Goal: Task Accomplishment & Management: Complete application form

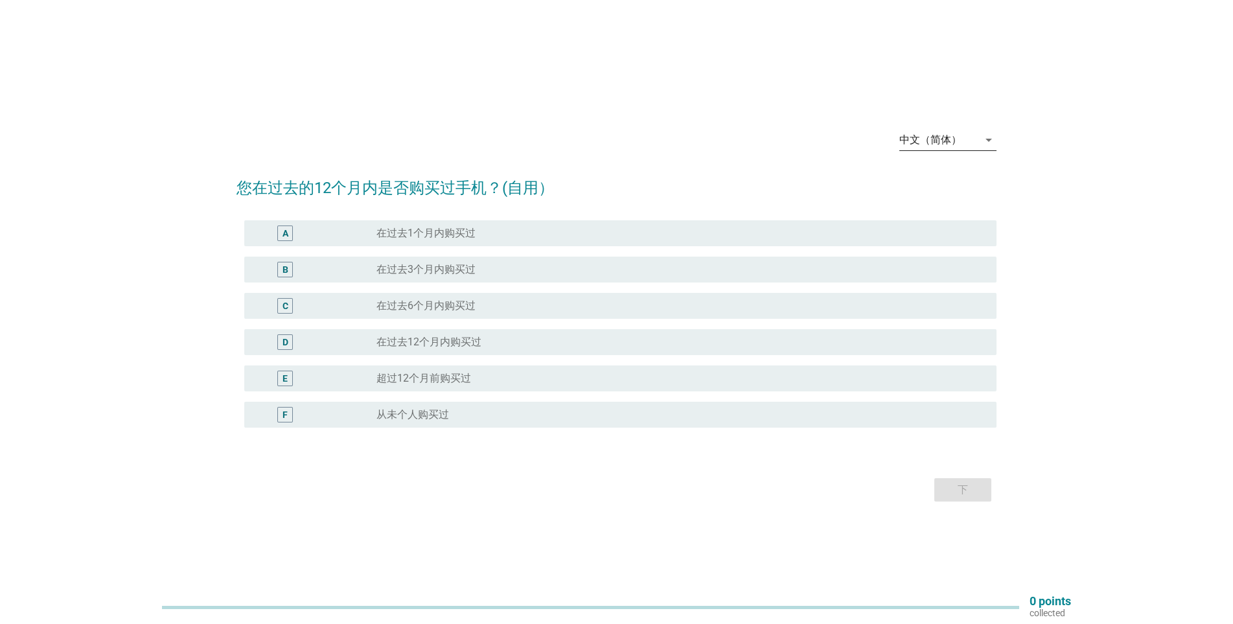
click at [974, 146] on div "中文（简体）" at bounding box center [938, 140] width 79 height 21
click at [938, 158] on div "English" at bounding box center [948, 150] width 76 height 31
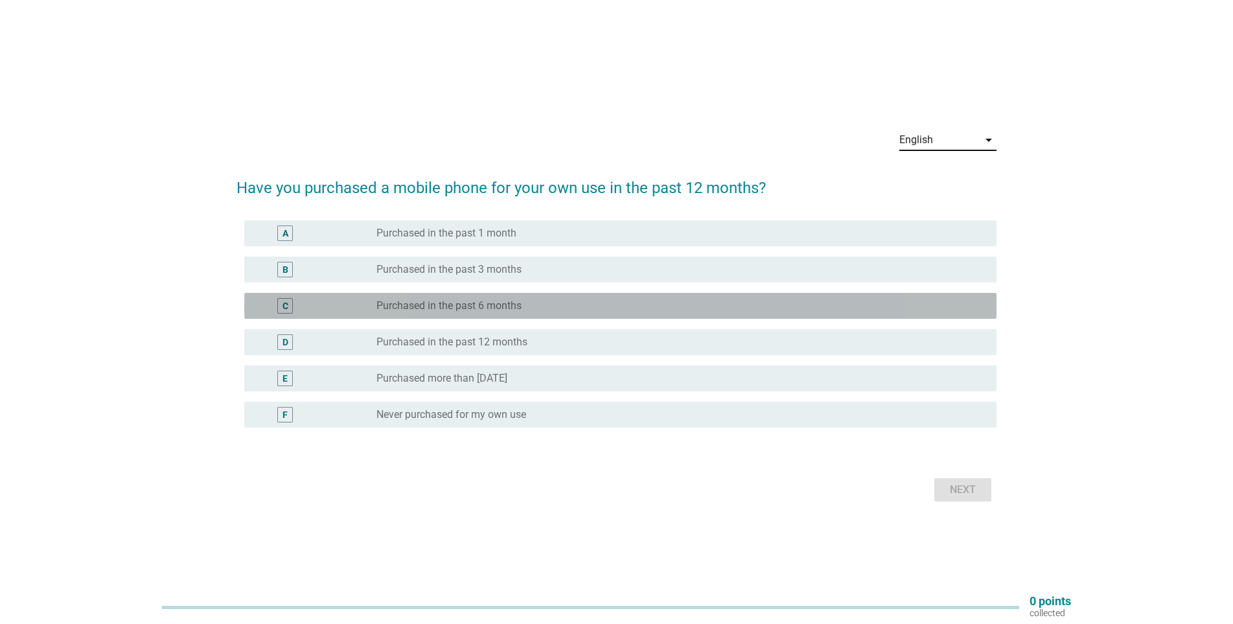
click at [430, 309] on label "Purchased in the past 6 months" at bounding box center [448, 305] width 145 height 13
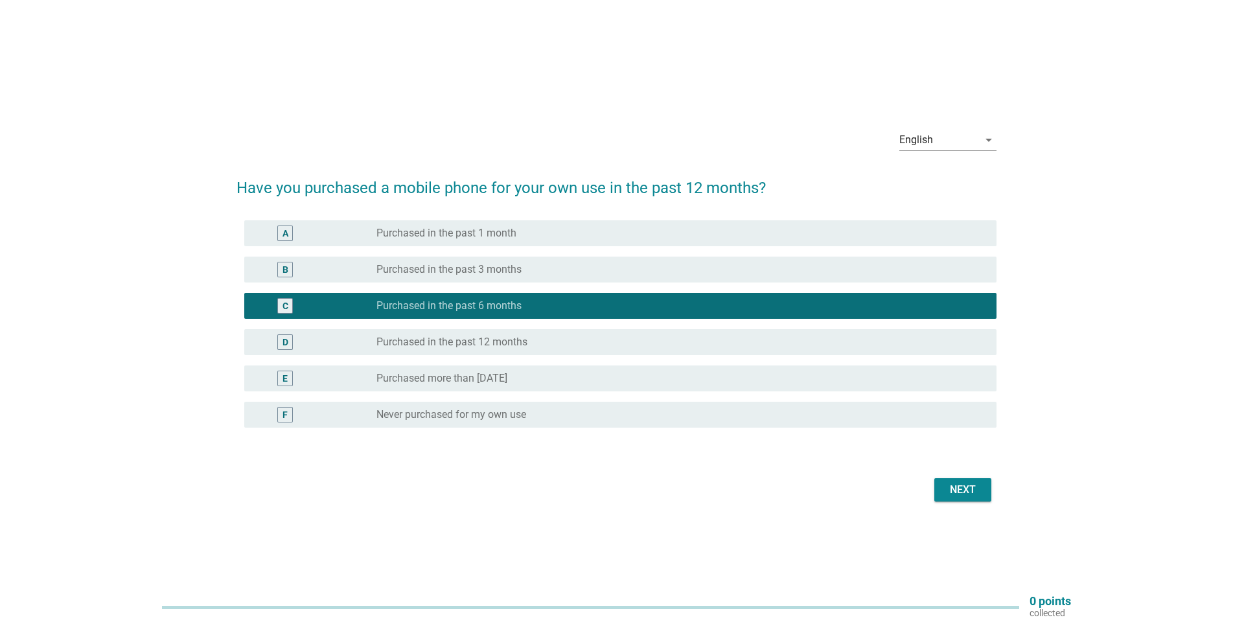
click at [972, 485] on div "Next" at bounding box center [963, 490] width 36 height 16
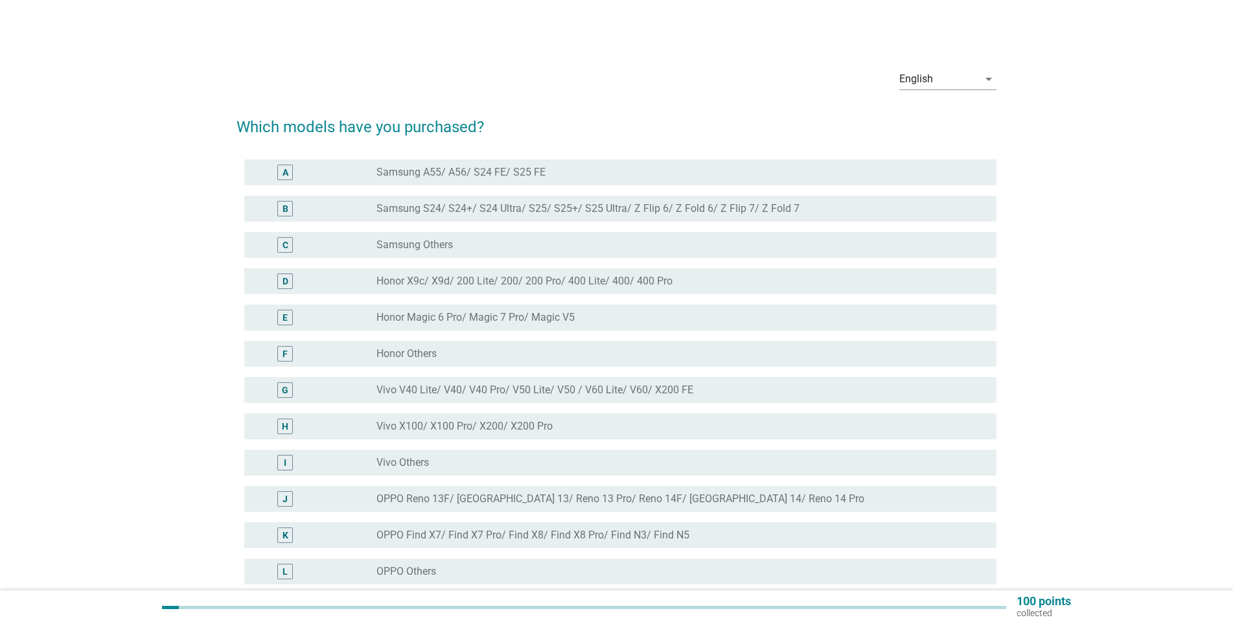
click at [409, 177] on label "Samsung A55/ A56/ S24 FE/ S25 FE" at bounding box center [460, 172] width 169 height 13
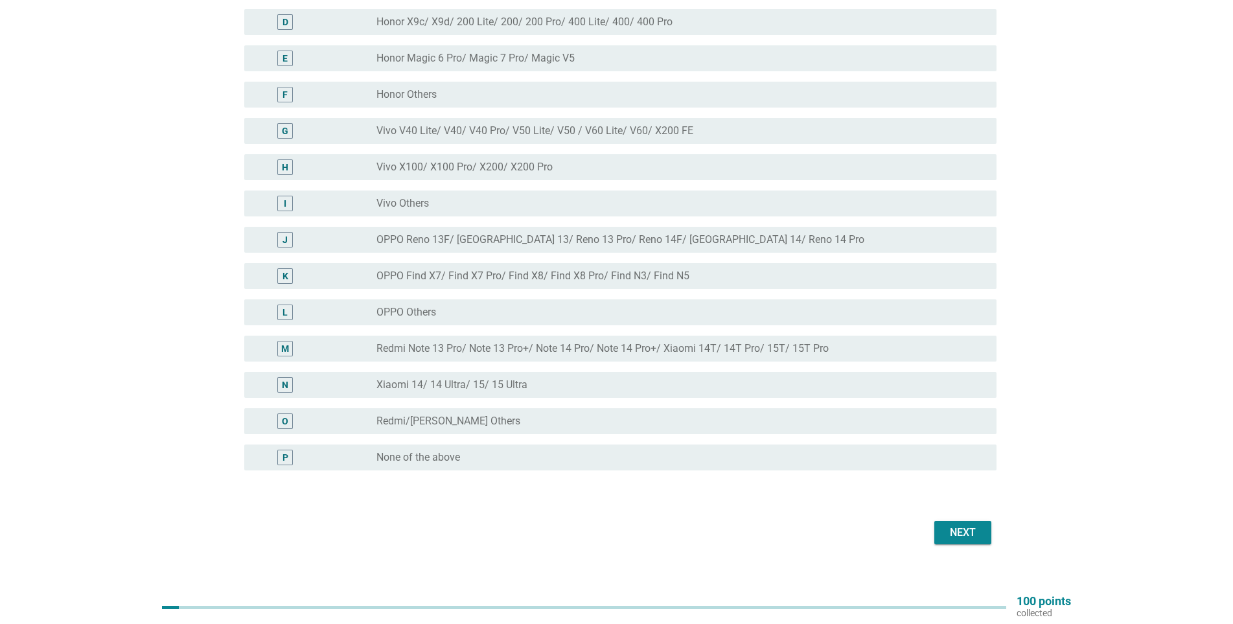
scroll to position [275, 0]
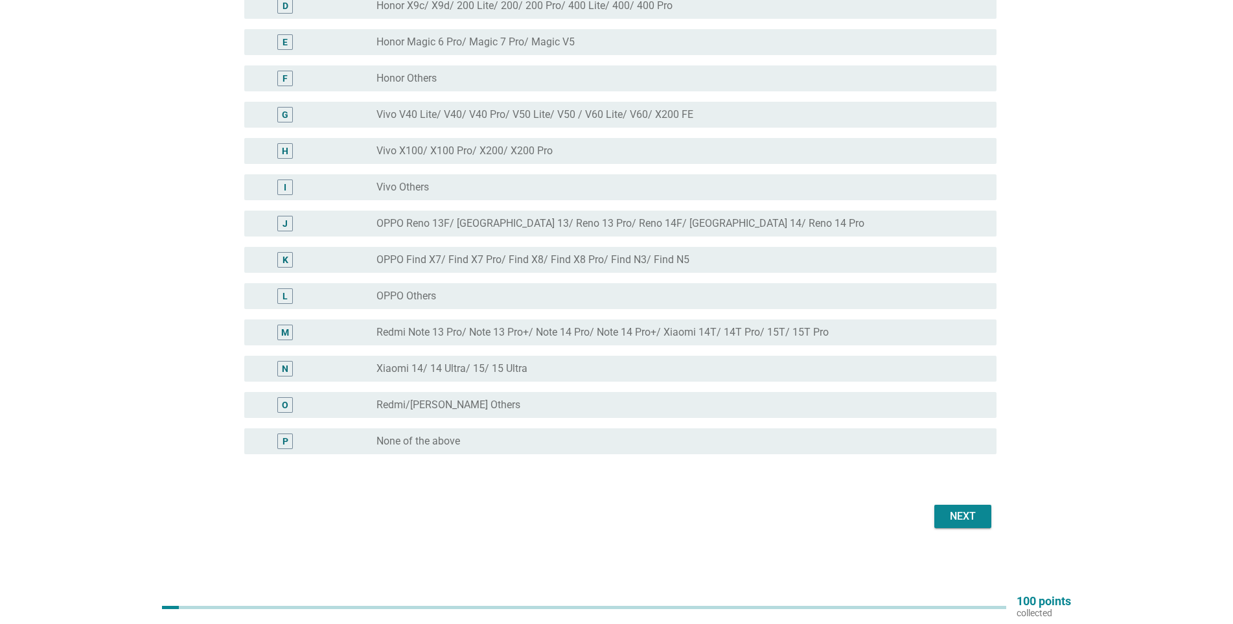
click at [959, 506] on button "Next" at bounding box center [962, 516] width 57 height 23
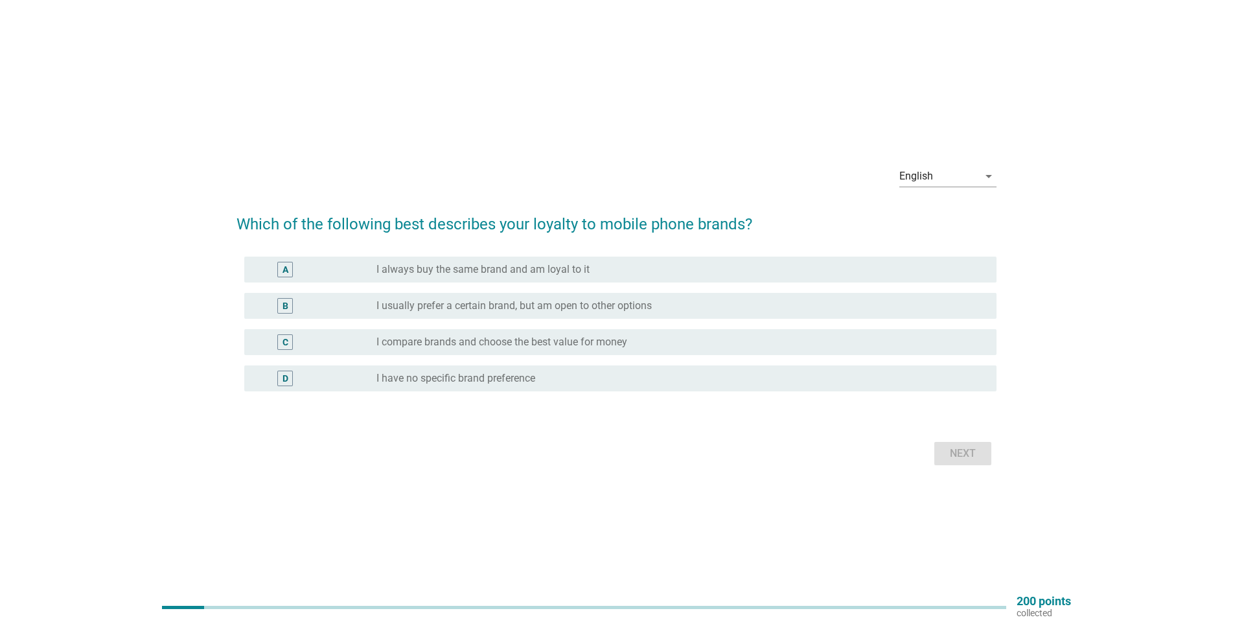
click at [440, 345] on label "I compare brands and choose the best value for money" at bounding box center [501, 342] width 251 height 13
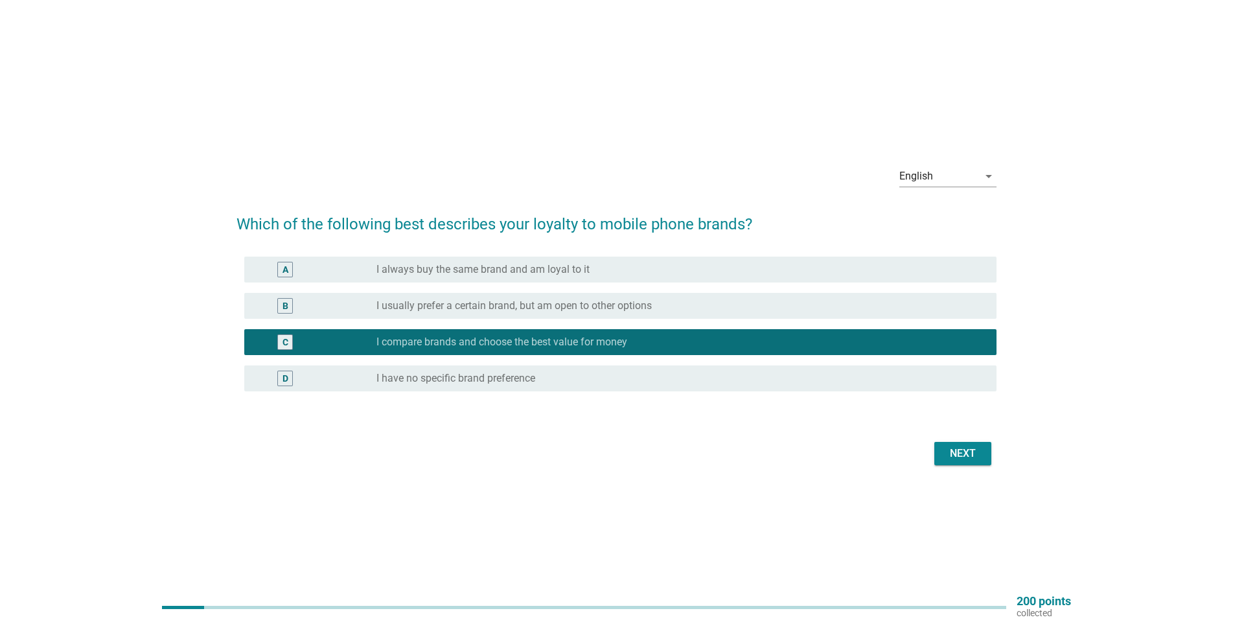
click at [449, 303] on label "I usually prefer a certain brand, but am open to other options" at bounding box center [513, 305] width 275 height 13
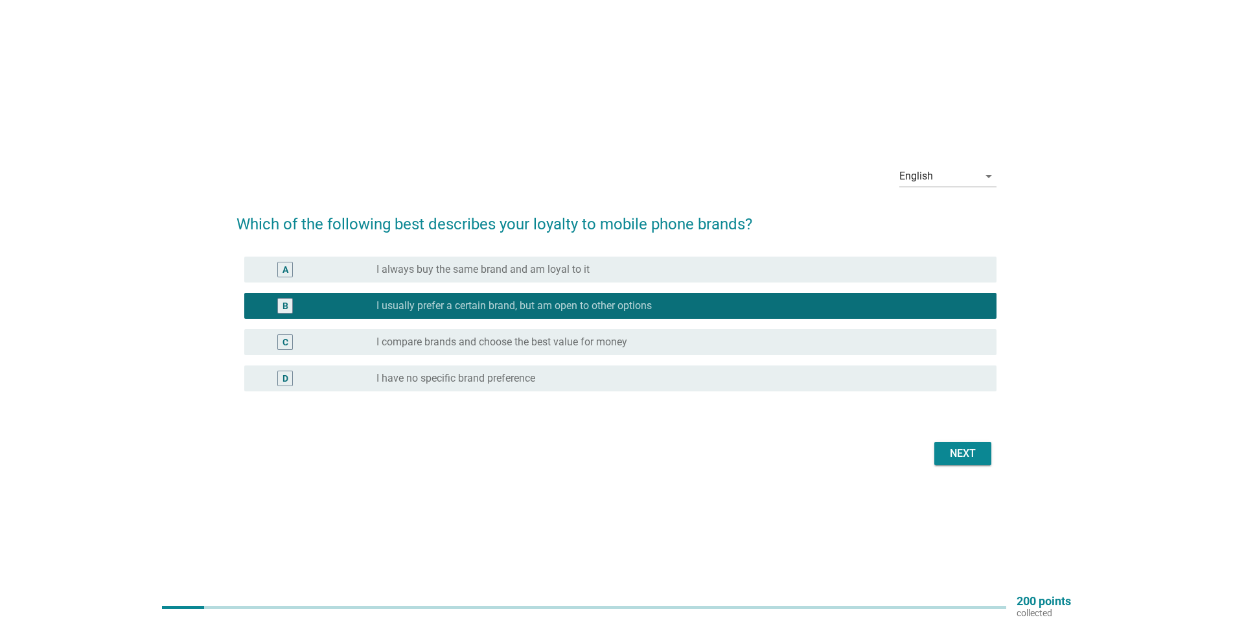
click at [512, 340] on label "I compare brands and choose the best value for money" at bounding box center [501, 342] width 251 height 13
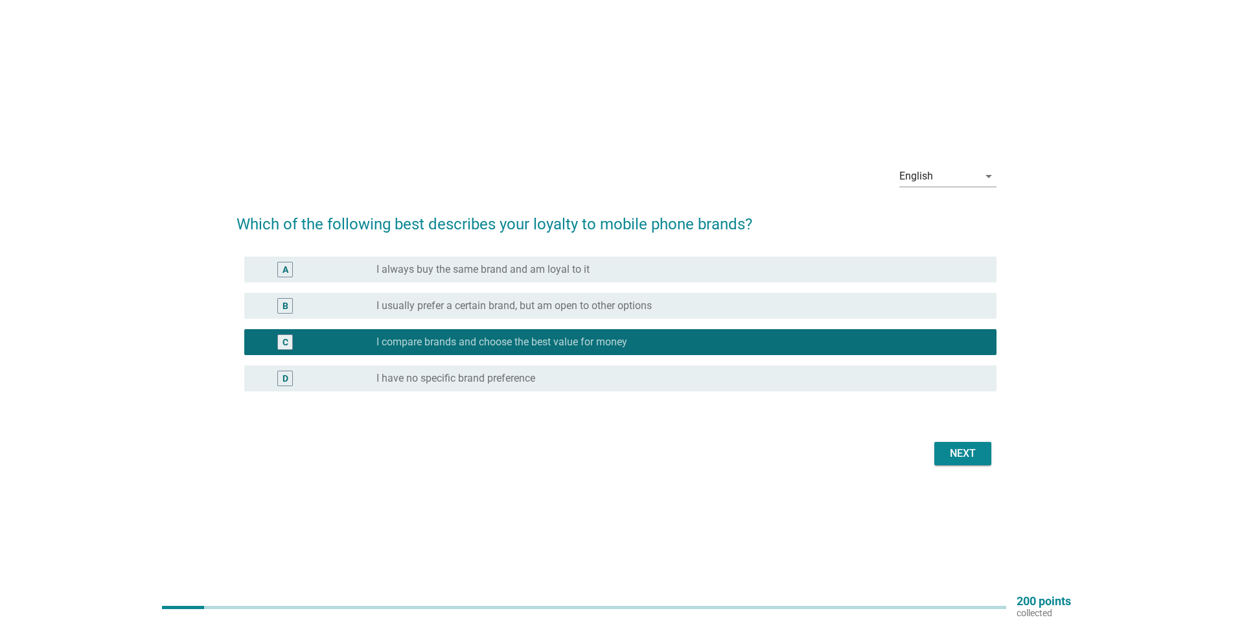
click at [963, 455] on div "Next" at bounding box center [963, 454] width 36 height 16
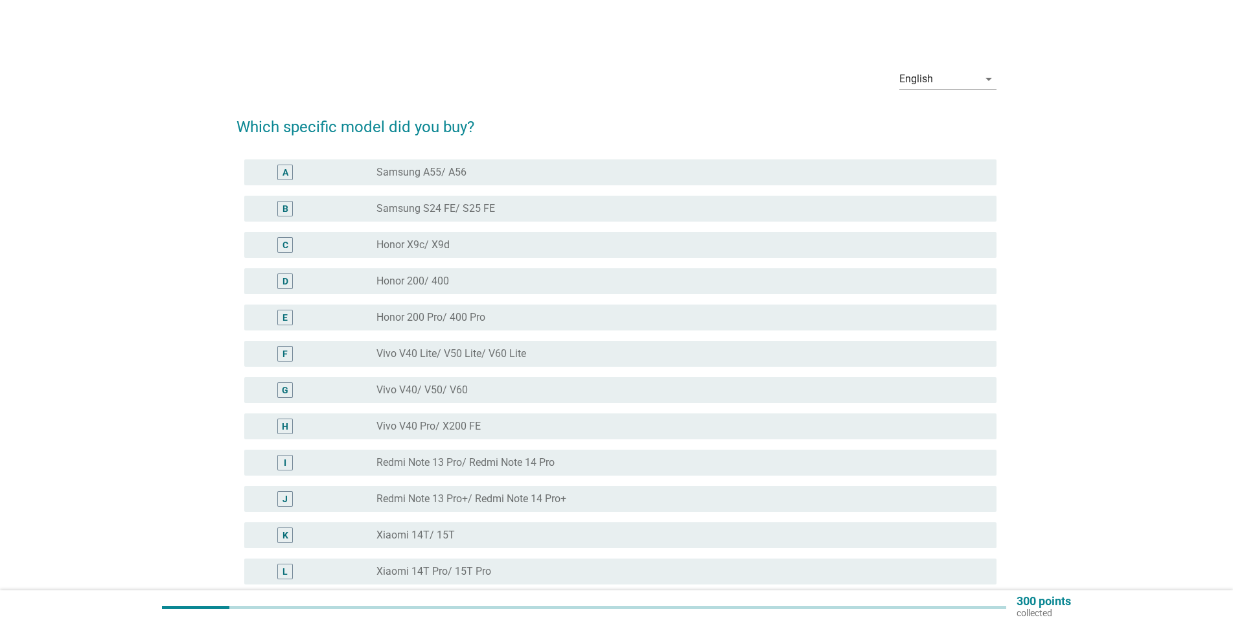
click at [362, 178] on div "A" at bounding box center [316, 173] width 122 height 16
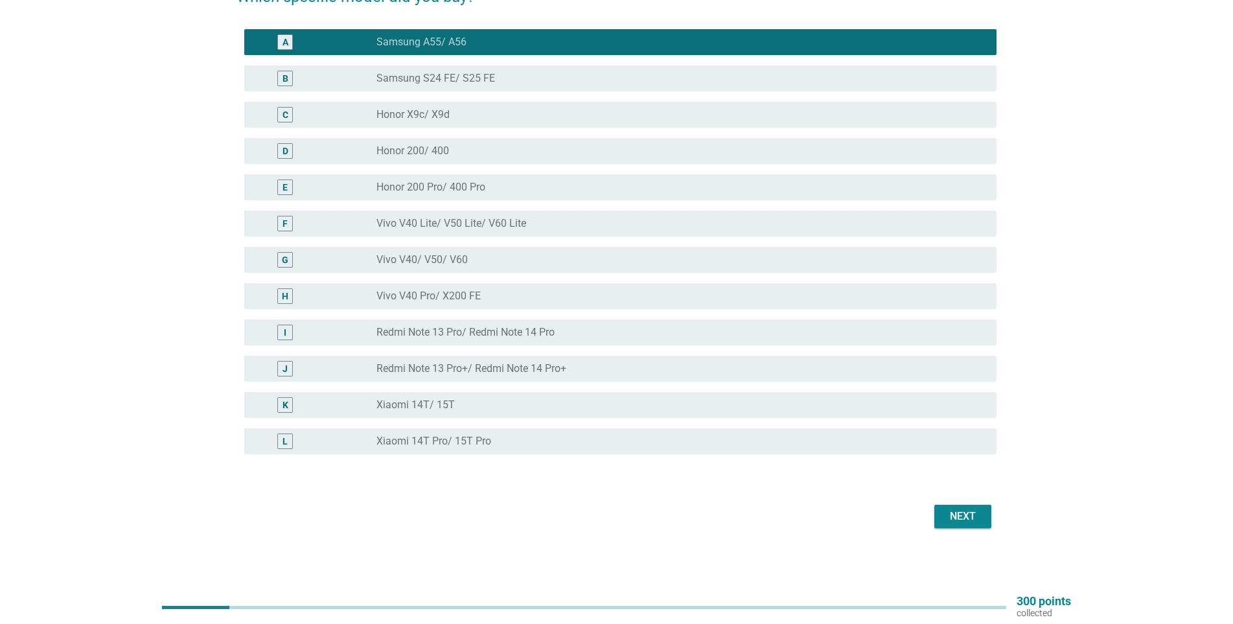
scroll to position [65, 0]
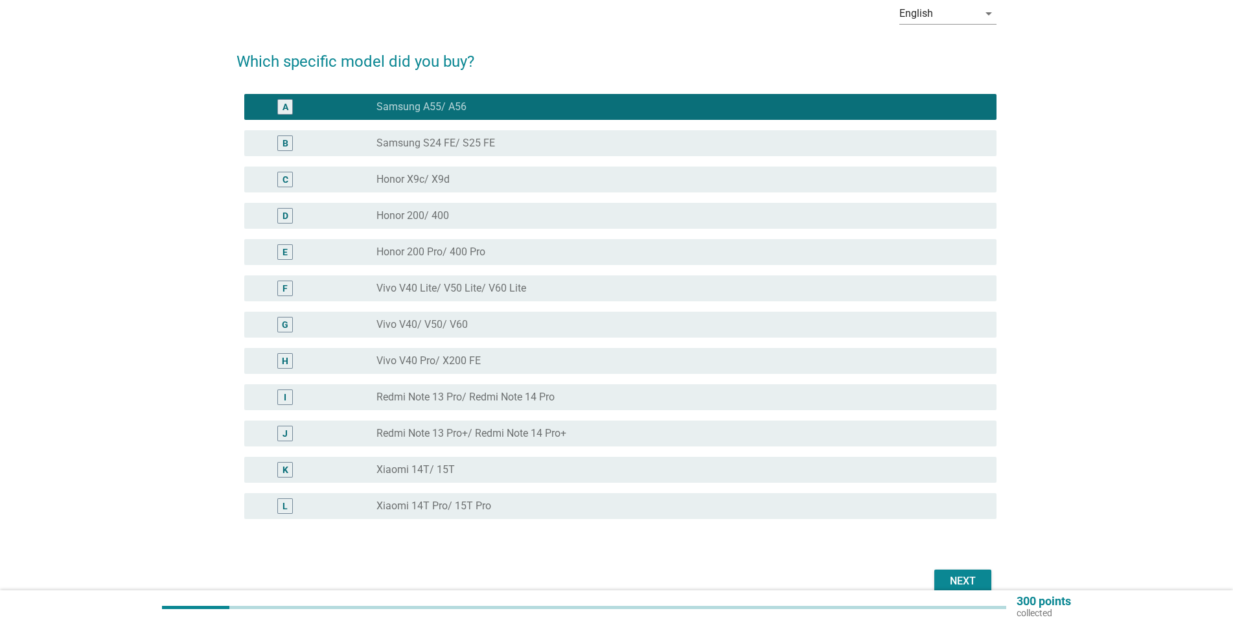
click at [969, 578] on div "Next" at bounding box center [963, 581] width 36 height 16
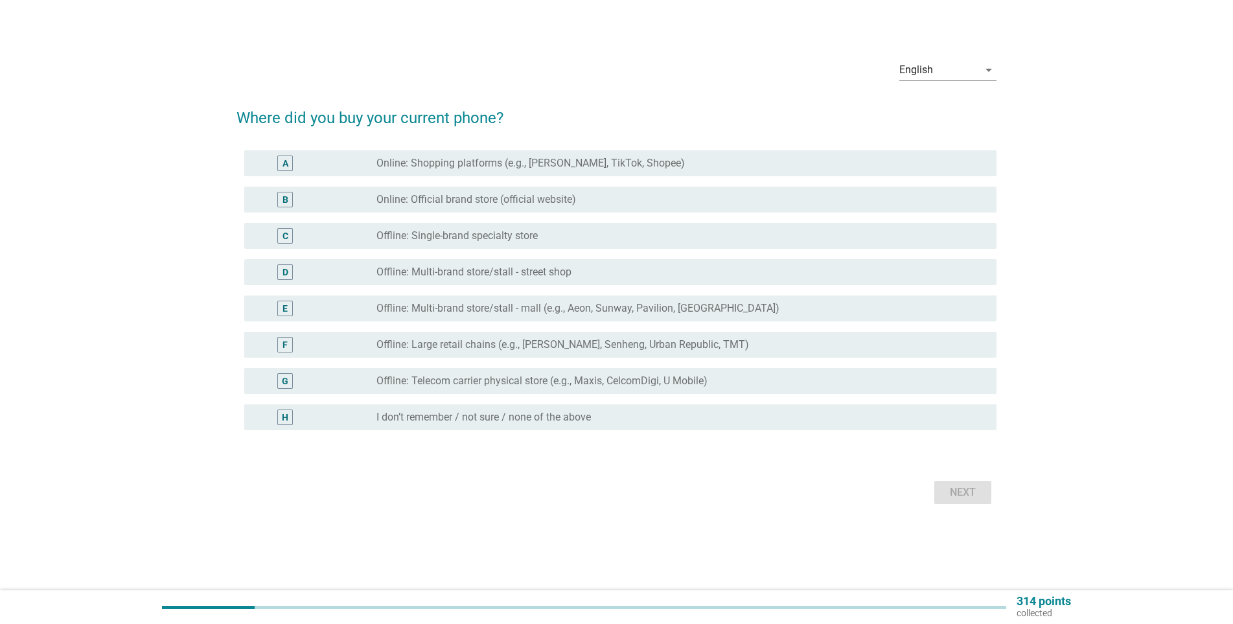
scroll to position [0, 0]
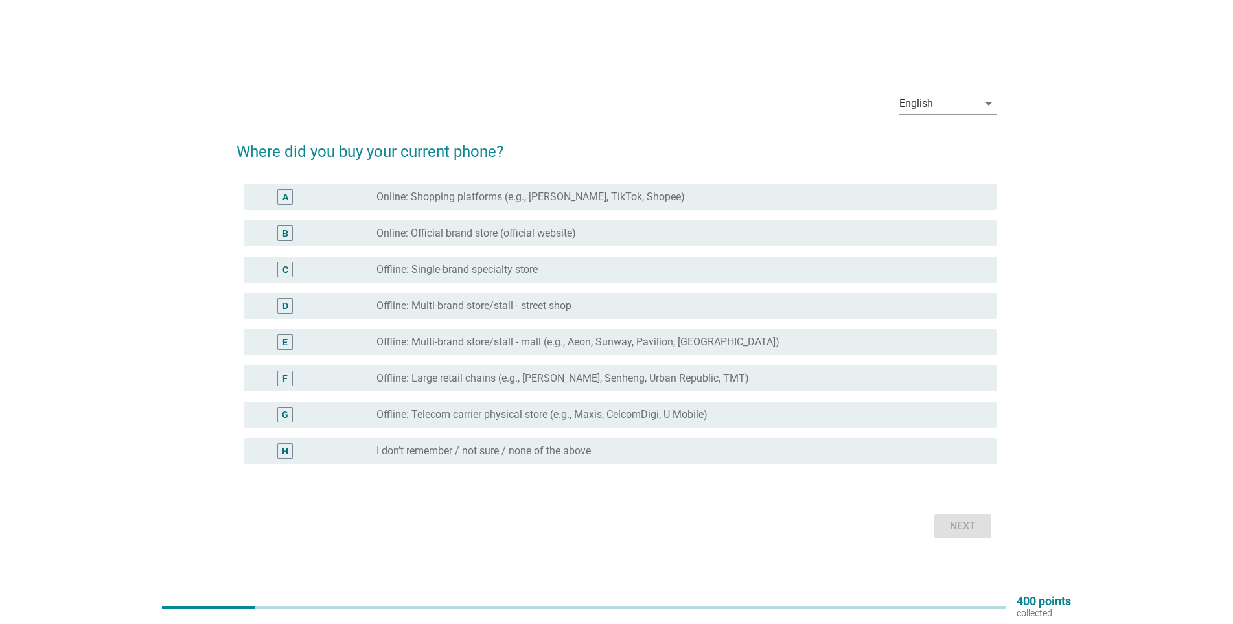
click at [491, 195] on label "Online: Shopping platforms (e.g., [PERSON_NAME], TikTok, Shopee)" at bounding box center [530, 196] width 308 height 13
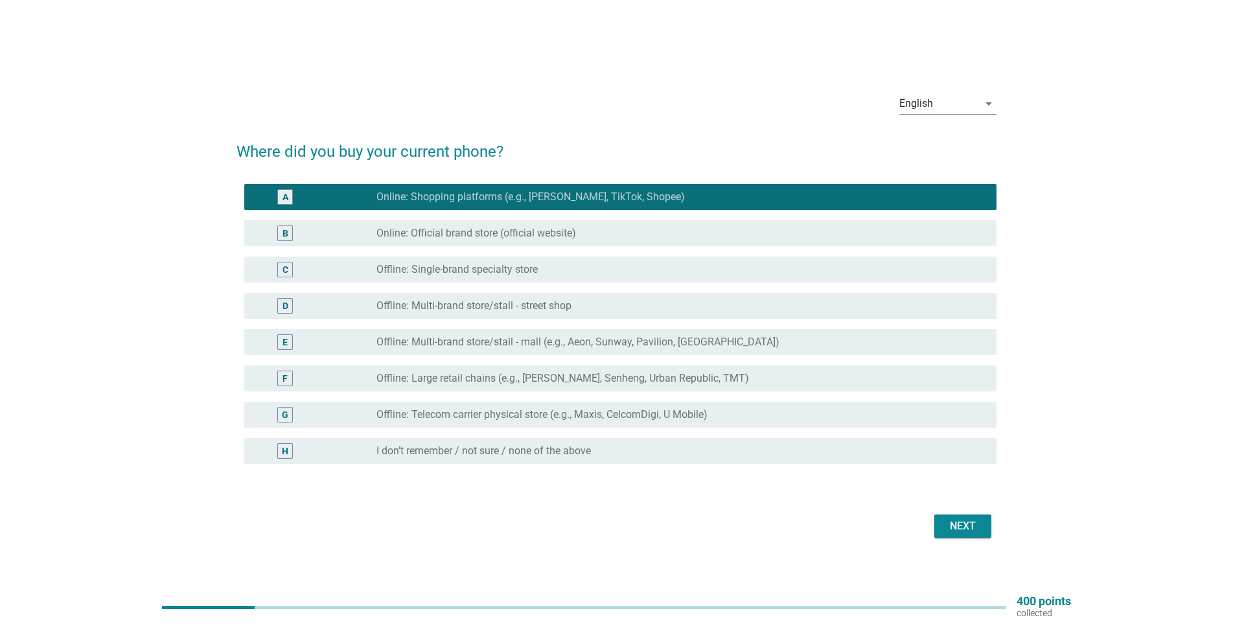
scroll to position [34, 0]
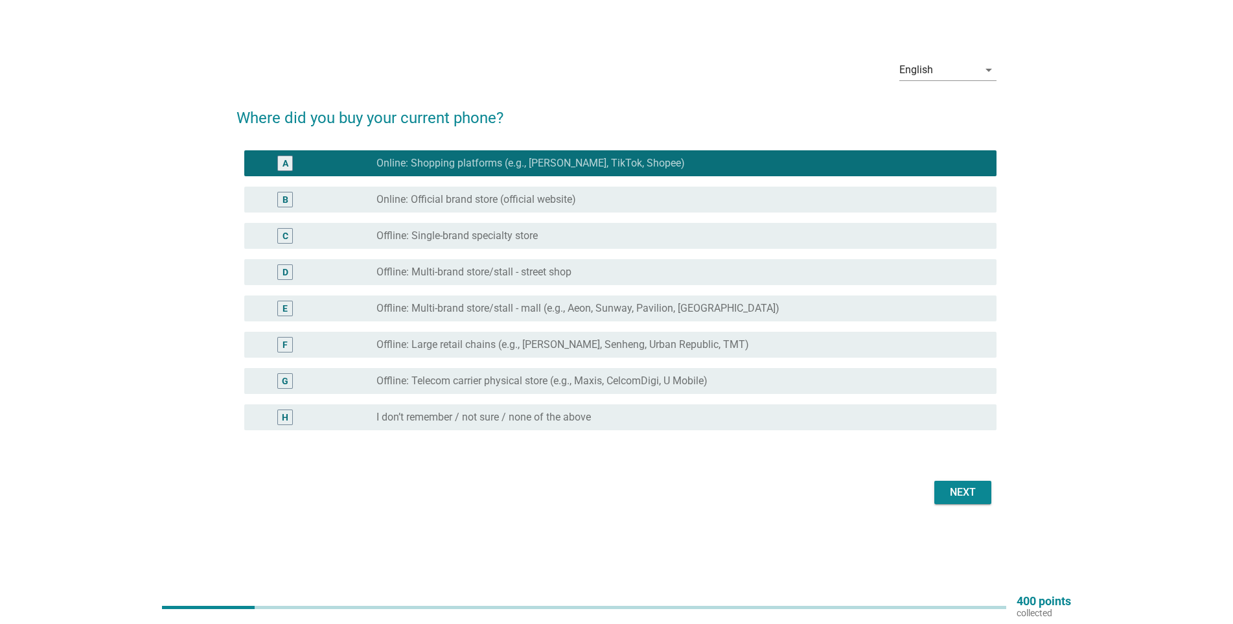
click at [964, 490] on div "Next" at bounding box center [963, 493] width 36 height 16
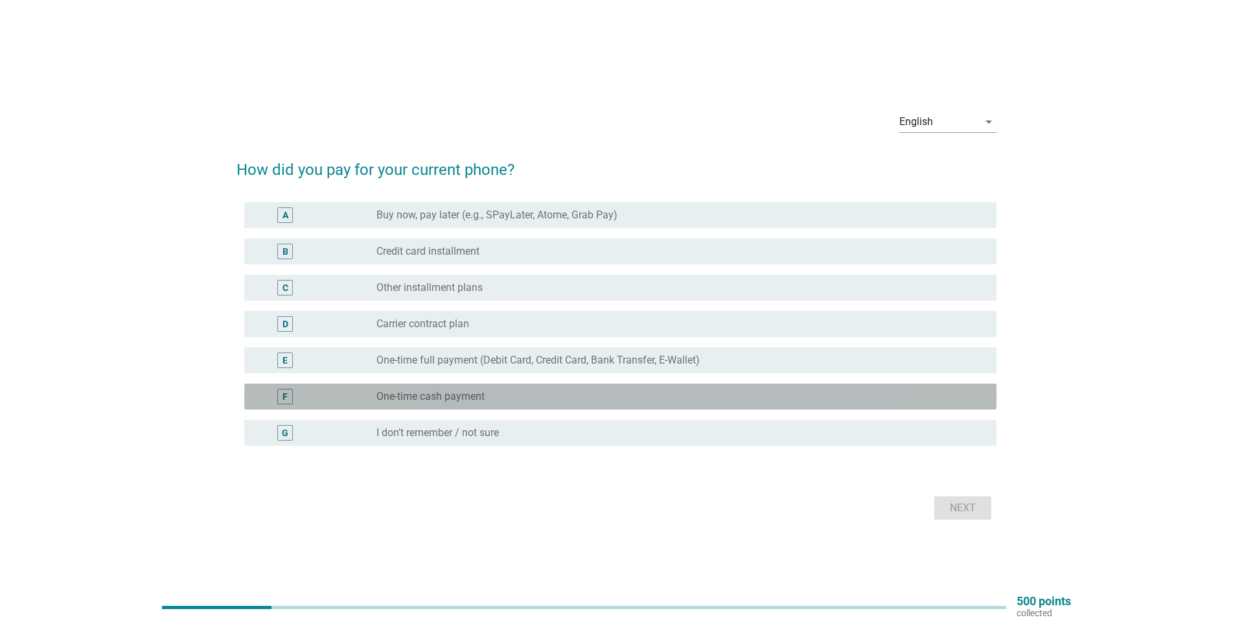
click at [414, 404] on div "F radio_button_unchecked One-time cash payment" at bounding box center [620, 397] width 752 height 26
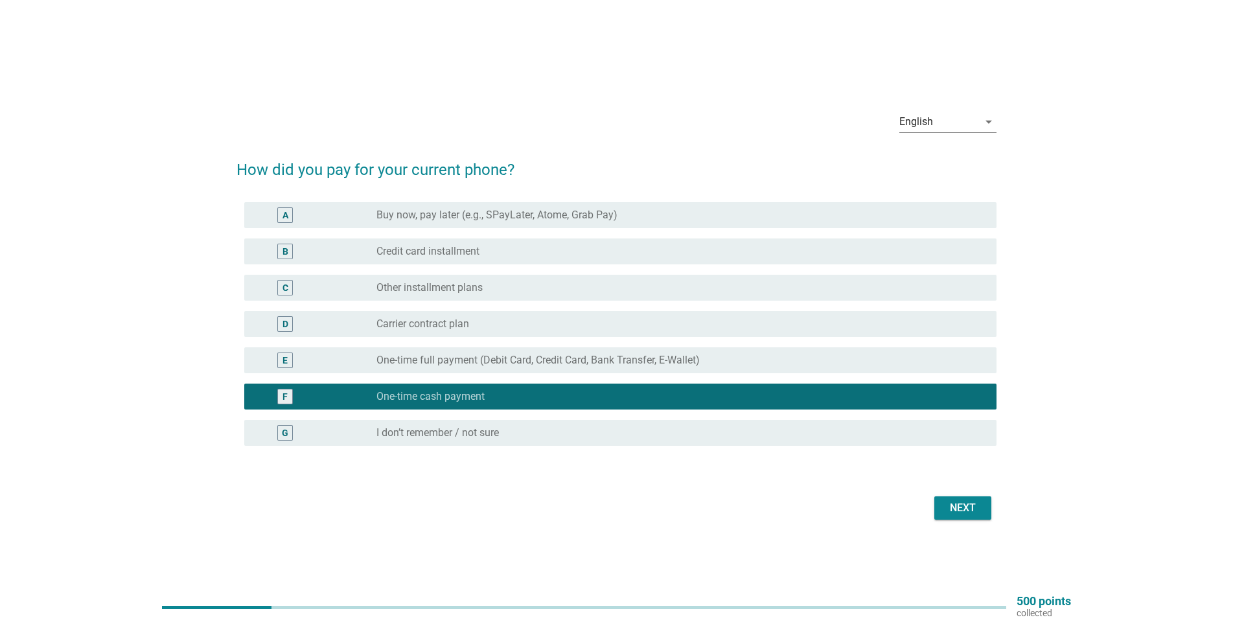
click at [425, 356] on label "One-time full payment (Debit Card, Credit Card, Bank Transfer, E-Wallet)" at bounding box center [537, 360] width 323 height 13
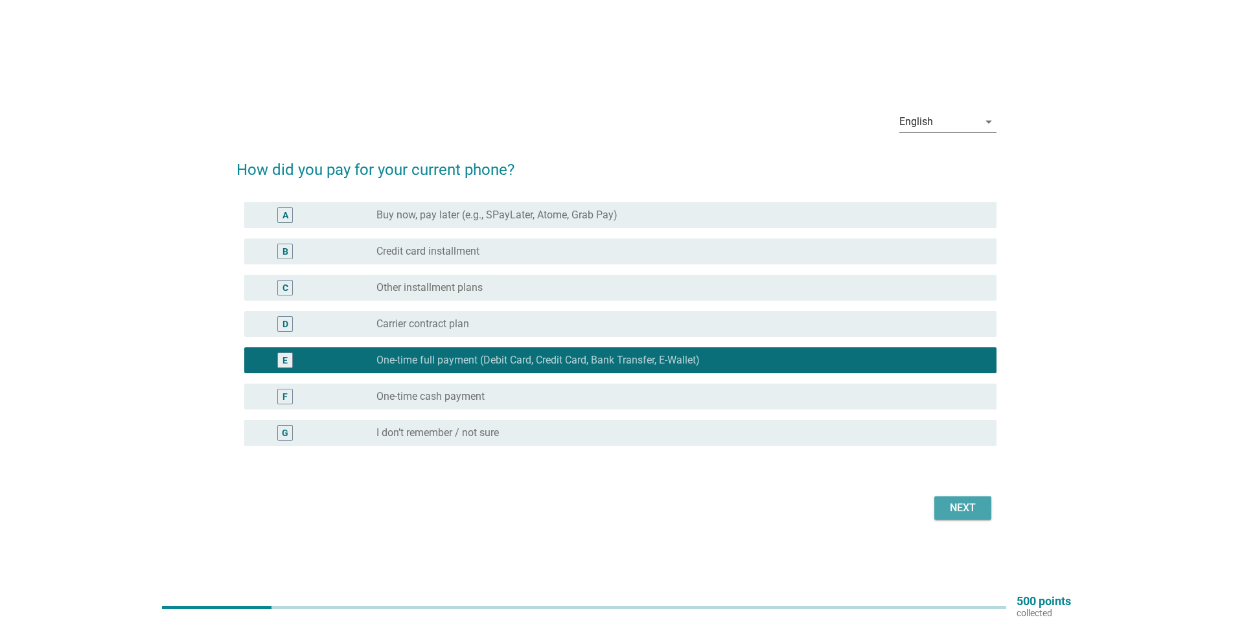
click at [972, 507] on div "Next" at bounding box center [963, 508] width 36 height 16
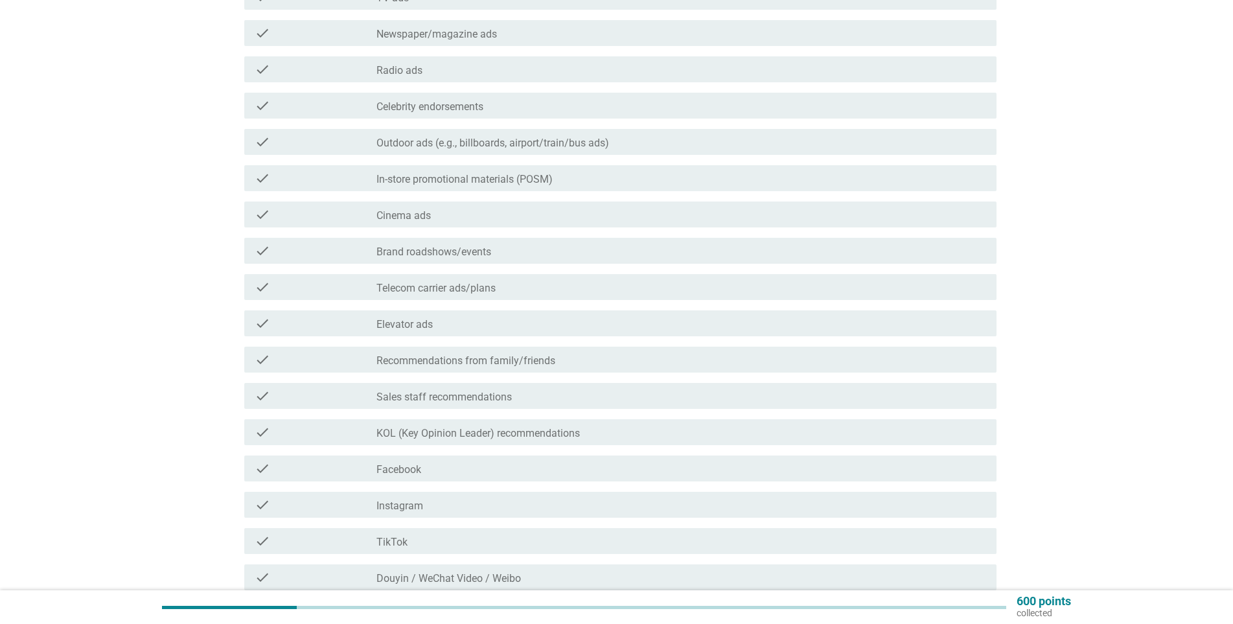
scroll to position [324, 0]
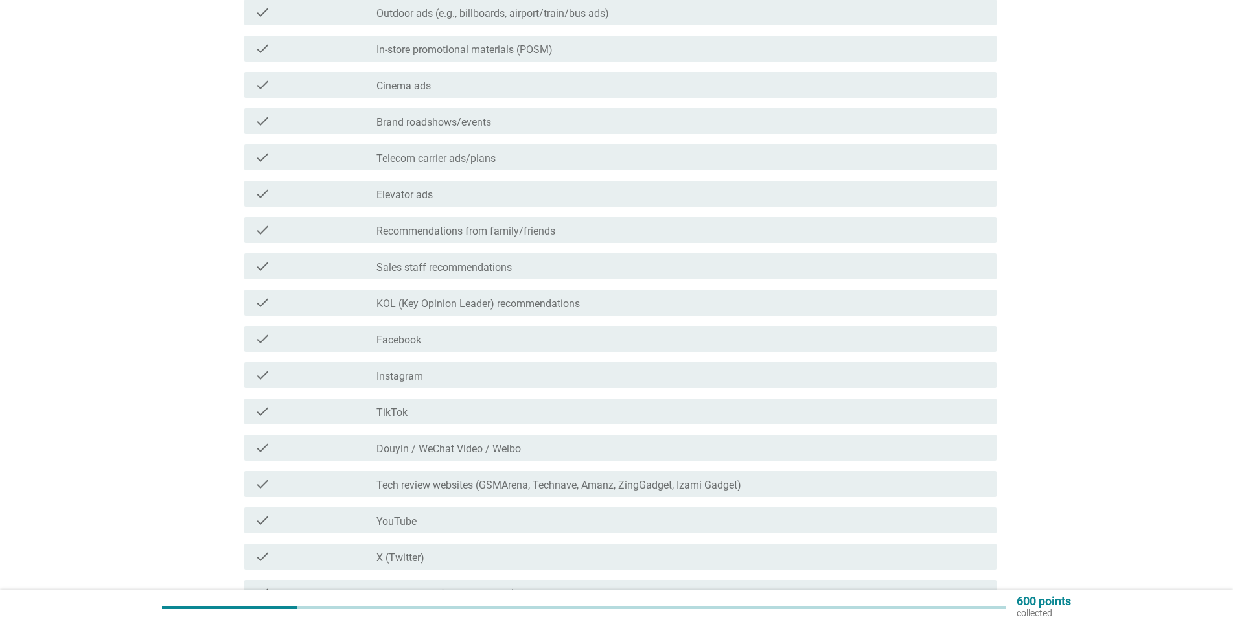
click at [384, 527] on label "YouTube" at bounding box center [396, 521] width 40 height 13
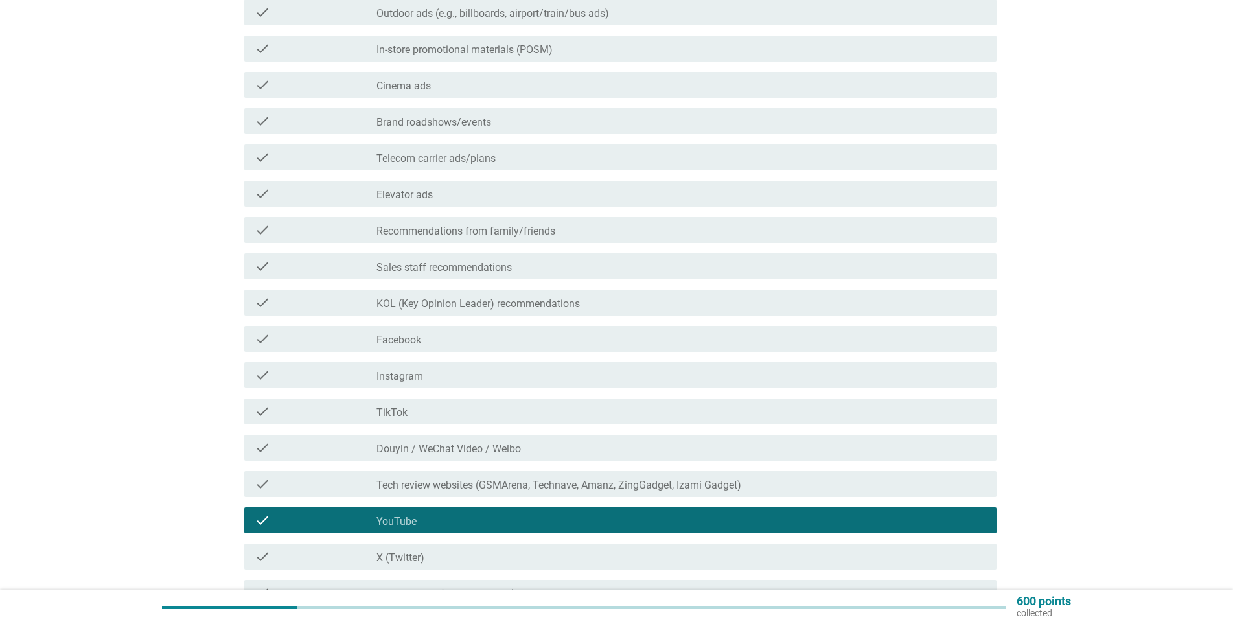
scroll to position [518, 0]
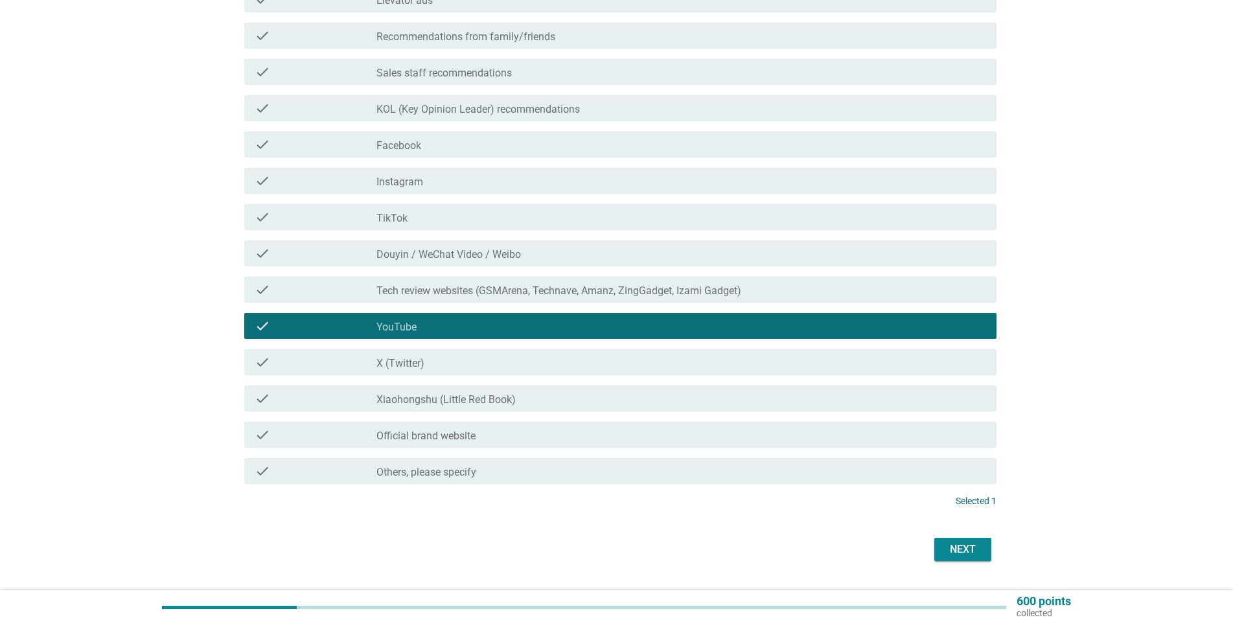
click at [398, 291] on label "Tech review websites (GSMArena, Technave, Amanz, ZingGadget, Izami Gadget)" at bounding box center [558, 290] width 365 height 13
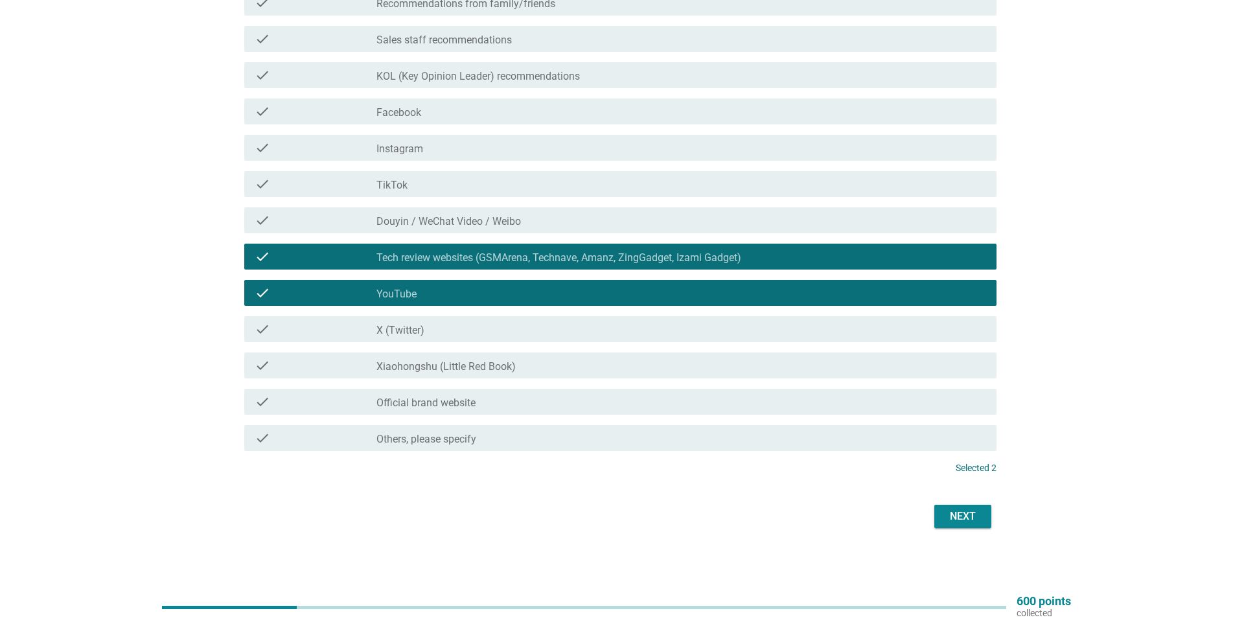
scroll to position [487, 0]
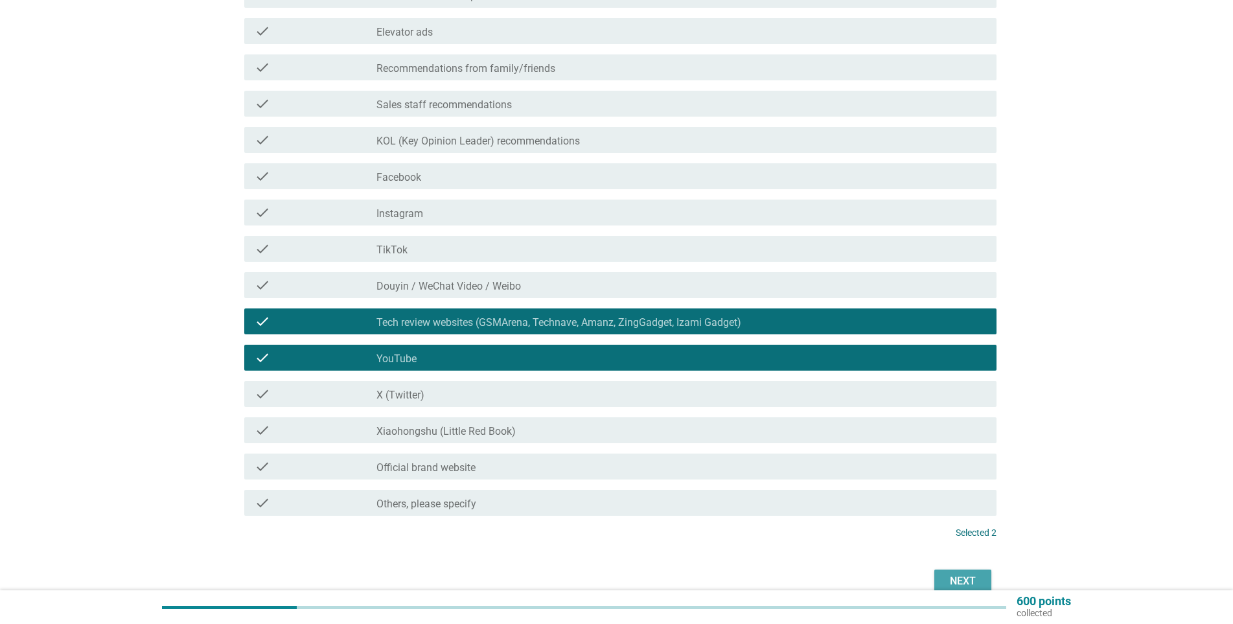
click at [954, 577] on div "Next" at bounding box center [963, 581] width 36 height 16
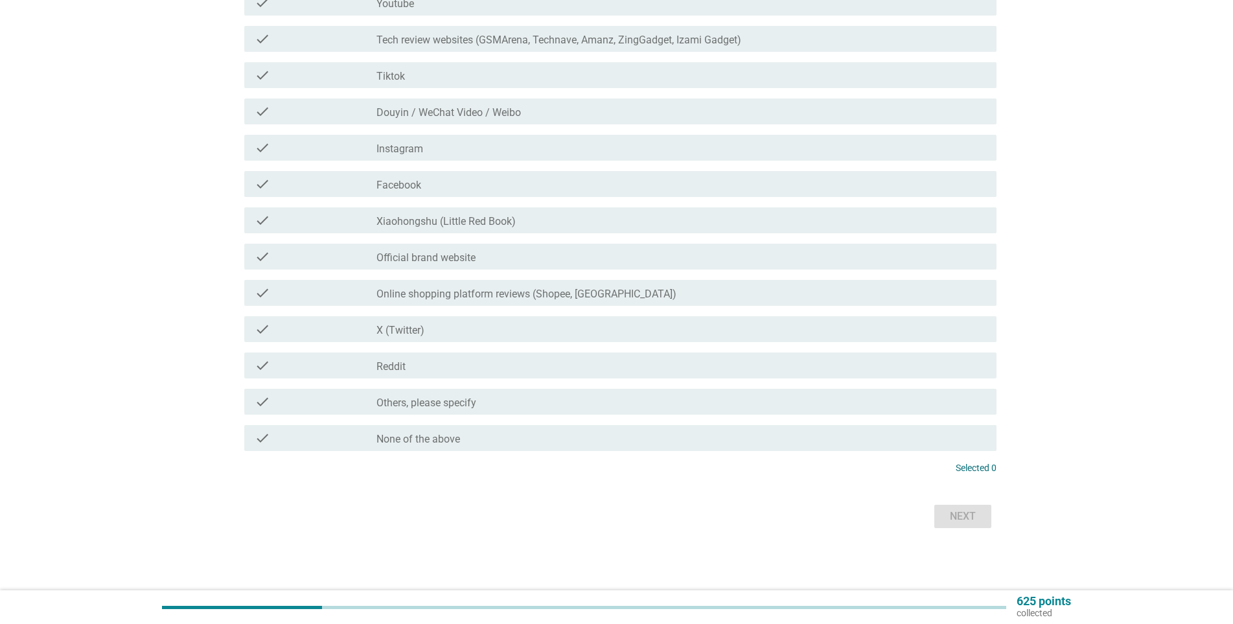
scroll to position [0, 0]
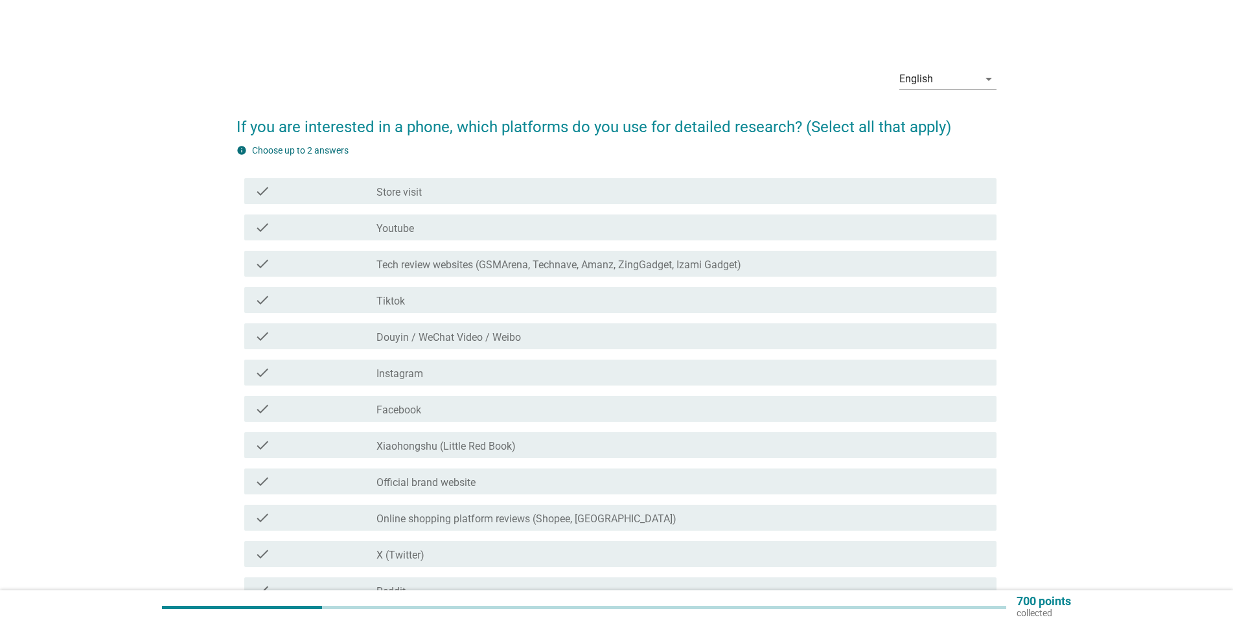
click at [415, 224] on div "check_box_outline_blank Youtube" at bounding box center [681, 228] width 610 height 16
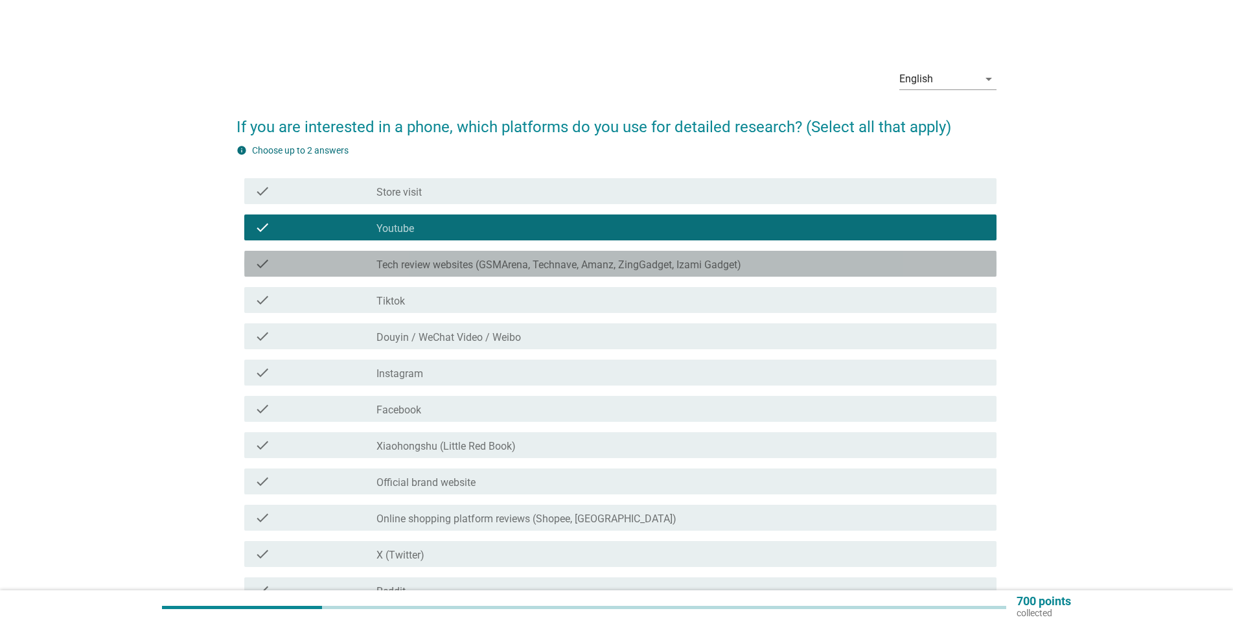
click at [446, 270] on label "Tech review websites (GSMArena, Technave, Amanz, ZingGadget, Izami Gadget)" at bounding box center [558, 264] width 365 height 13
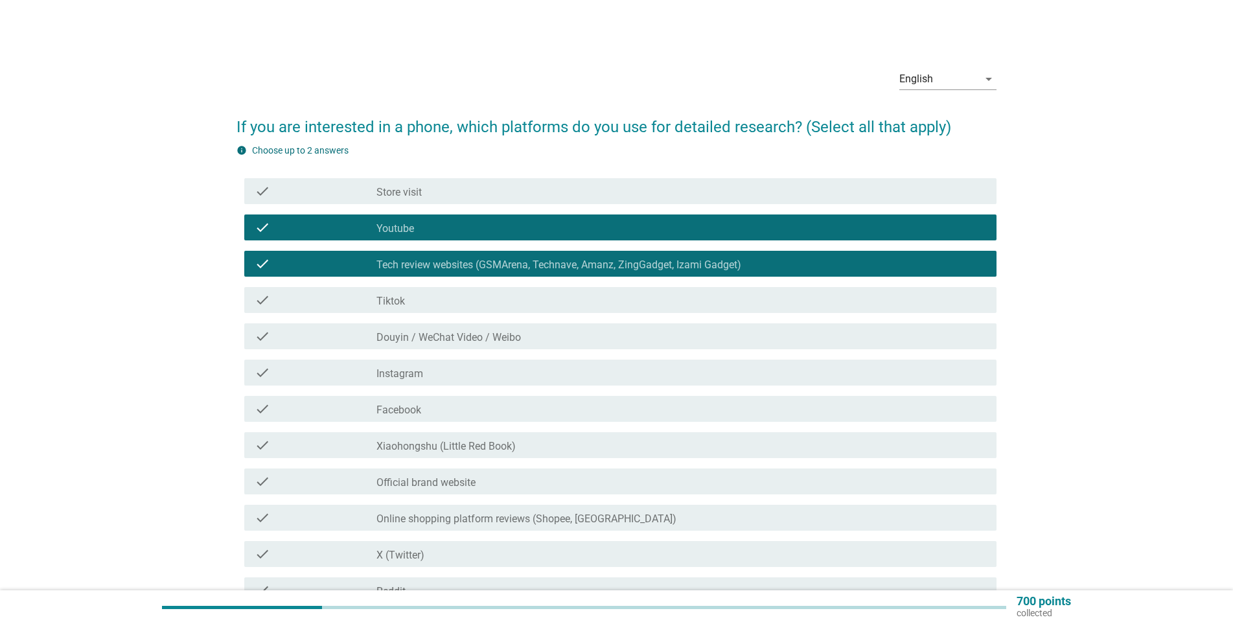
scroll to position [225, 0]
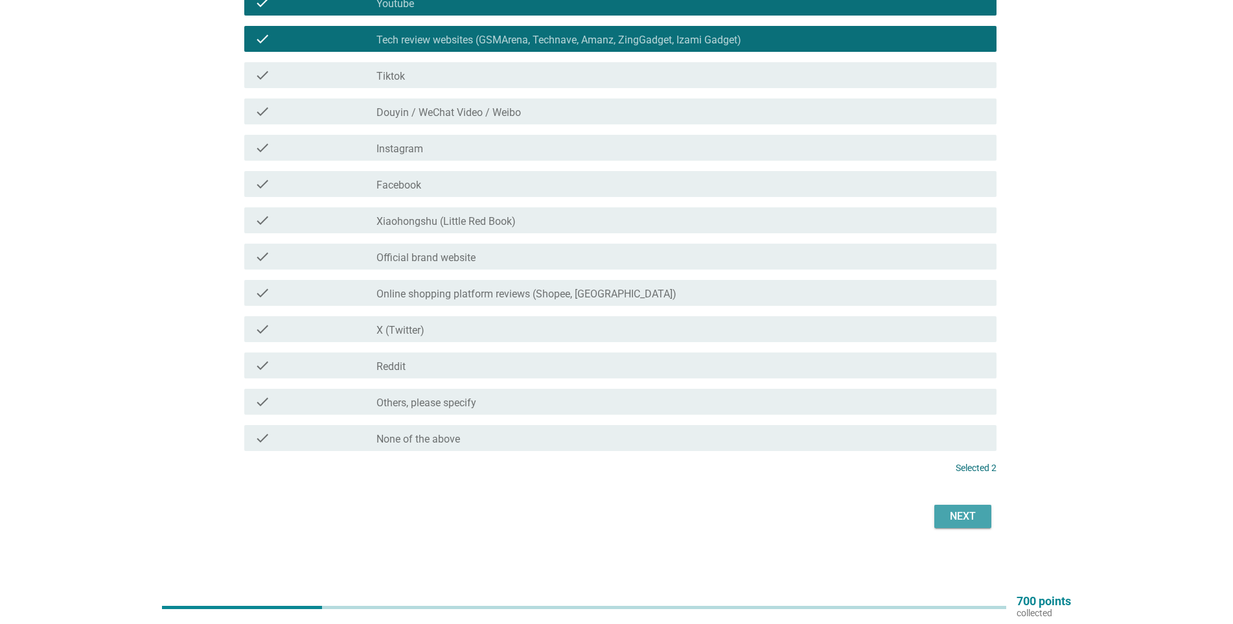
click at [967, 514] on div "Next" at bounding box center [963, 517] width 36 height 16
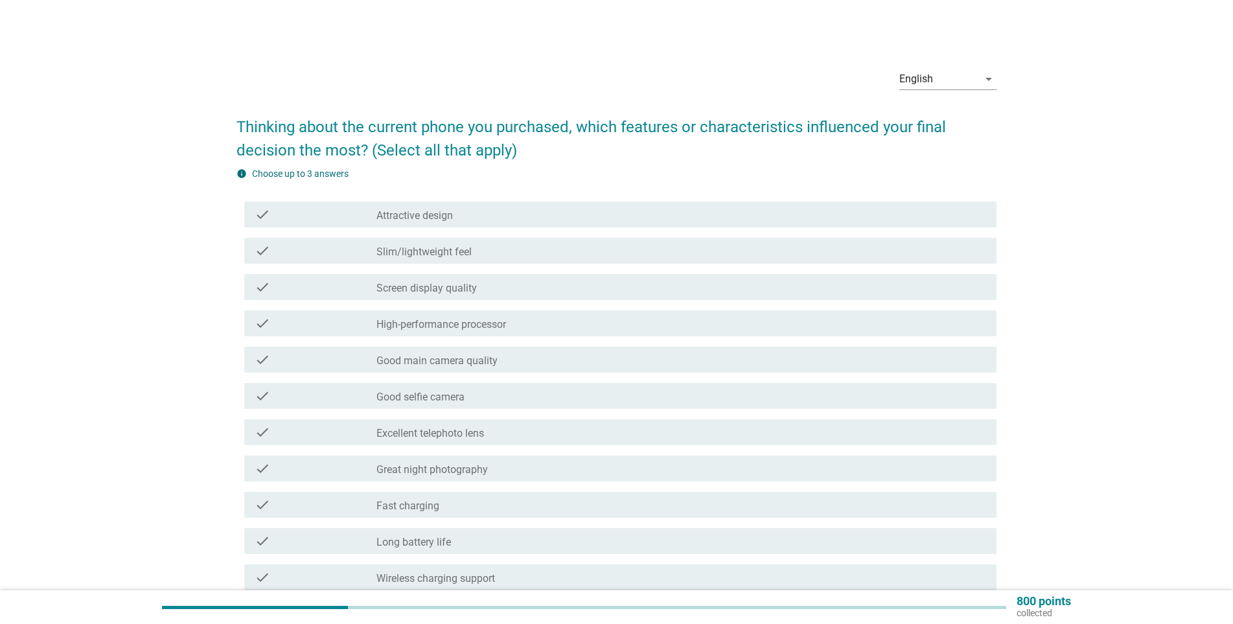
scroll to position [65, 0]
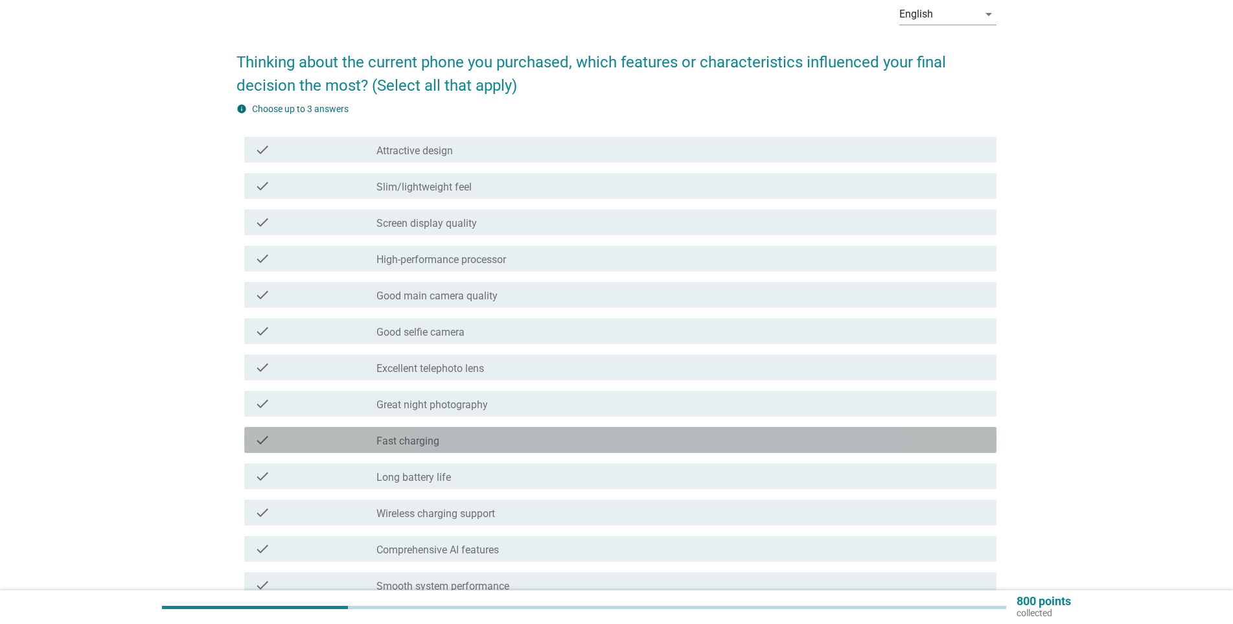
click at [343, 439] on div "check" at bounding box center [316, 440] width 122 height 16
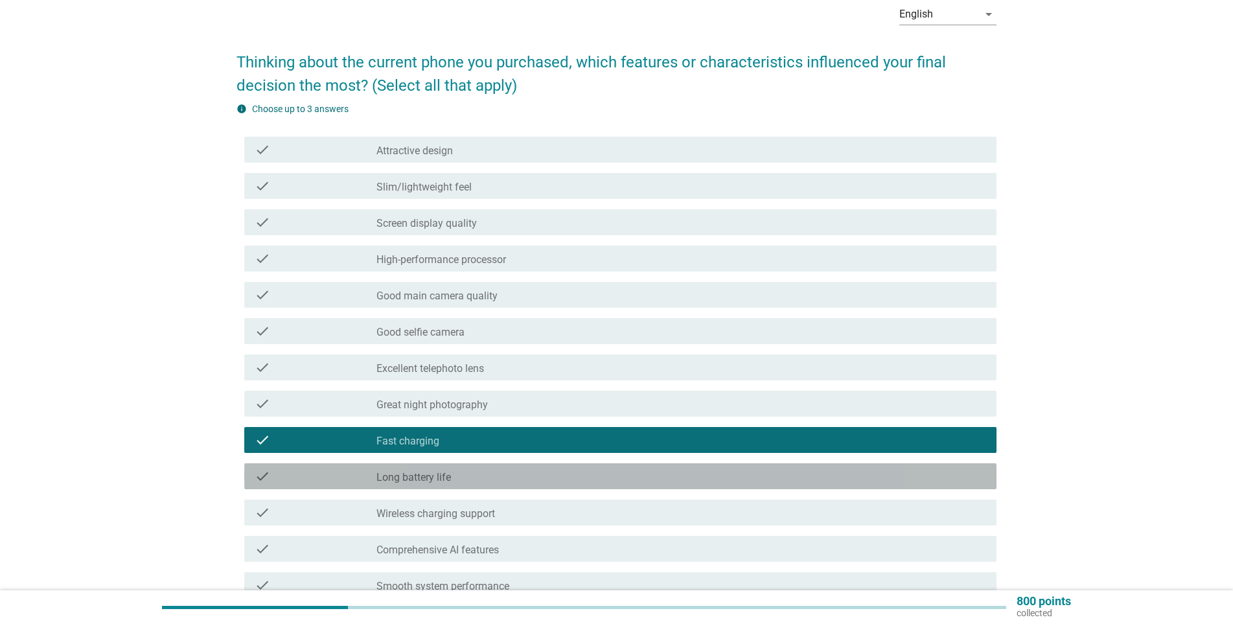
click at [360, 480] on div "check" at bounding box center [316, 476] width 122 height 16
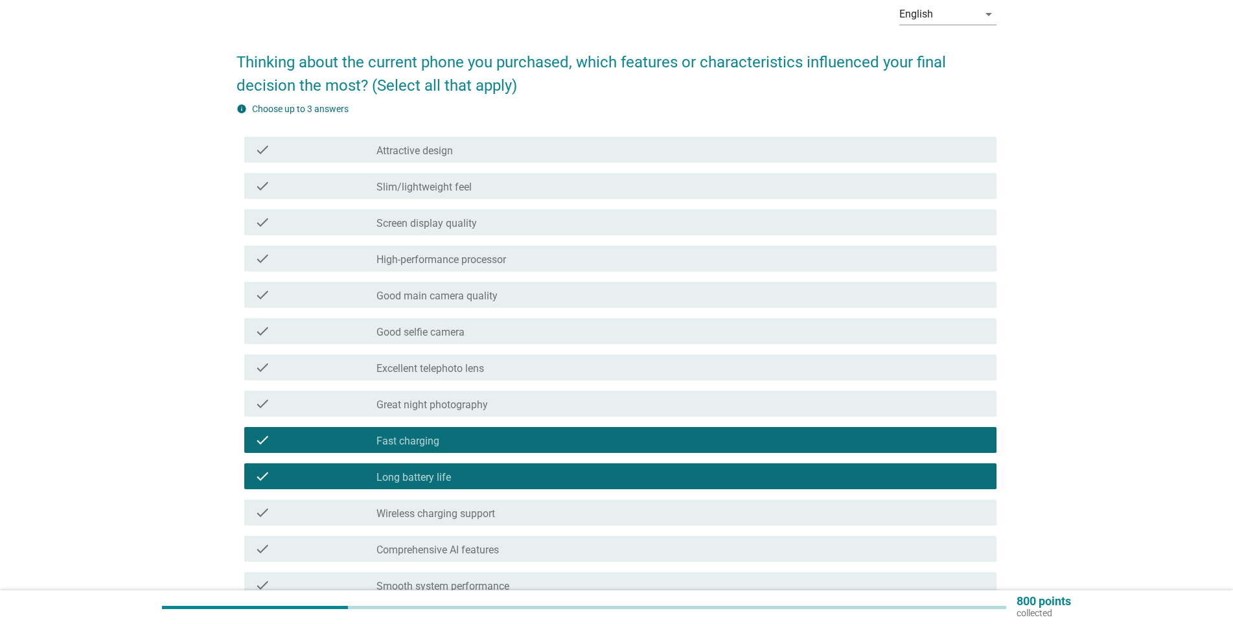
click at [325, 258] on div "check" at bounding box center [316, 259] width 122 height 16
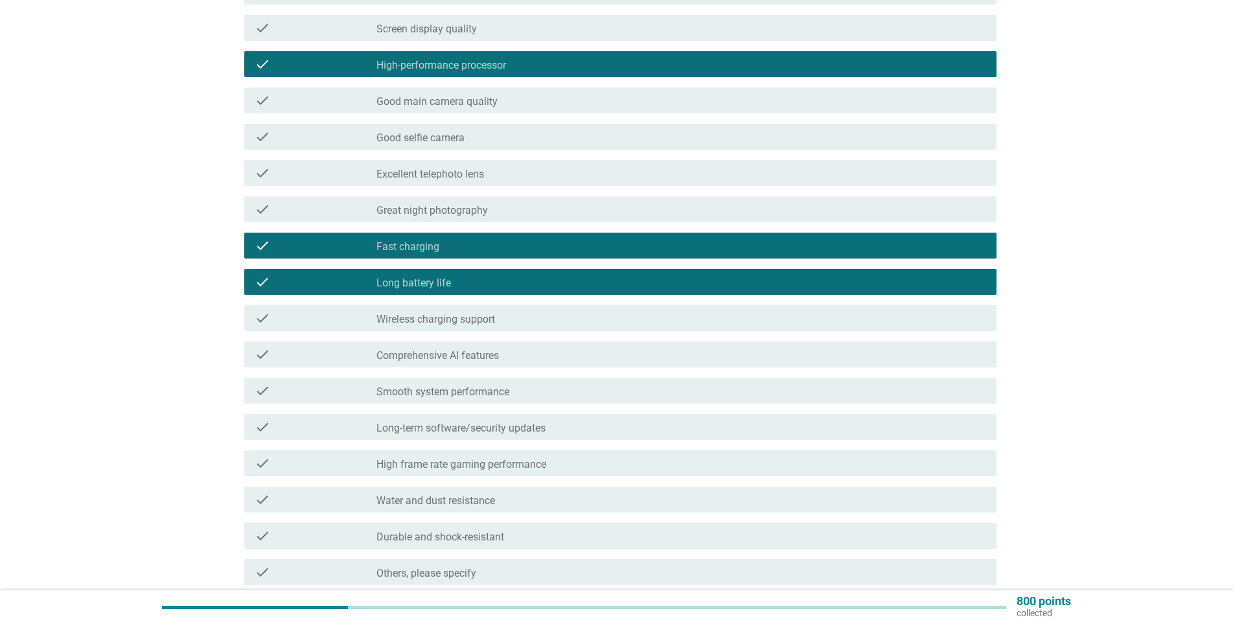
scroll to position [389, 0]
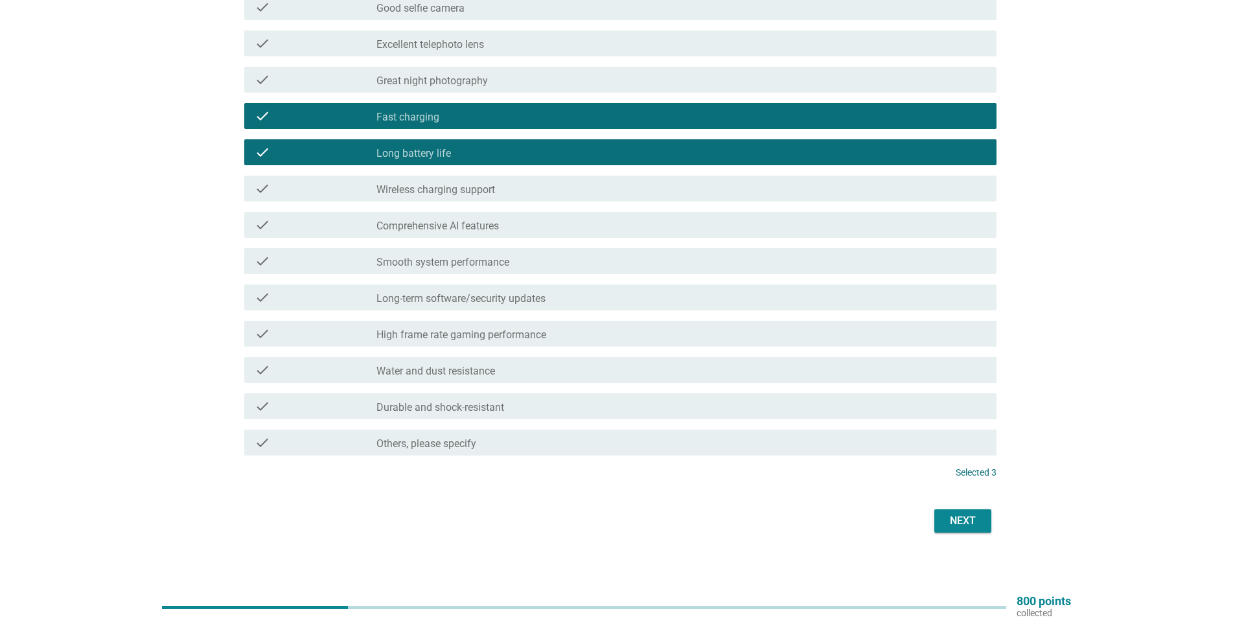
click at [959, 523] on div "Next" at bounding box center [963, 521] width 36 height 16
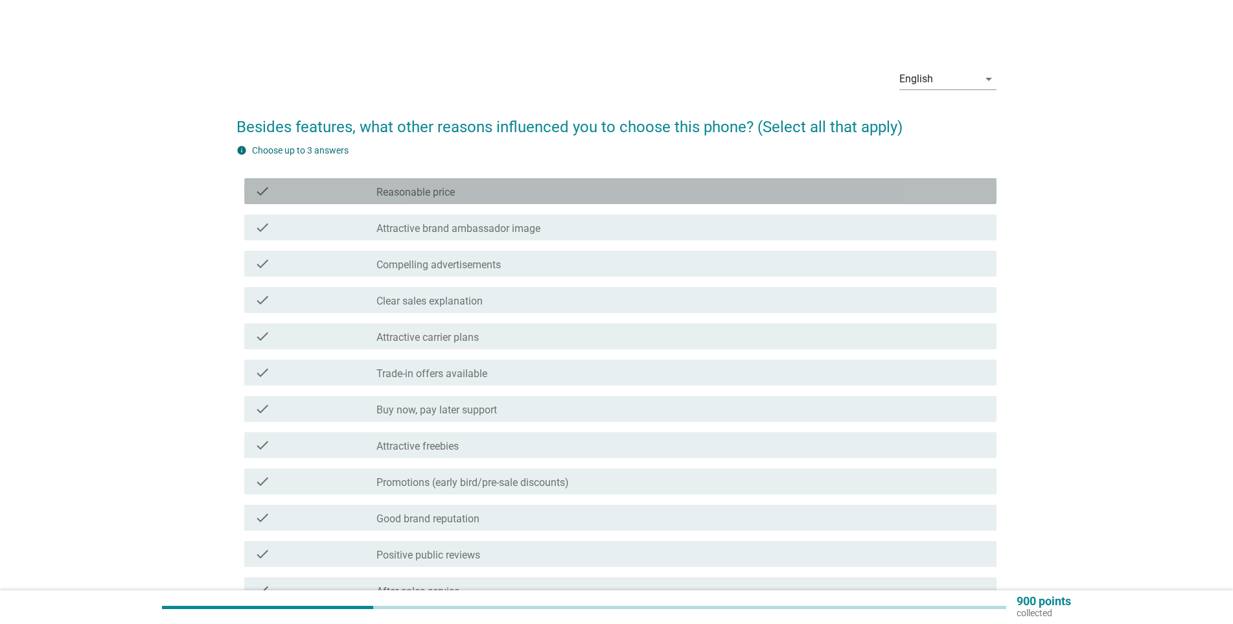
click at [336, 188] on div "check" at bounding box center [316, 191] width 122 height 16
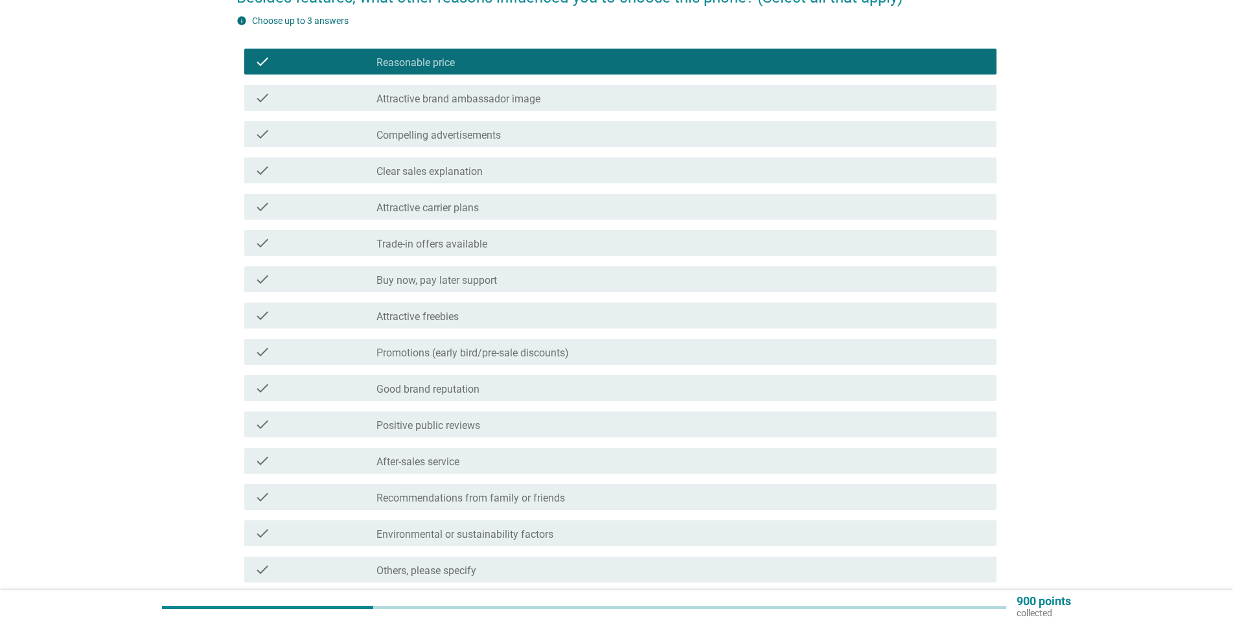
scroll to position [194, 0]
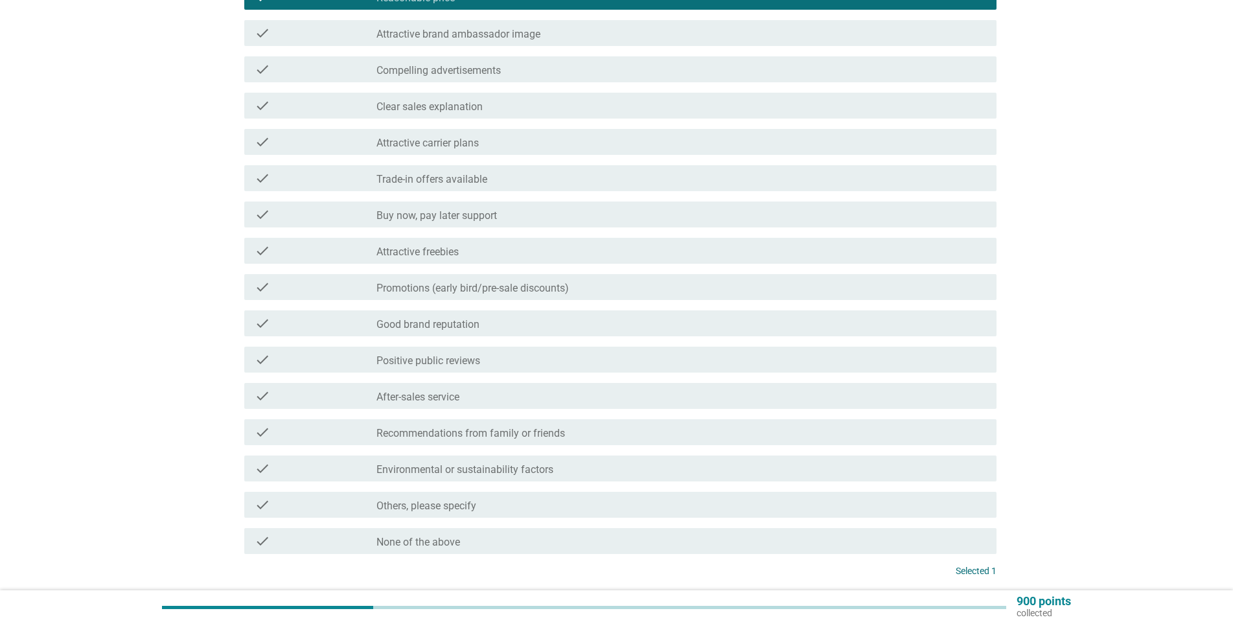
click at [376, 328] on div "check" at bounding box center [316, 324] width 122 height 16
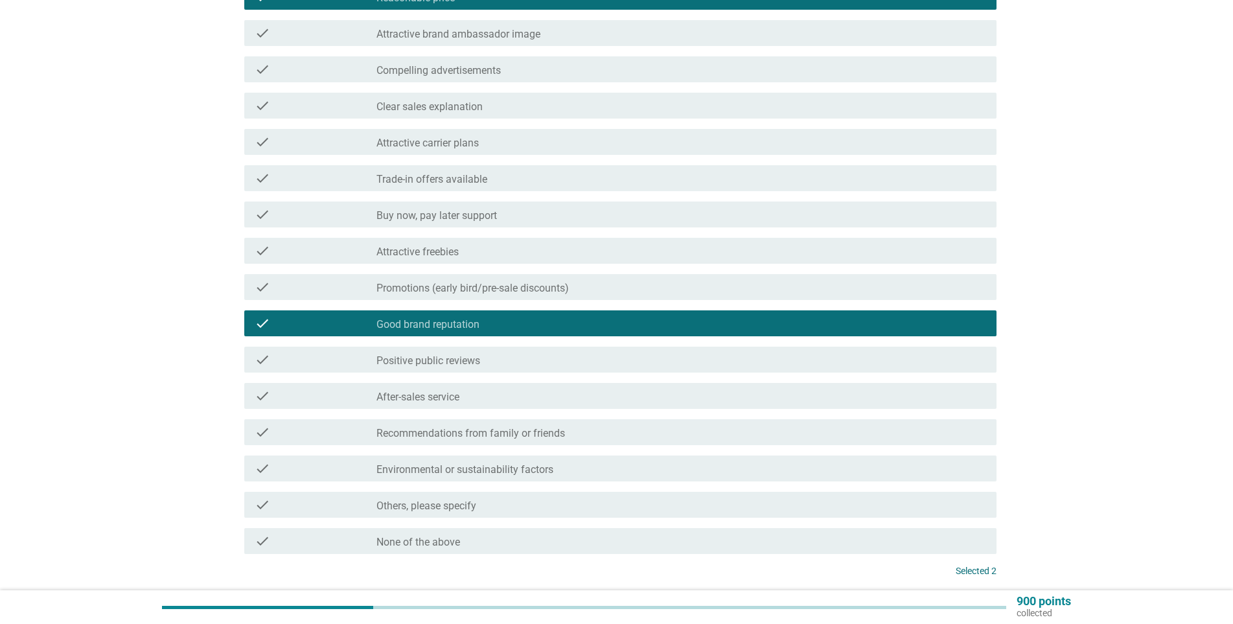
drag, startPoint x: 363, startPoint y: 360, endPoint x: 393, endPoint y: 367, distance: 29.9
click at [363, 361] on div "check" at bounding box center [316, 360] width 122 height 16
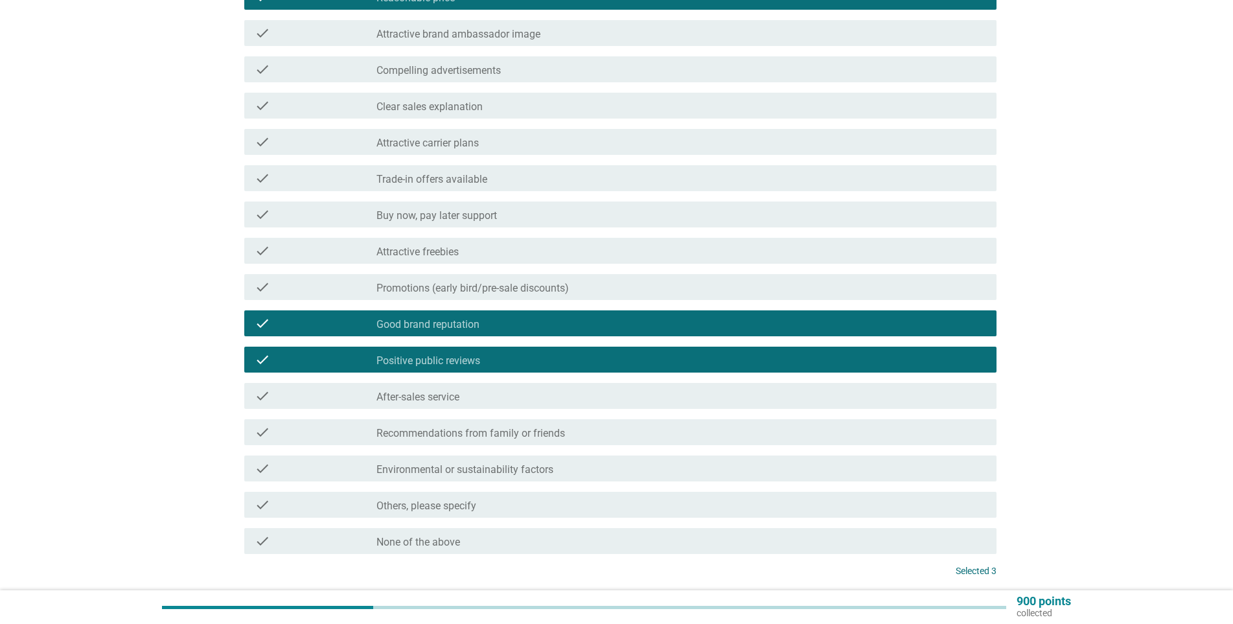
scroll to position [297, 0]
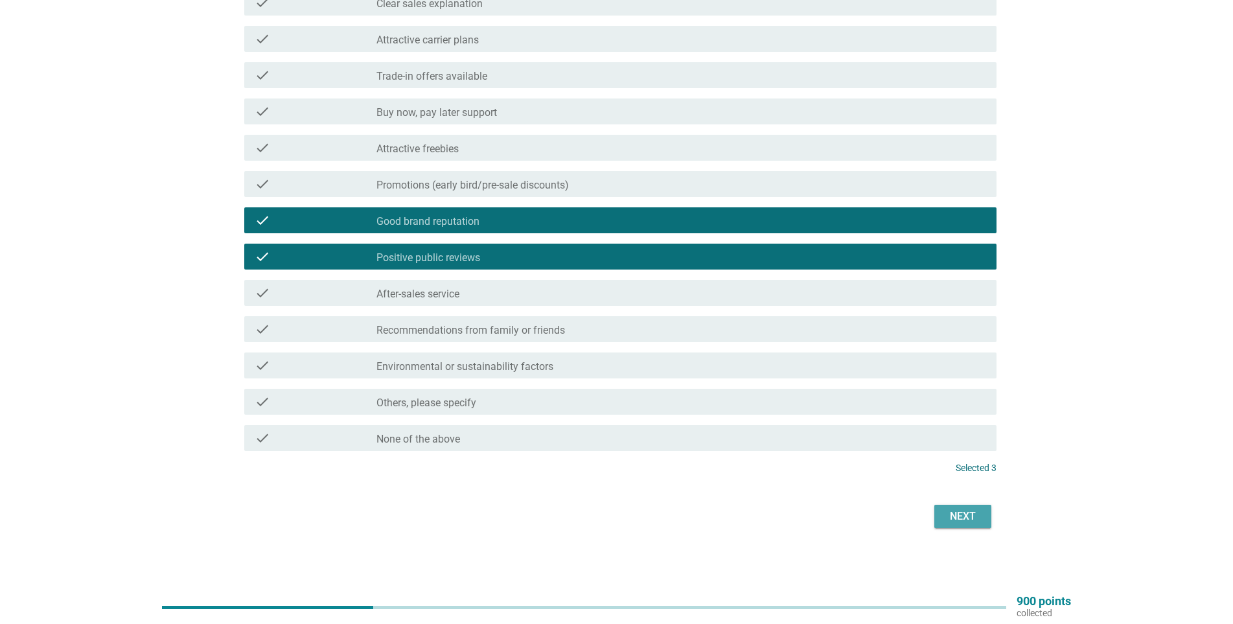
click at [981, 515] on button "Next" at bounding box center [962, 516] width 57 height 23
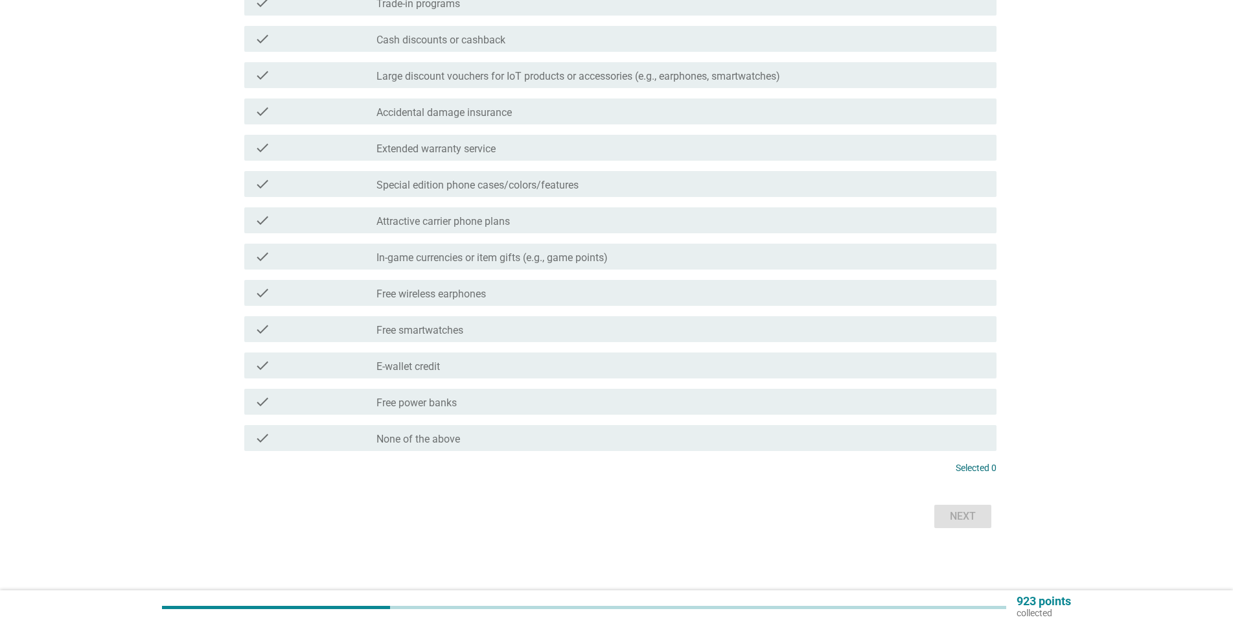
scroll to position [0, 0]
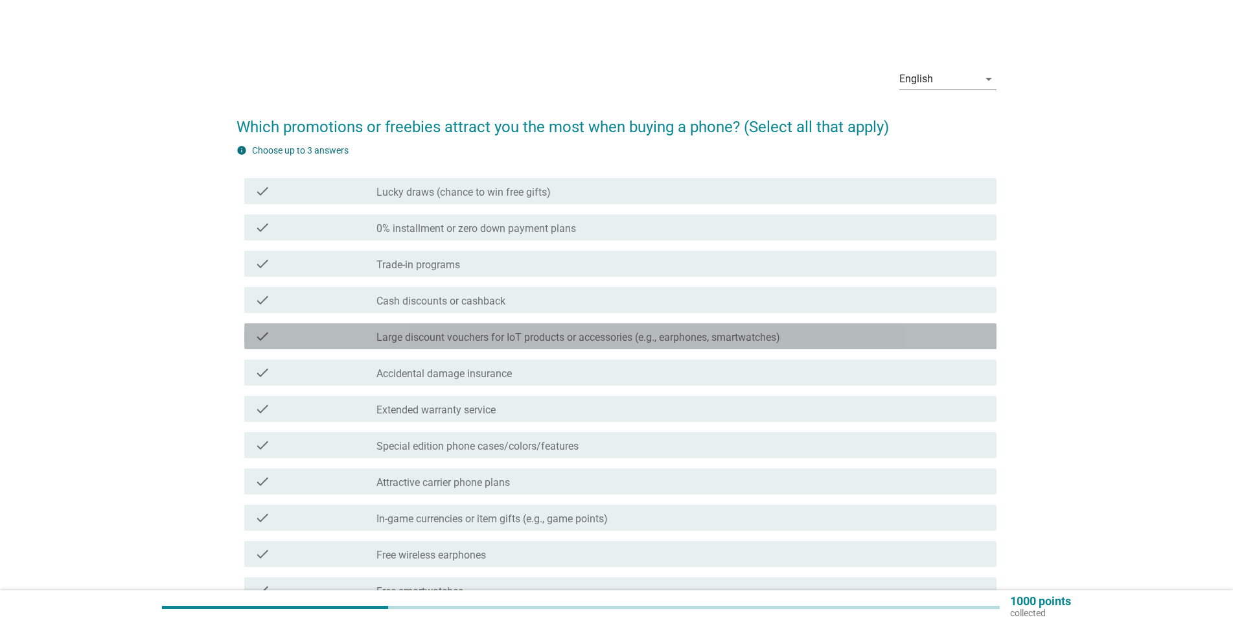
click at [378, 338] on label "Large discount vouchers for IoT products or accessories (e.g., earphones, smart…" at bounding box center [578, 337] width 404 height 13
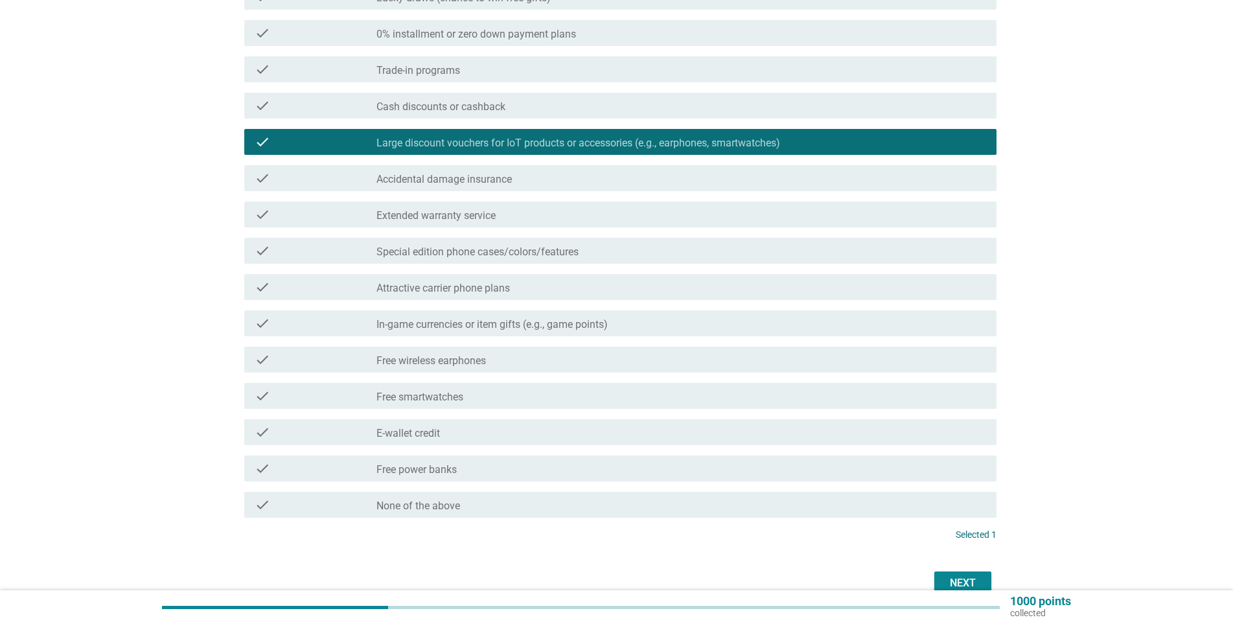
scroll to position [259, 0]
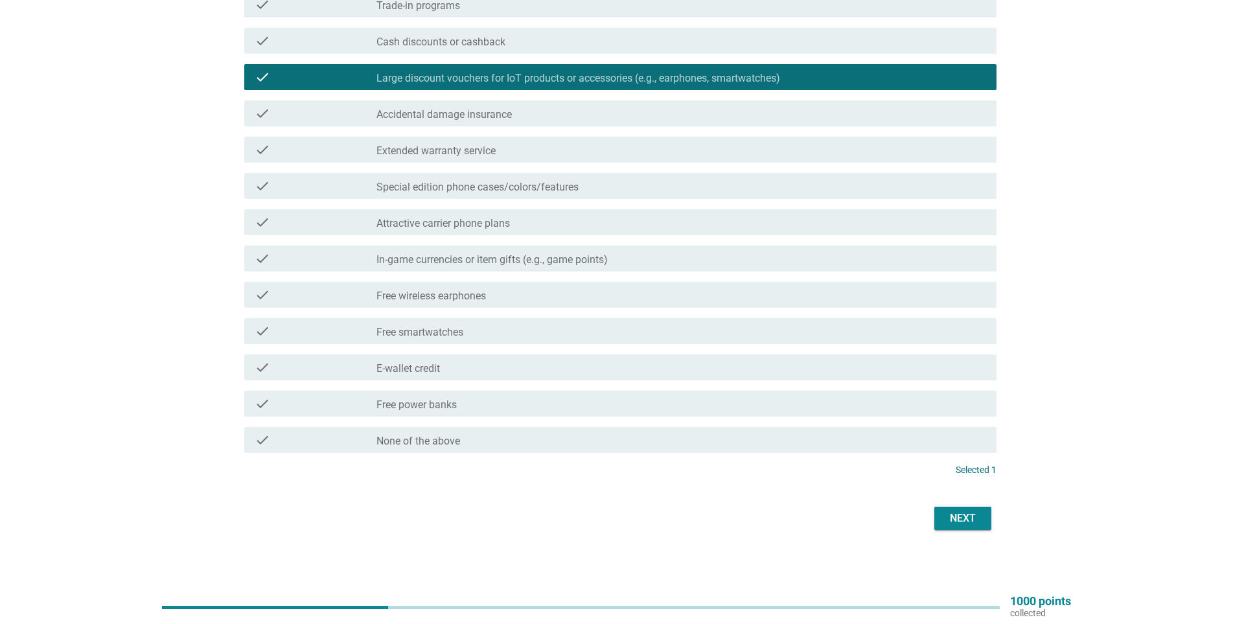
click at [373, 414] on div "check check_box_outline_blank Free power banks" at bounding box center [620, 404] width 752 height 26
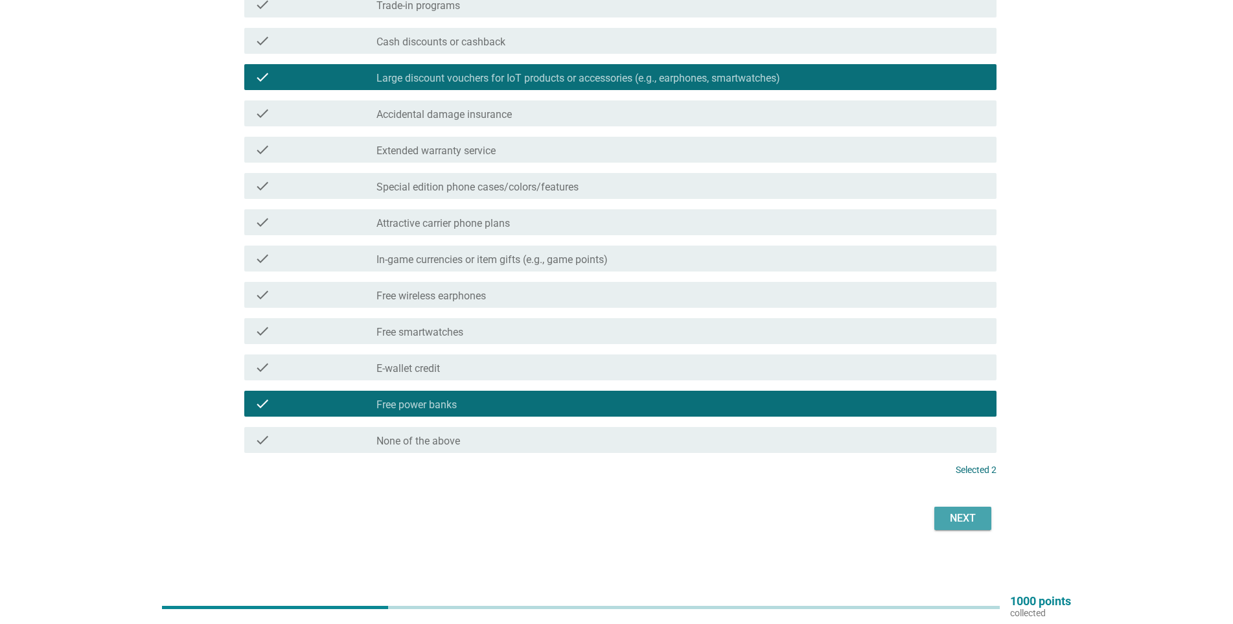
click at [971, 516] on div "Next" at bounding box center [963, 519] width 36 height 16
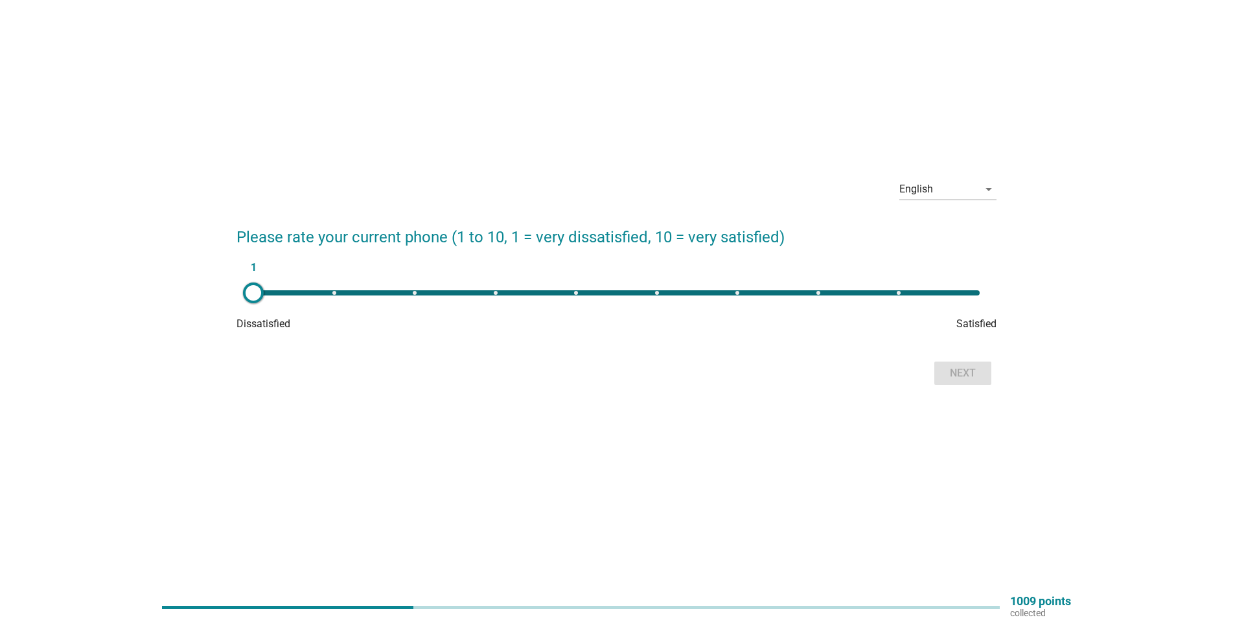
scroll to position [0, 0]
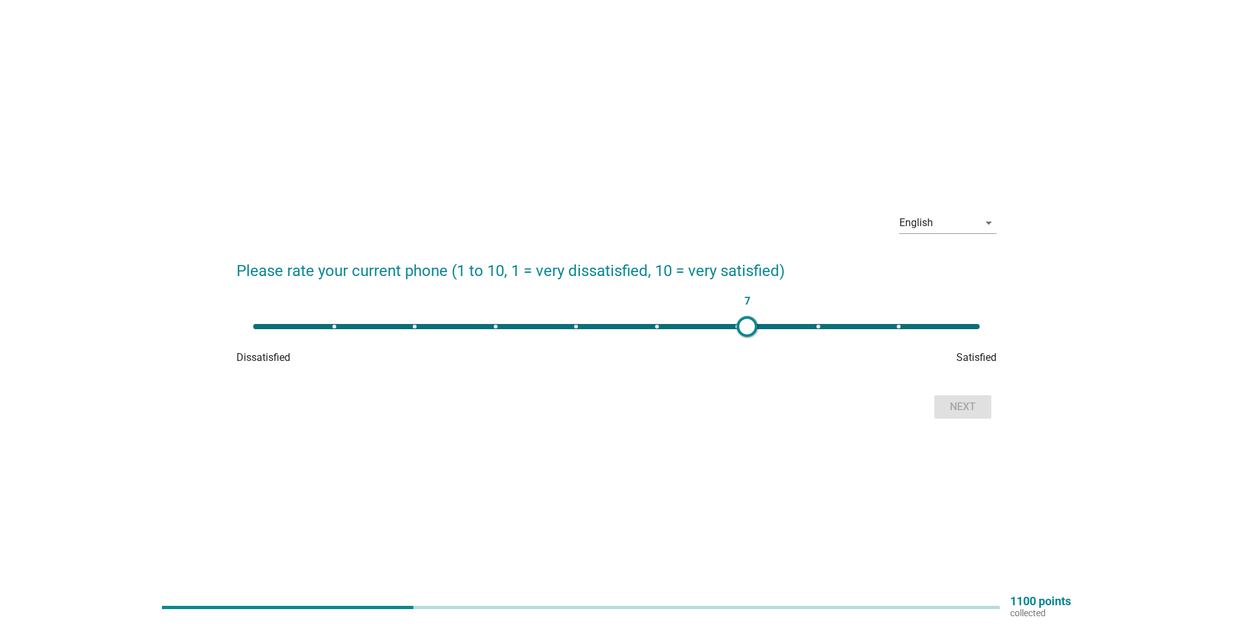
type input "8"
drag, startPoint x: 253, startPoint y: 332, endPoint x: 819, endPoint y: 363, distance: 566.4
click at [819, 363] on div "8 Dissatisfied Satisfied" at bounding box center [616, 340] width 760 height 52
click at [972, 405] on div "Next" at bounding box center [963, 407] width 36 height 16
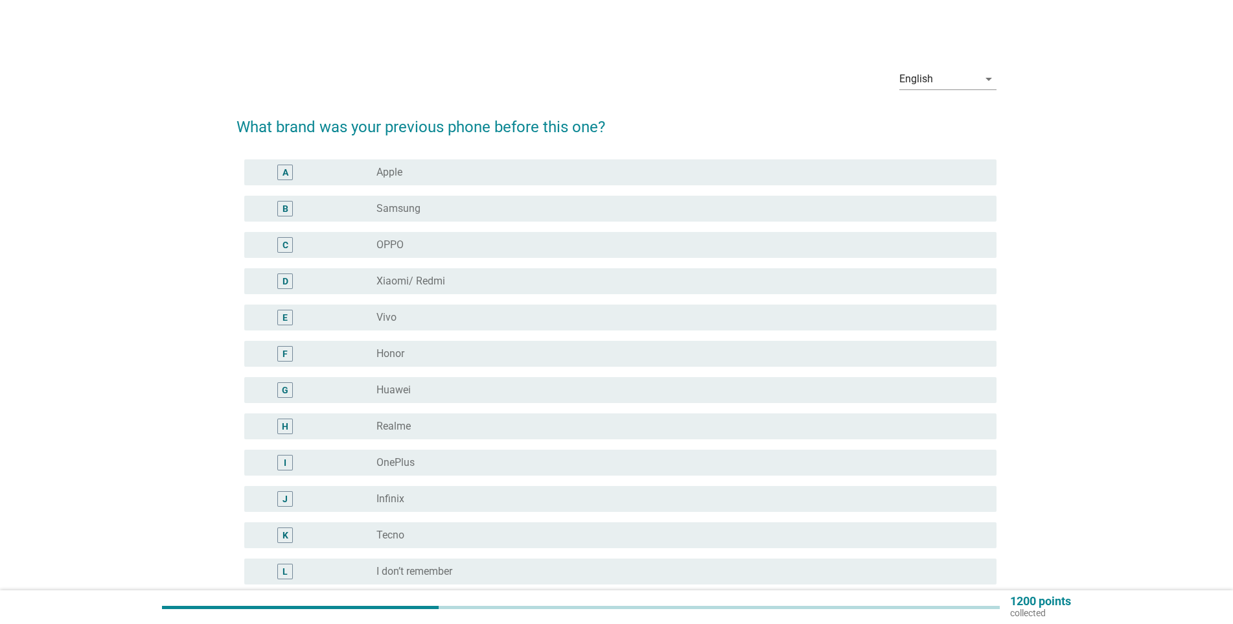
scroll to position [130, 0]
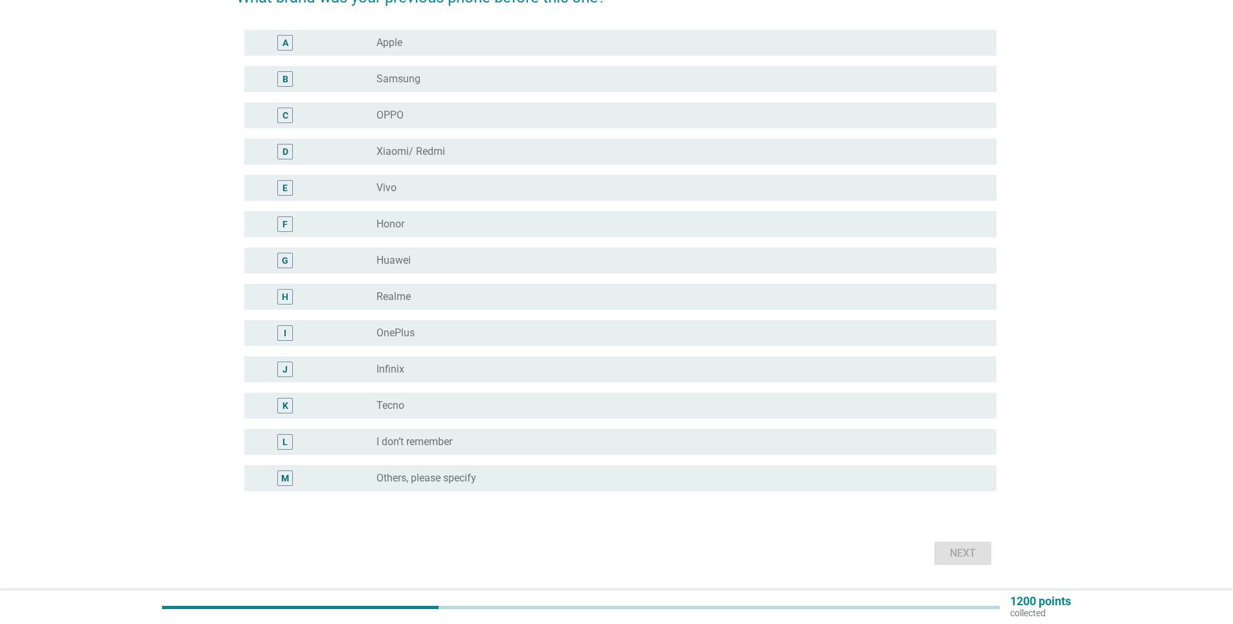
click at [356, 297] on div "H" at bounding box center [316, 297] width 122 height 16
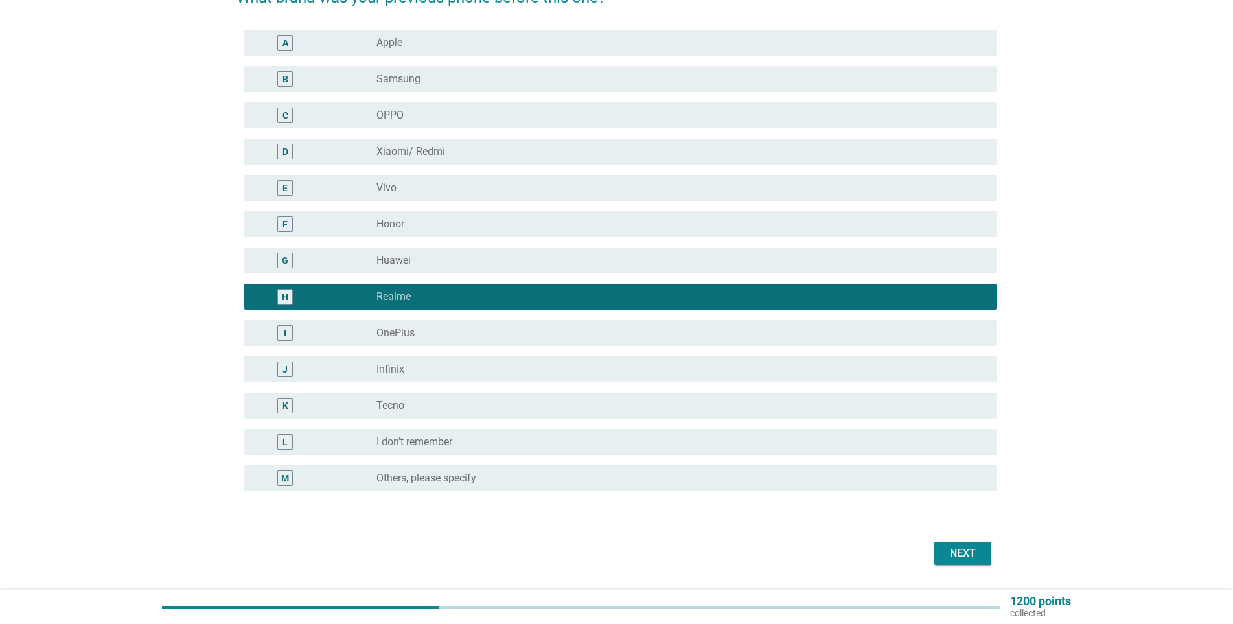
scroll to position [167, 0]
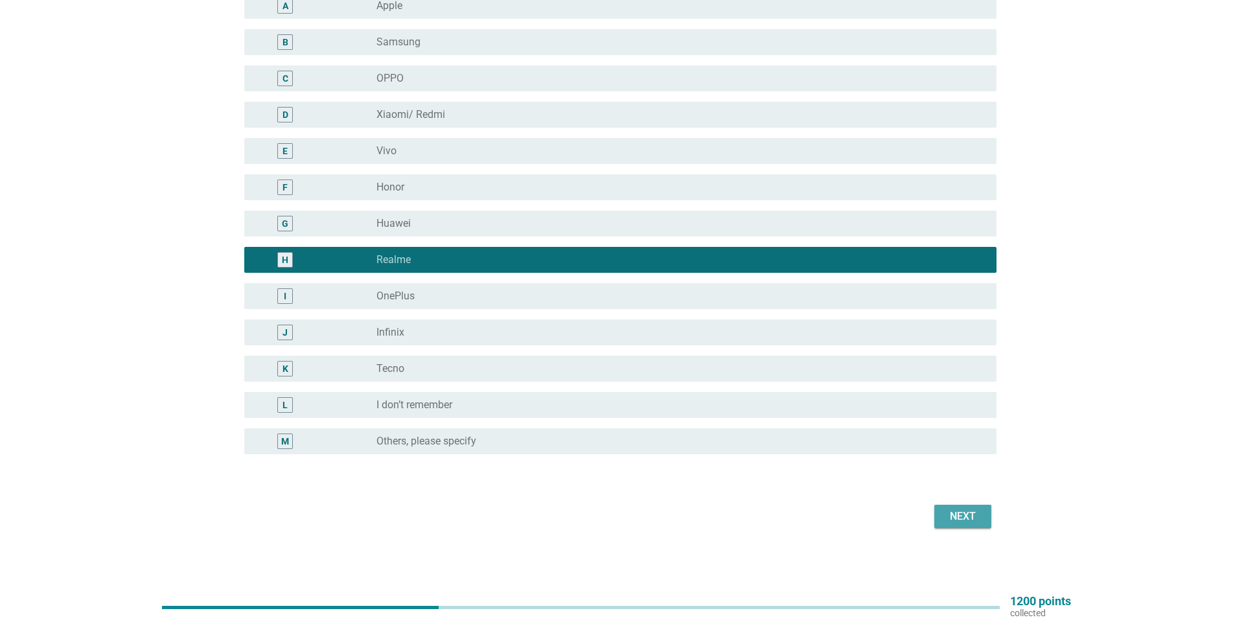
click at [977, 510] on div "Next" at bounding box center [963, 517] width 36 height 16
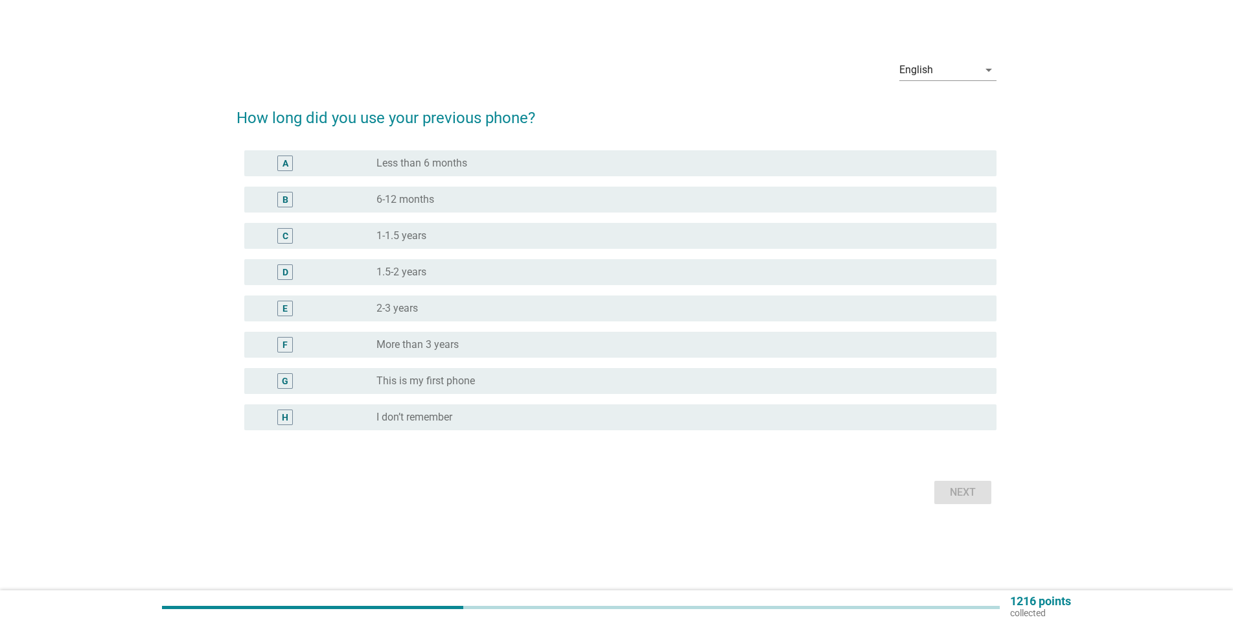
scroll to position [0, 0]
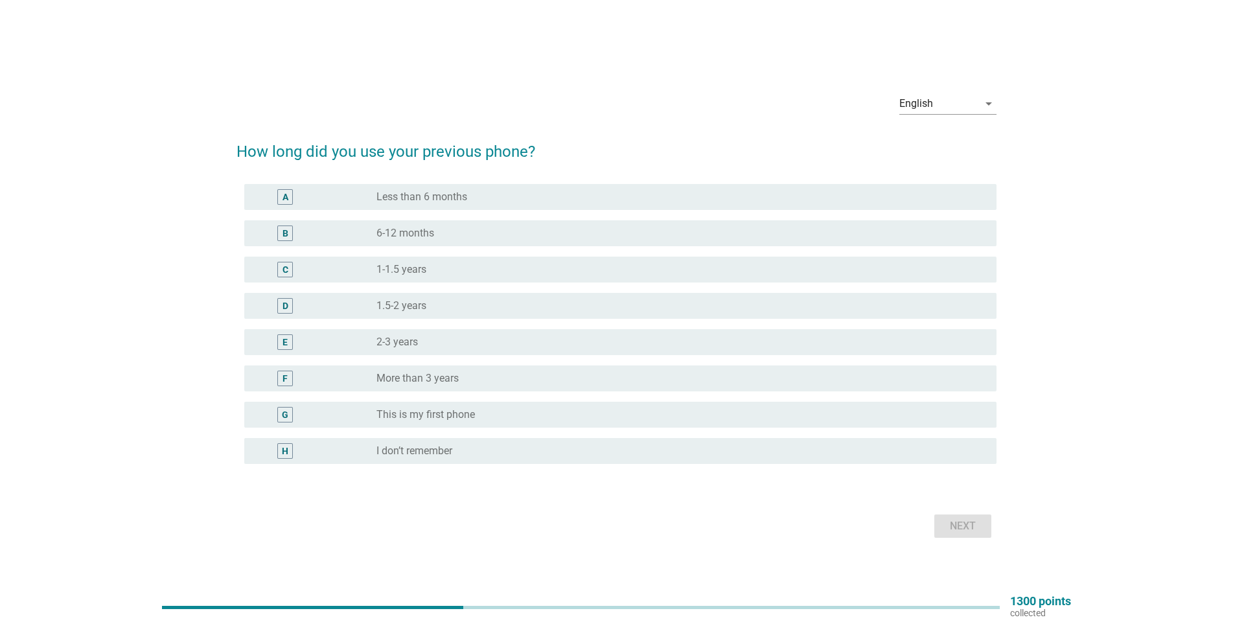
click at [417, 371] on div "F radio_button_unchecked More than 3 years" at bounding box center [620, 378] width 752 height 26
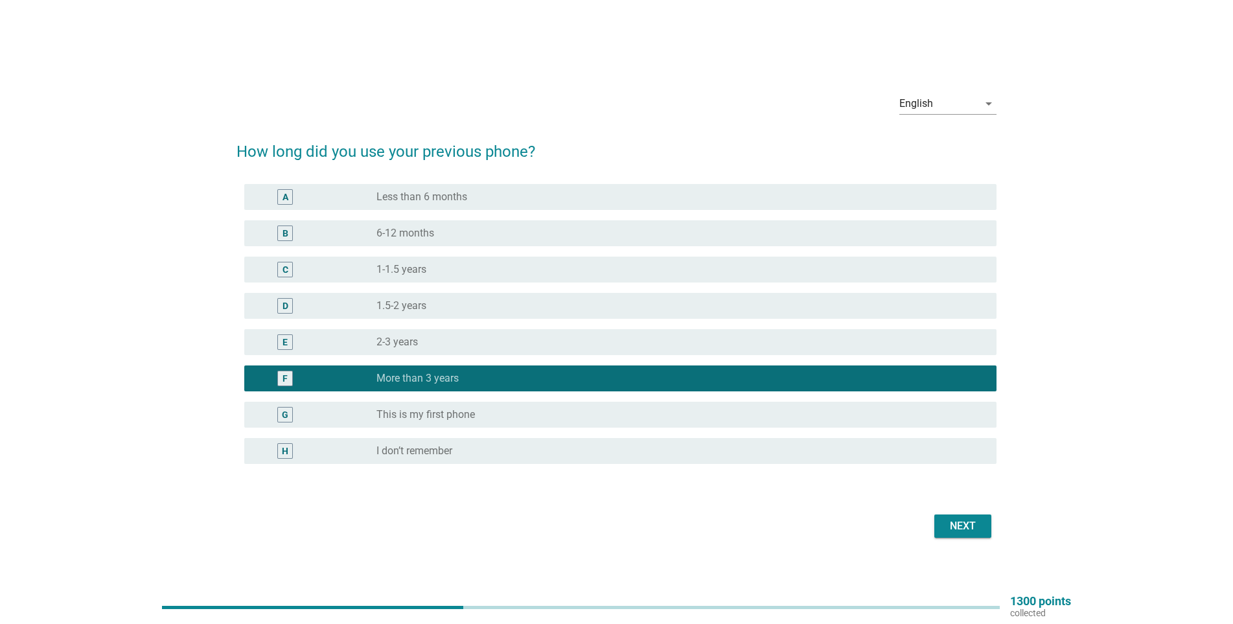
click at [960, 529] on div "Next" at bounding box center [963, 526] width 36 height 16
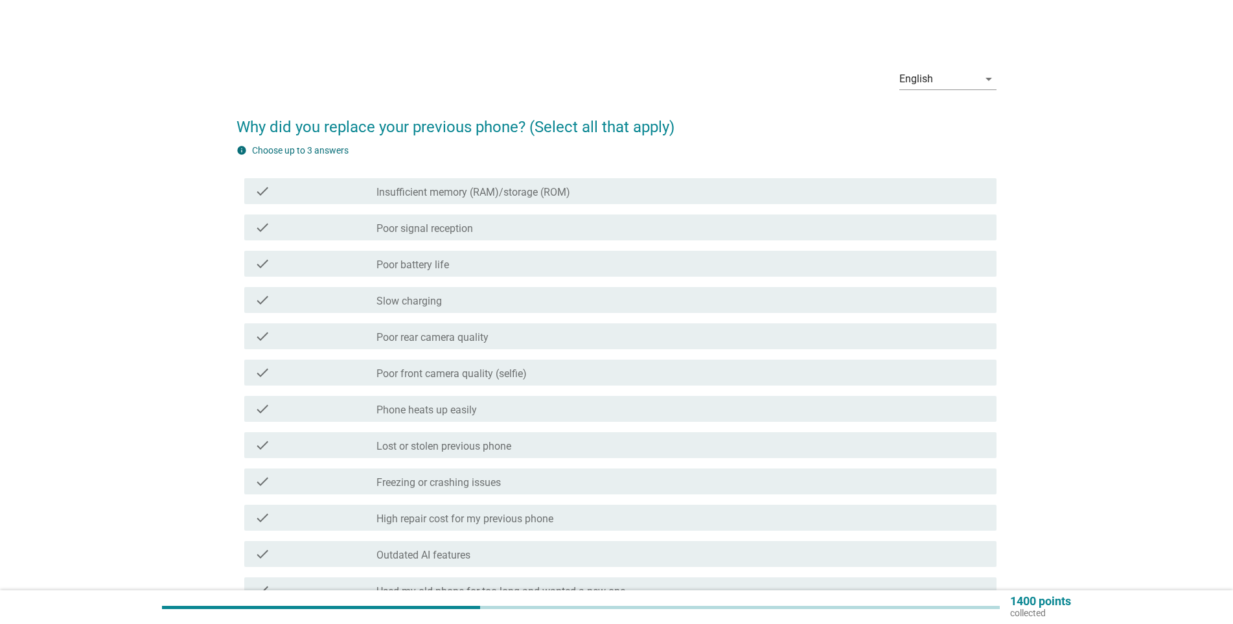
click at [469, 192] on label "Insufficient memory (RAM)/storage (ROM)" at bounding box center [473, 192] width 194 height 13
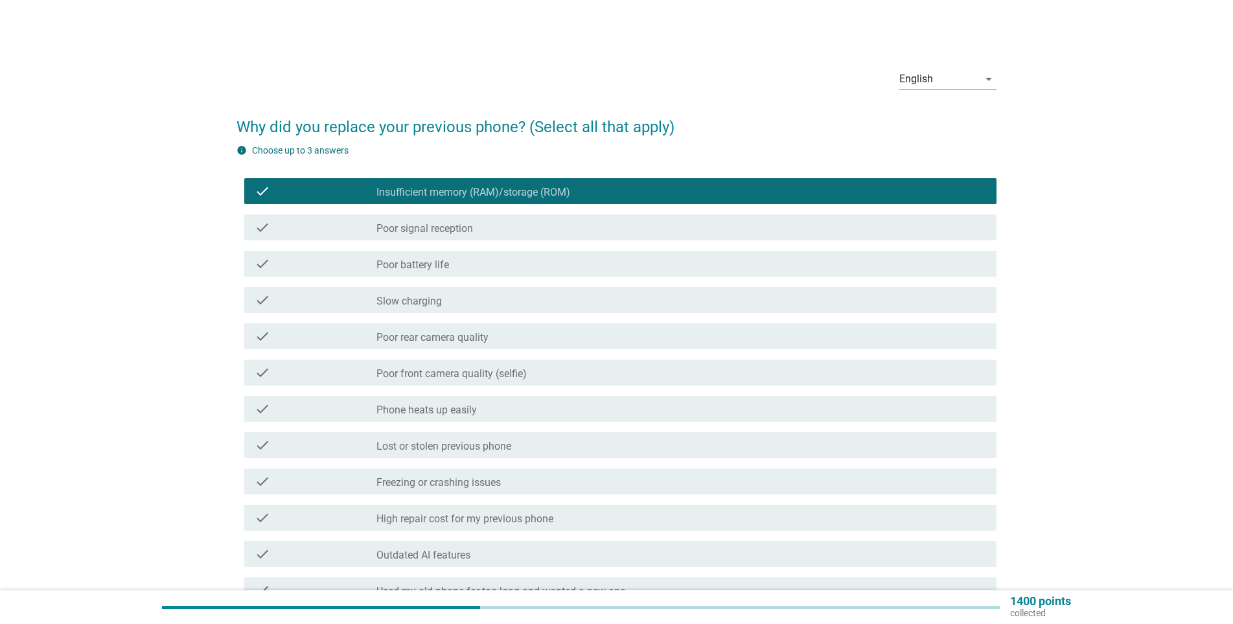
scroll to position [65, 0]
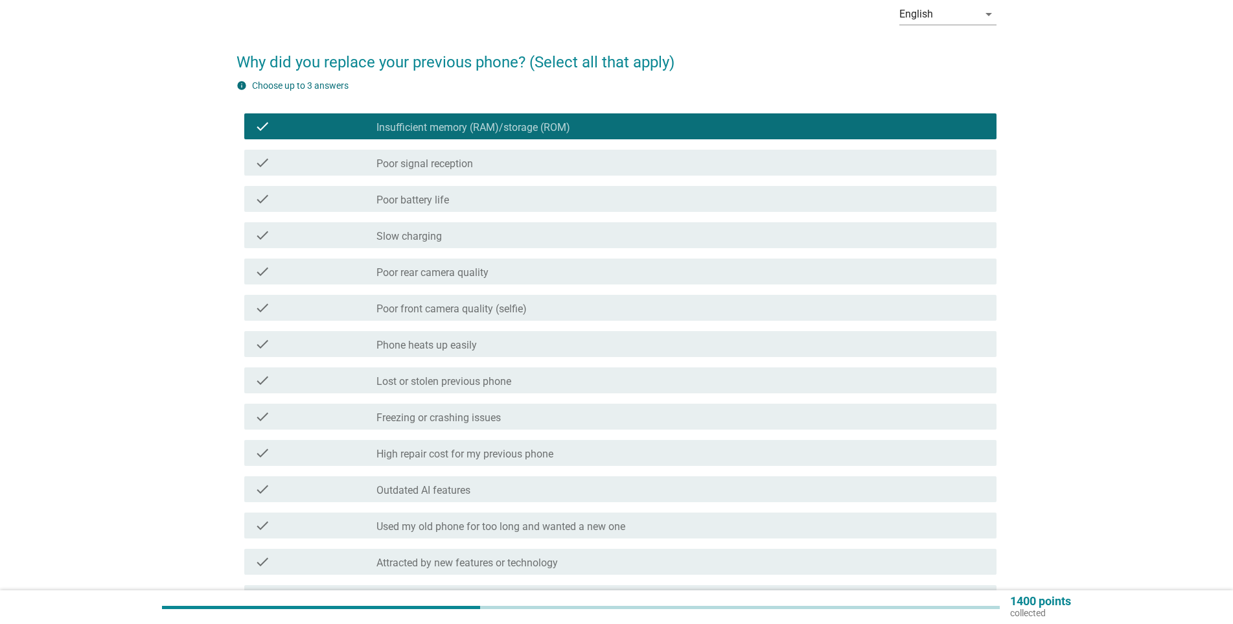
click at [319, 423] on div "check" at bounding box center [316, 417] width 122 height 16
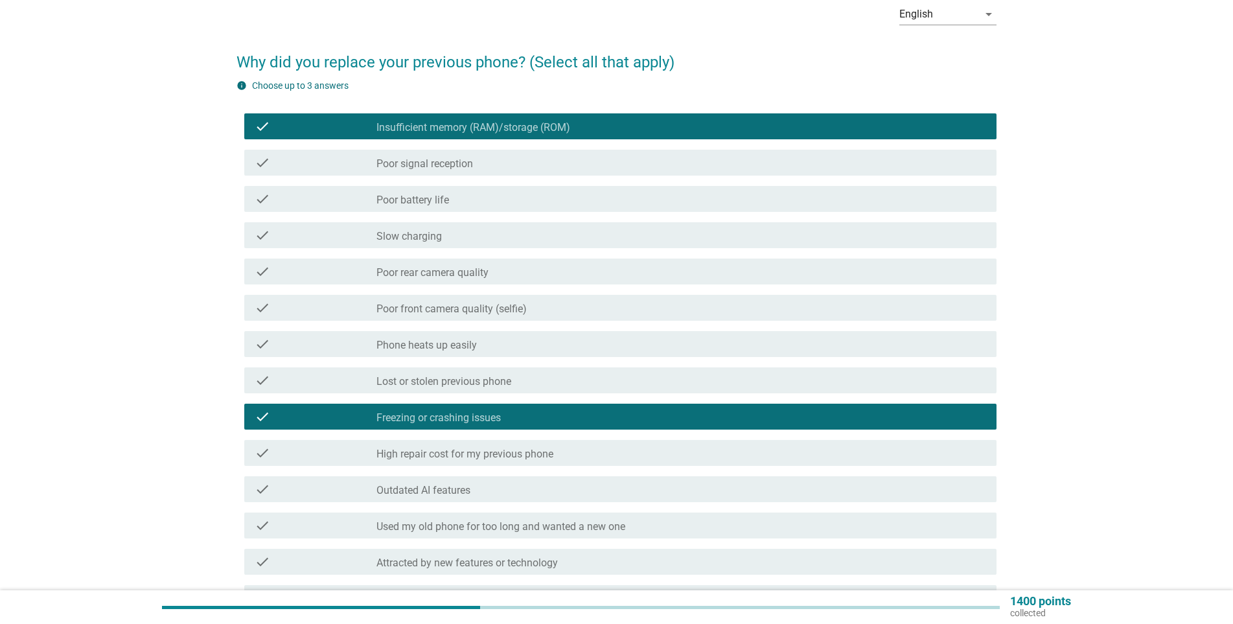
scroll to position [194, 0]
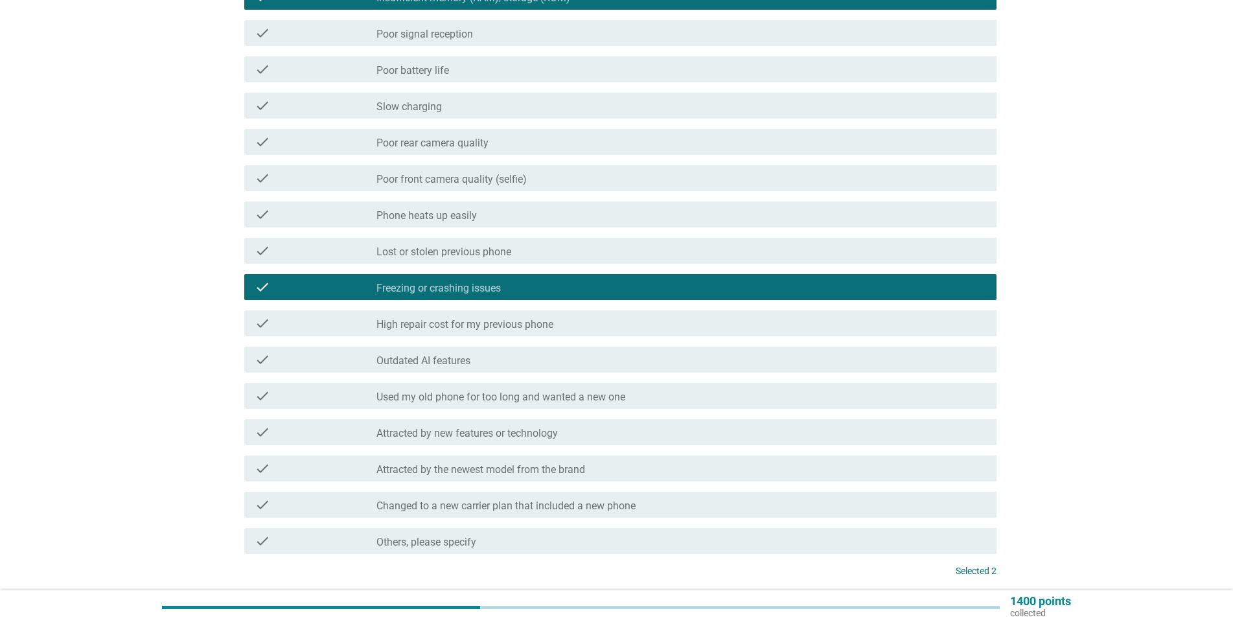
click at [405, 399] on label "Used my old phone for too long and wanted a new one" at bounding box center [500, 397] width 249 height 13
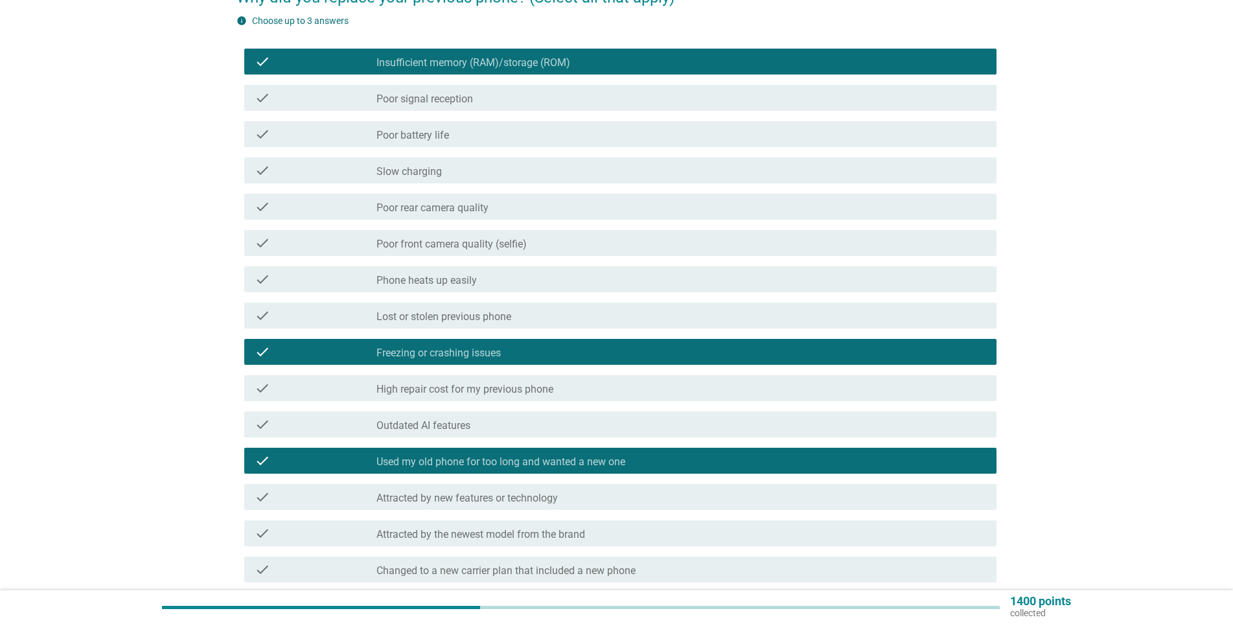
scroll to position [297, 0]
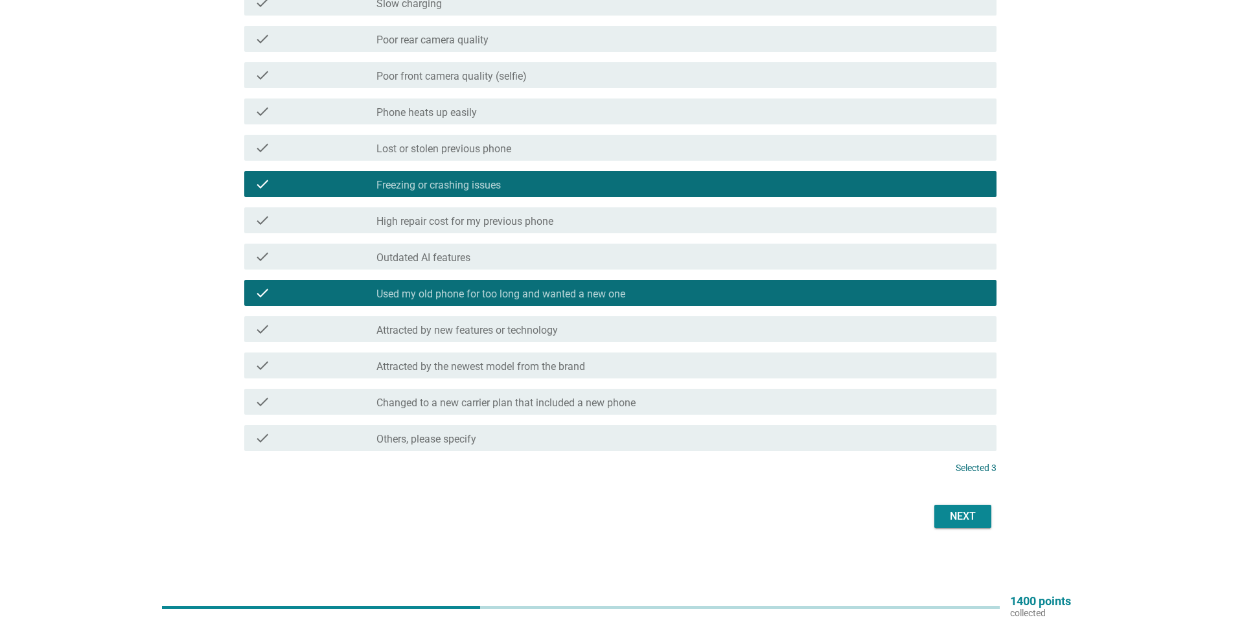
click at [960, 511] on div "Next" at bounding box center [963, 517] width 36 height 16
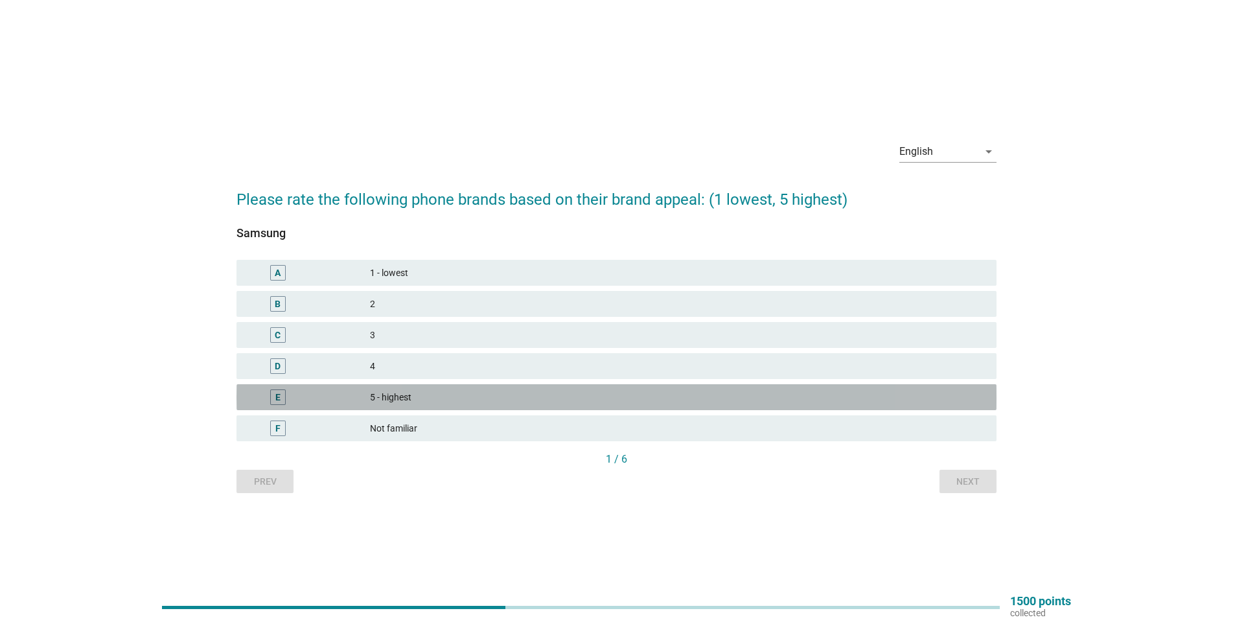
click at [362, 386] on div "E 5 - highest" at bounding box center [616, 397] width 760 height 26
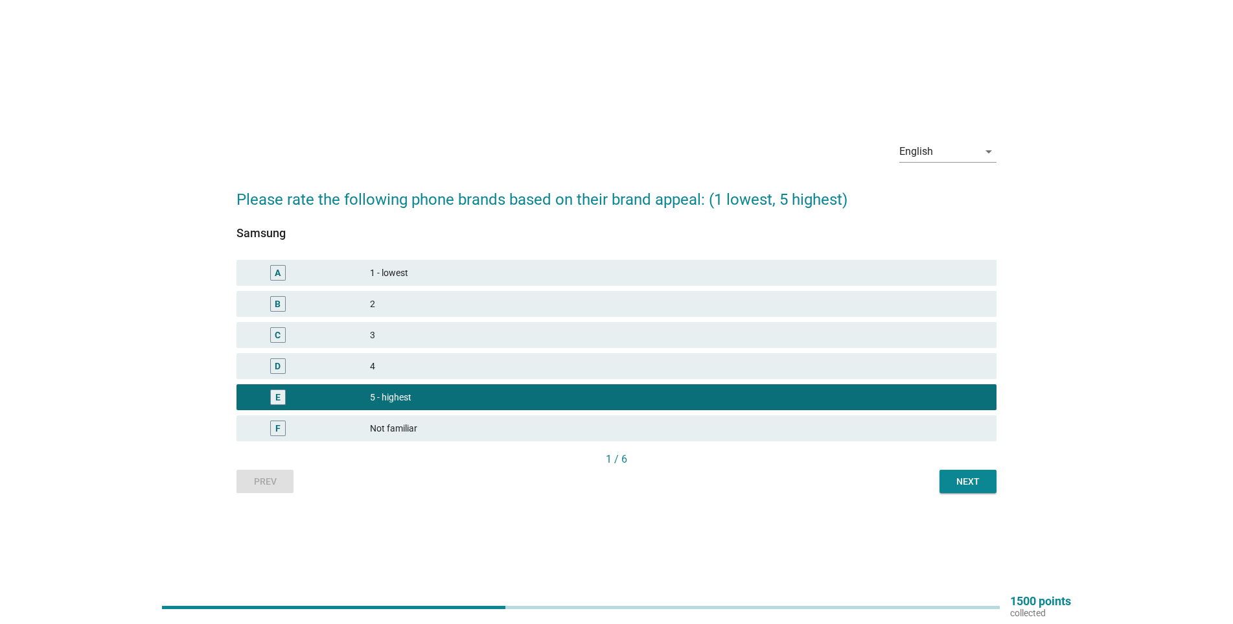
click at [977, 483] on div "Next" at bounding box center [968, 482] width 36 height 14
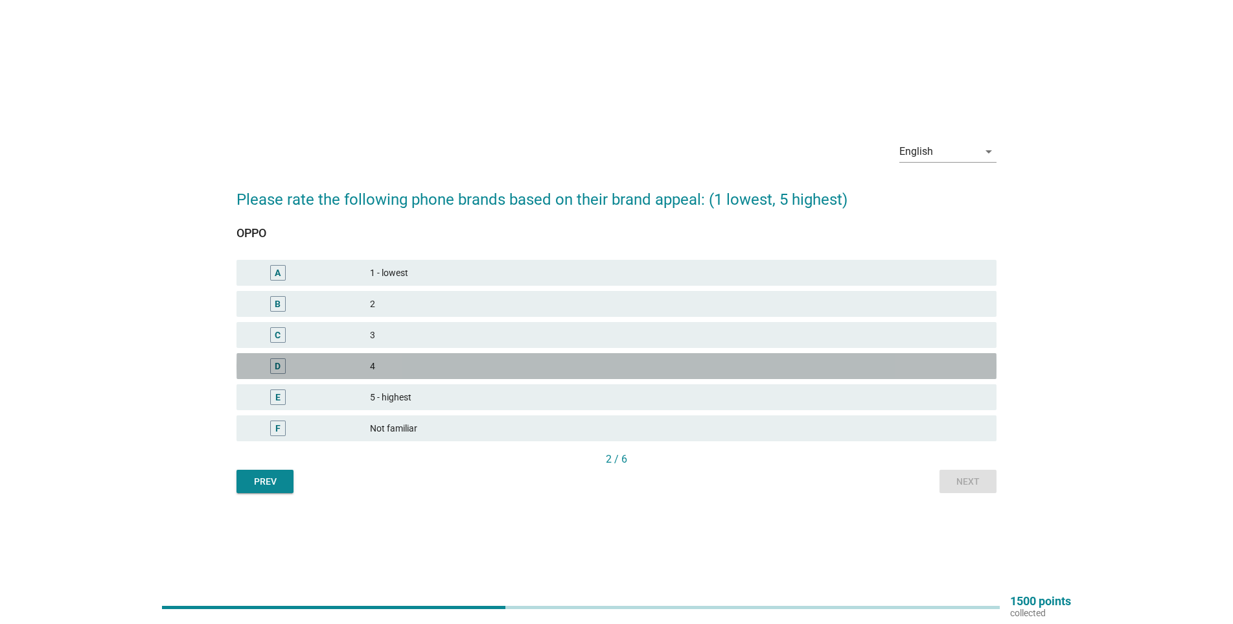
click at [391, 367] on div "4" at bounding box center [678, 366] width 616 height 16
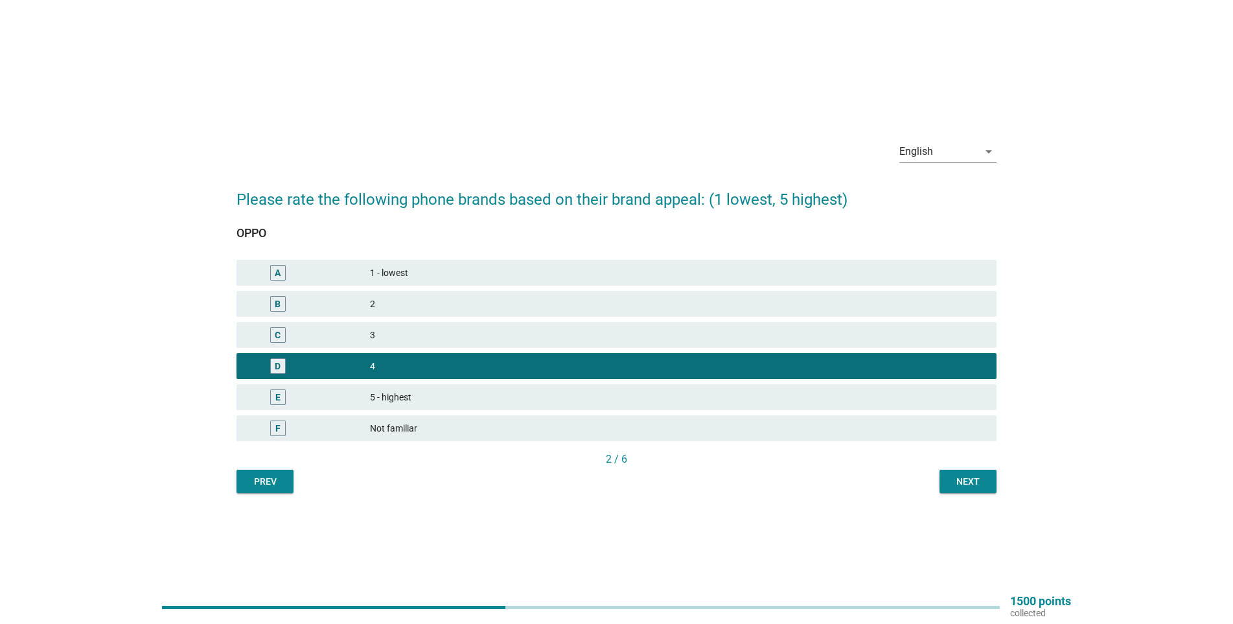
click at [961, 487] on div "Next" at bounding box center [968, 482] width 36 height 14
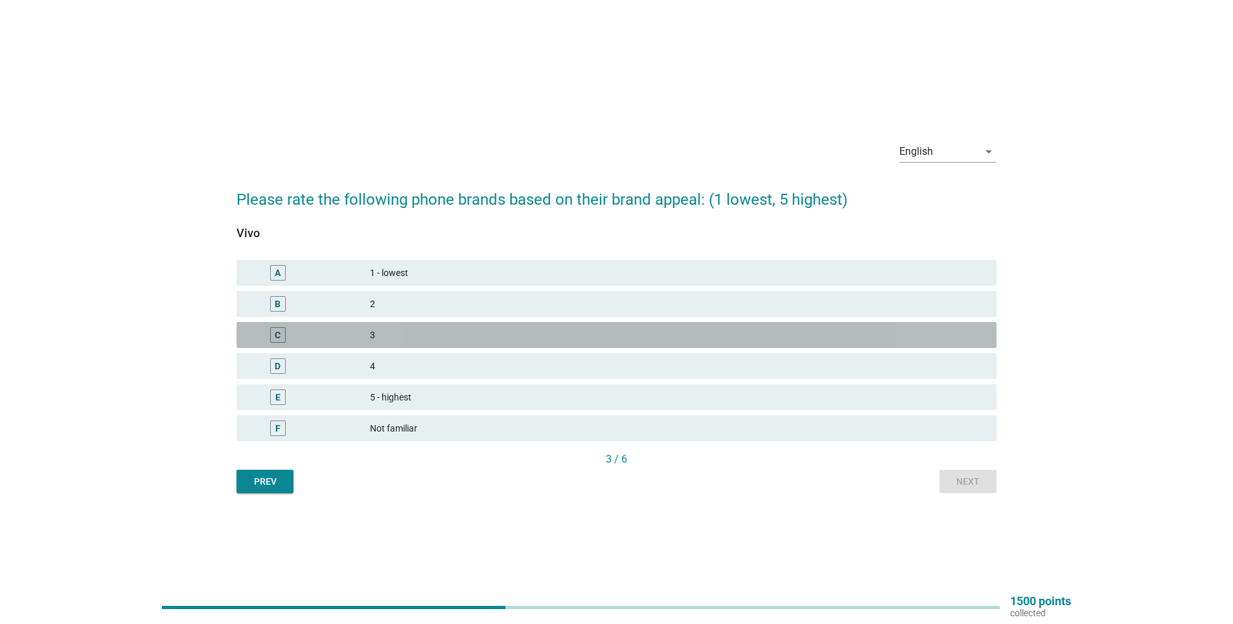
click at [419, 339] on div "3" at bounding box center [678, 335] width 616 height 16
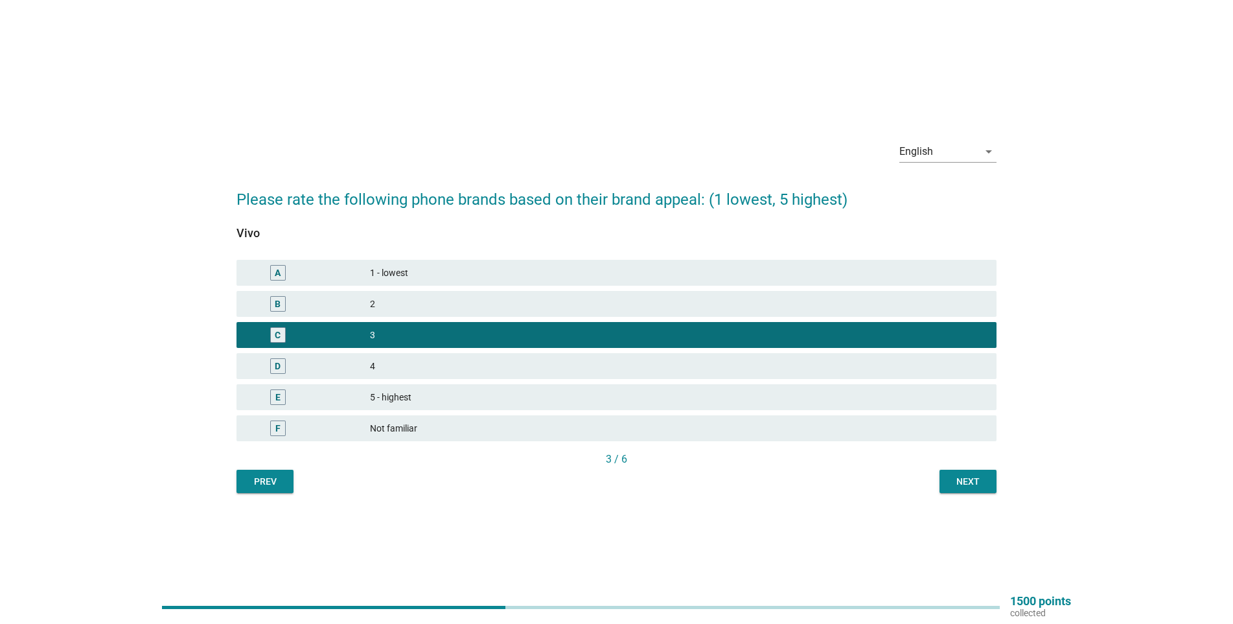
click at [963, 480] on div "Next" at bounding box center [968, 482] width 36 height 14
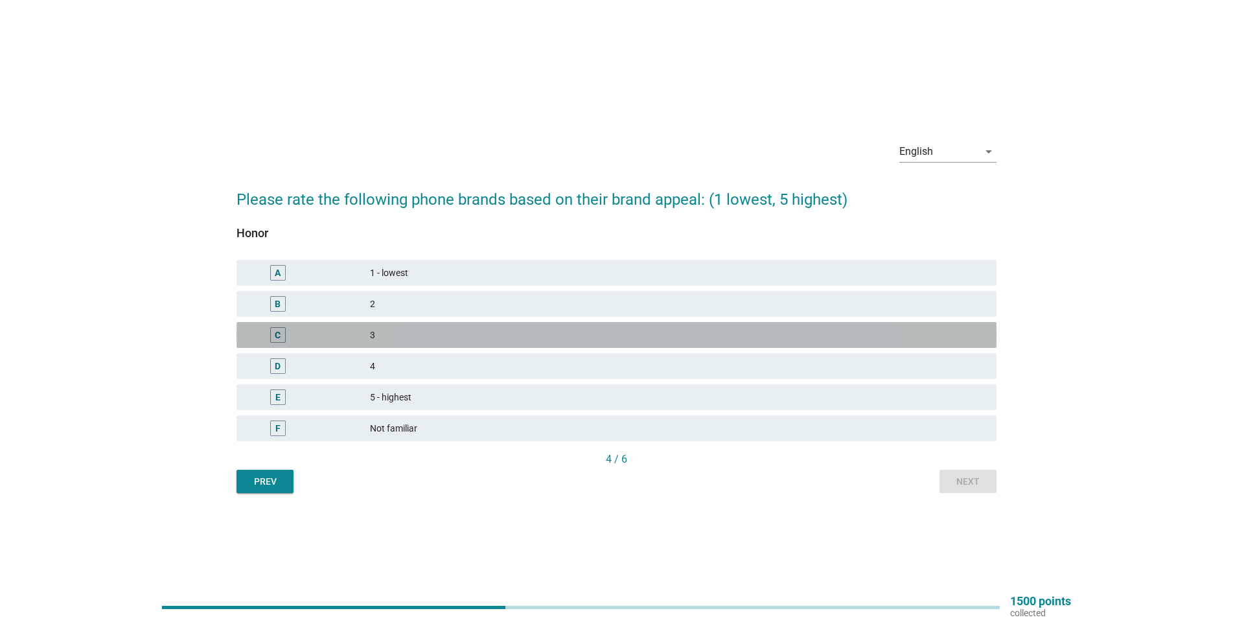
click at [404, 338] on div "3" at bounding box center [678, 335] width 616 height 16
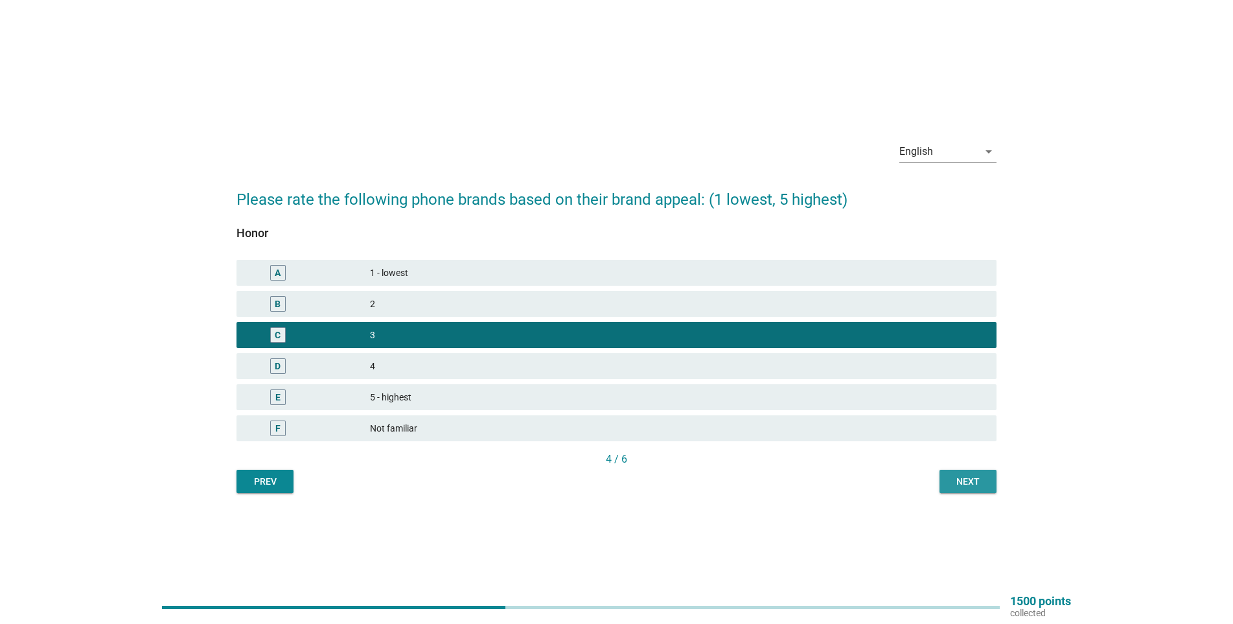
click at [980, 481] on div "Next" at bounding box center [968, 482] width 36 height 14
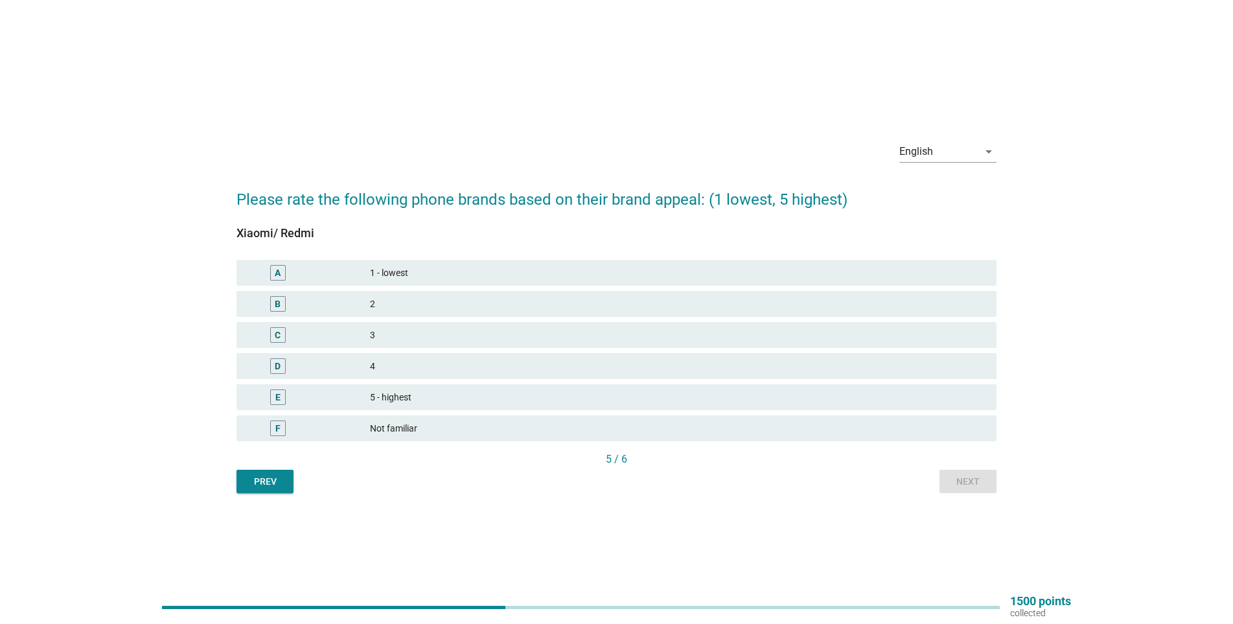
click at [379, 357] on div "D 4" at bounding box center [616, 366] width 760 height 26
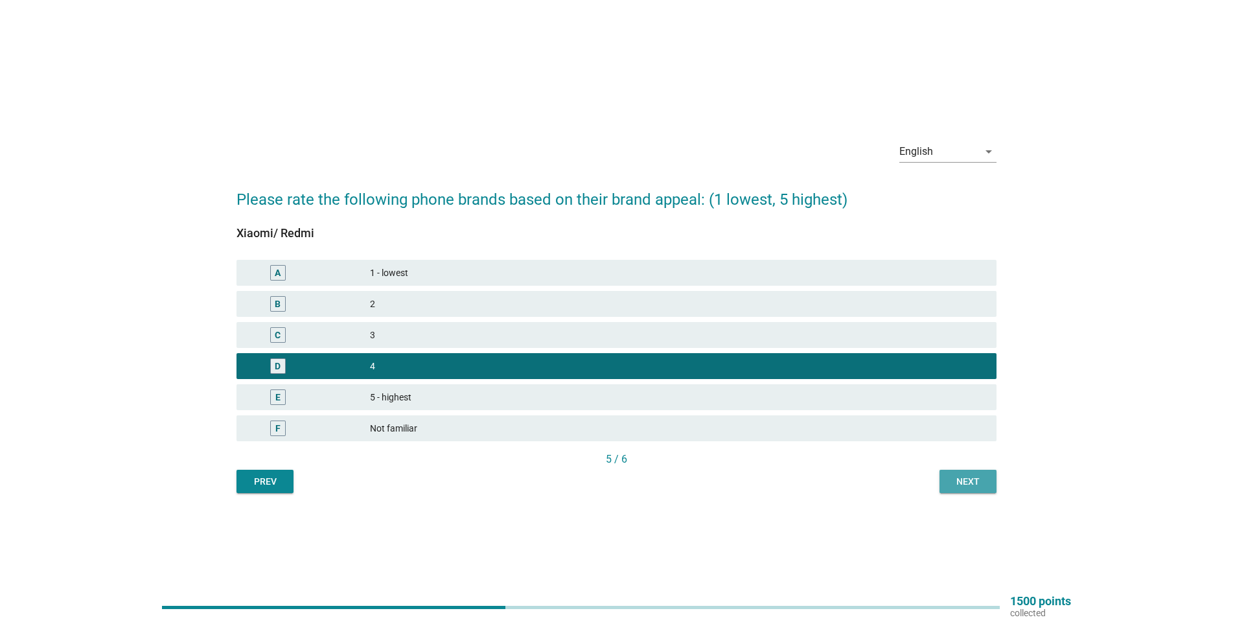
click at [974, 480] on div "Next" at bounding box center [968, 482] width 36 height 14
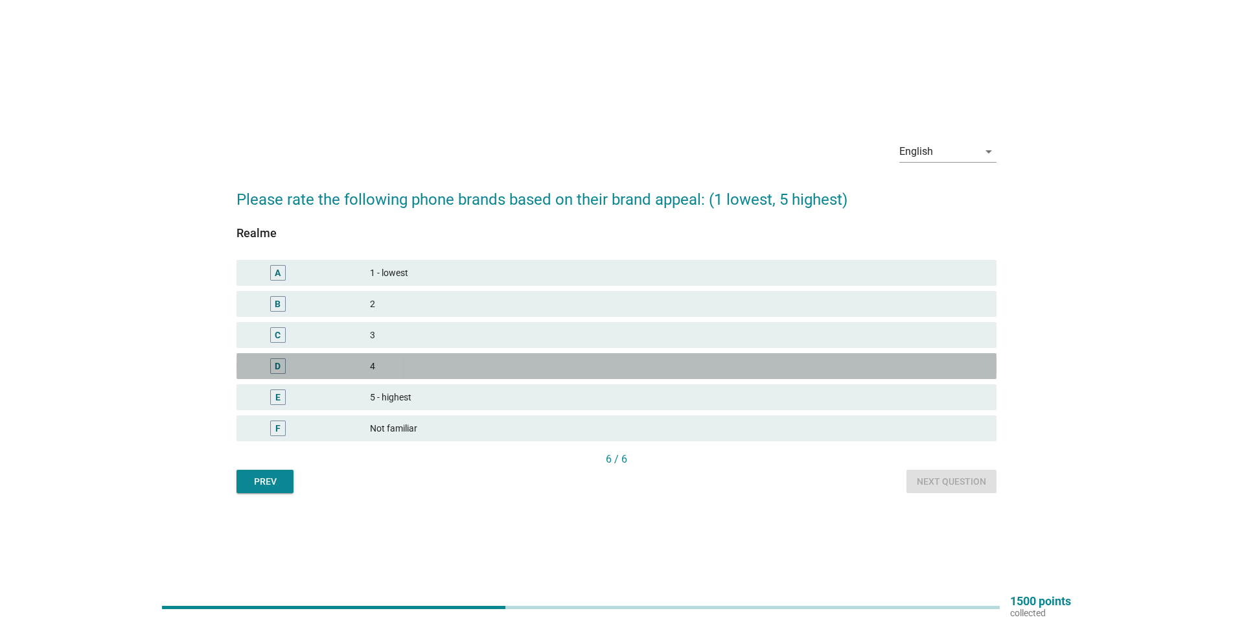
click at [376, 373] on div "4" at bounding box center [678, 366] width 616 height 16
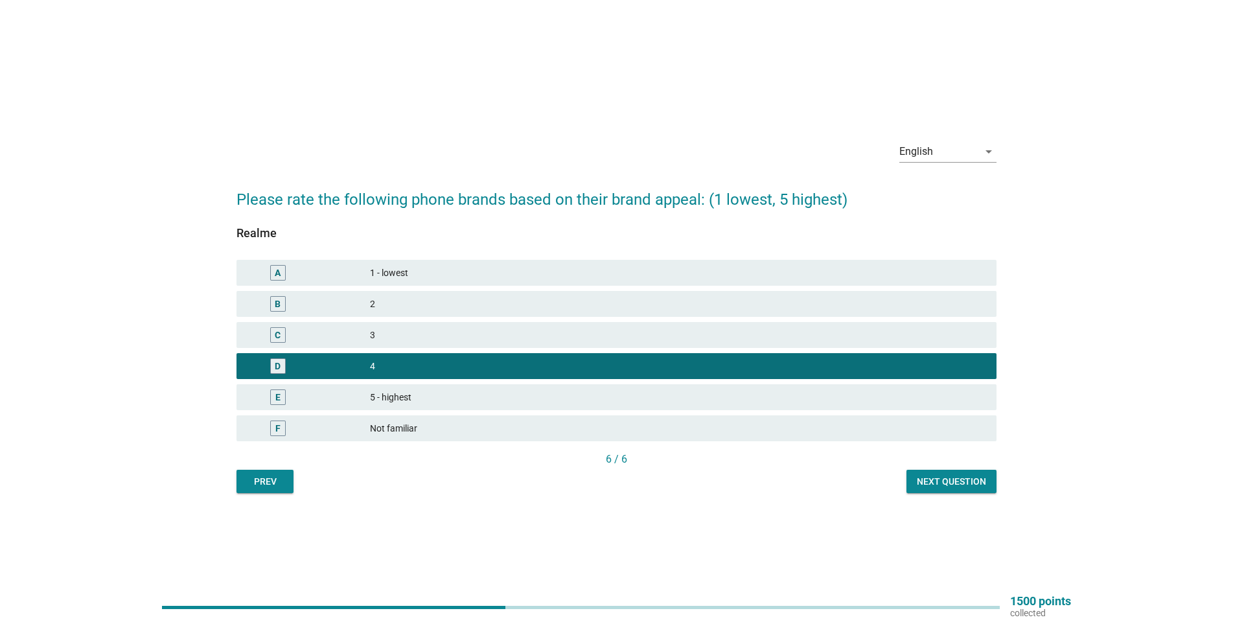
click at [966, 479] on div "Next question" at bounding box center [951, 482] width 69 height 14
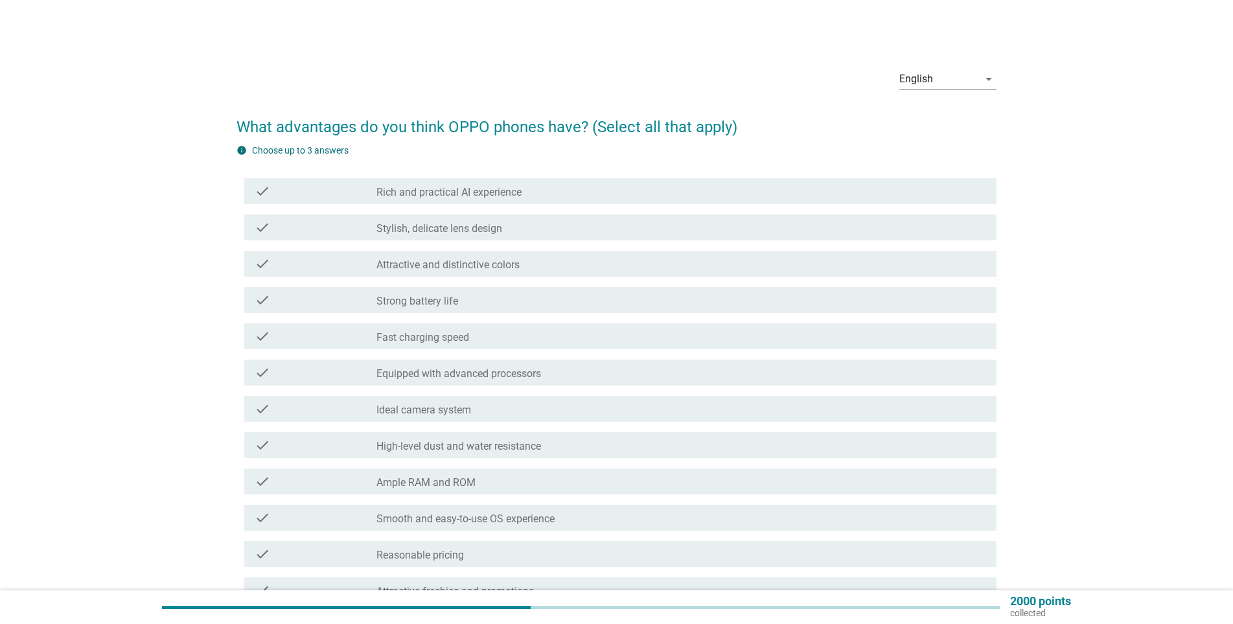
click at [347, 296] on div "check" at bounding box center [316, 300] width 122 height 16
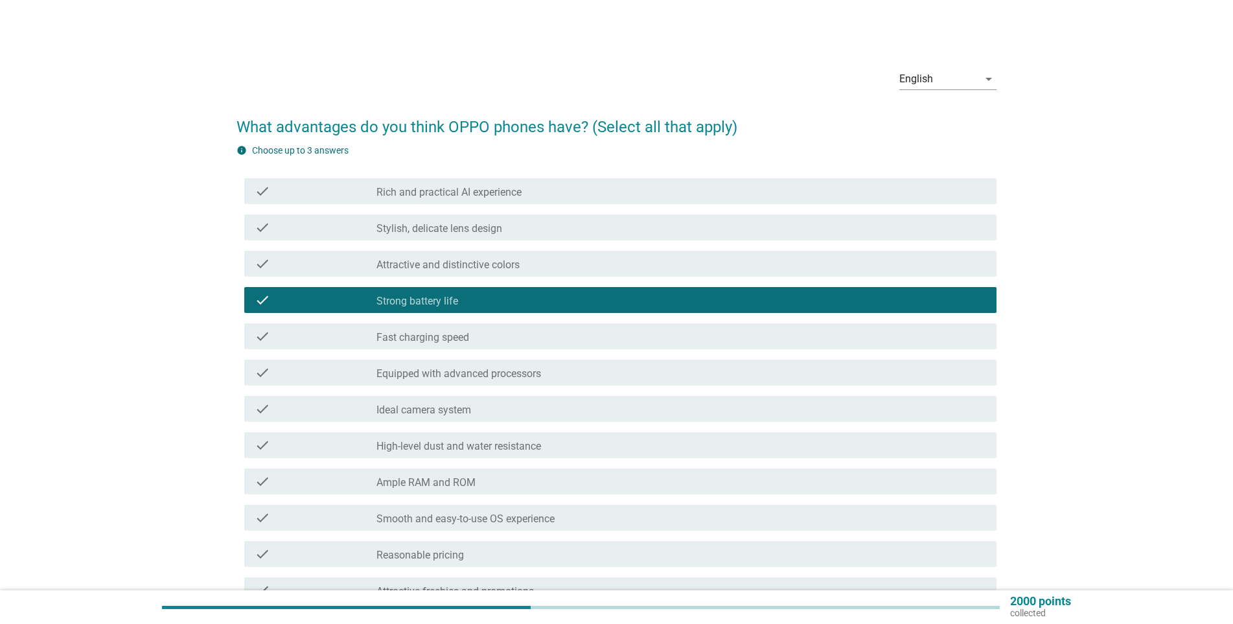
drag, startPoint x: 338, startPoint y: 334, endPoint x: 341, endPoint y: 342, distance: 8.8
click at [339, 334] on div "check" at bounding box center [316, 336] width 122 height 16
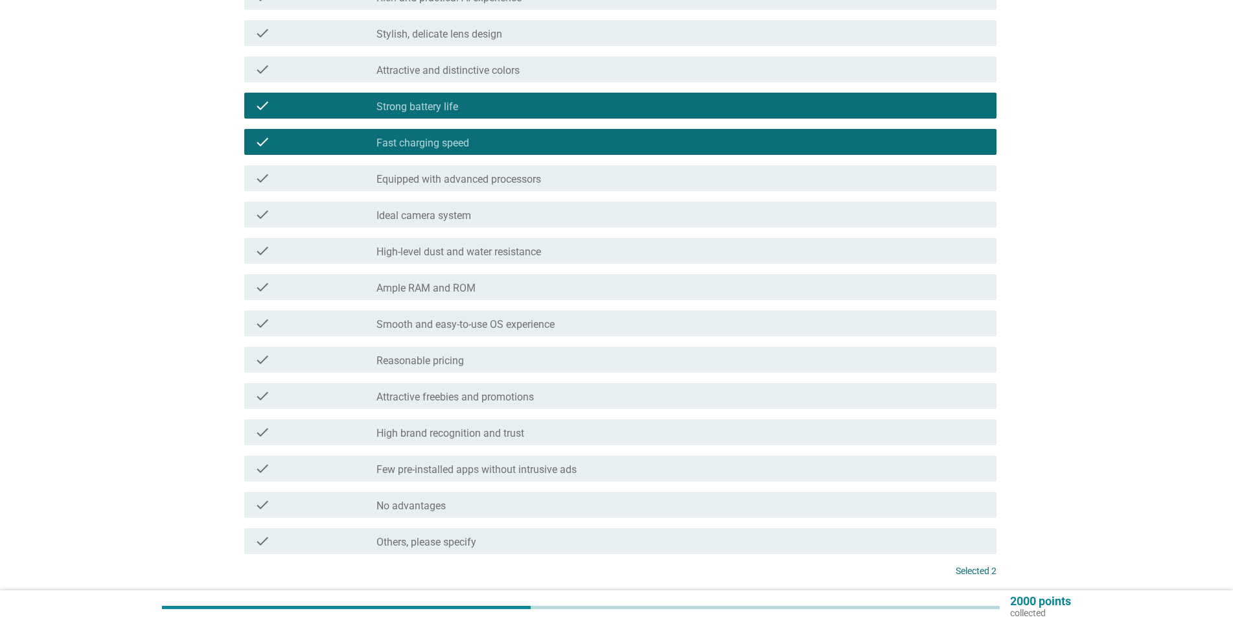
scroll to position [259, 0]
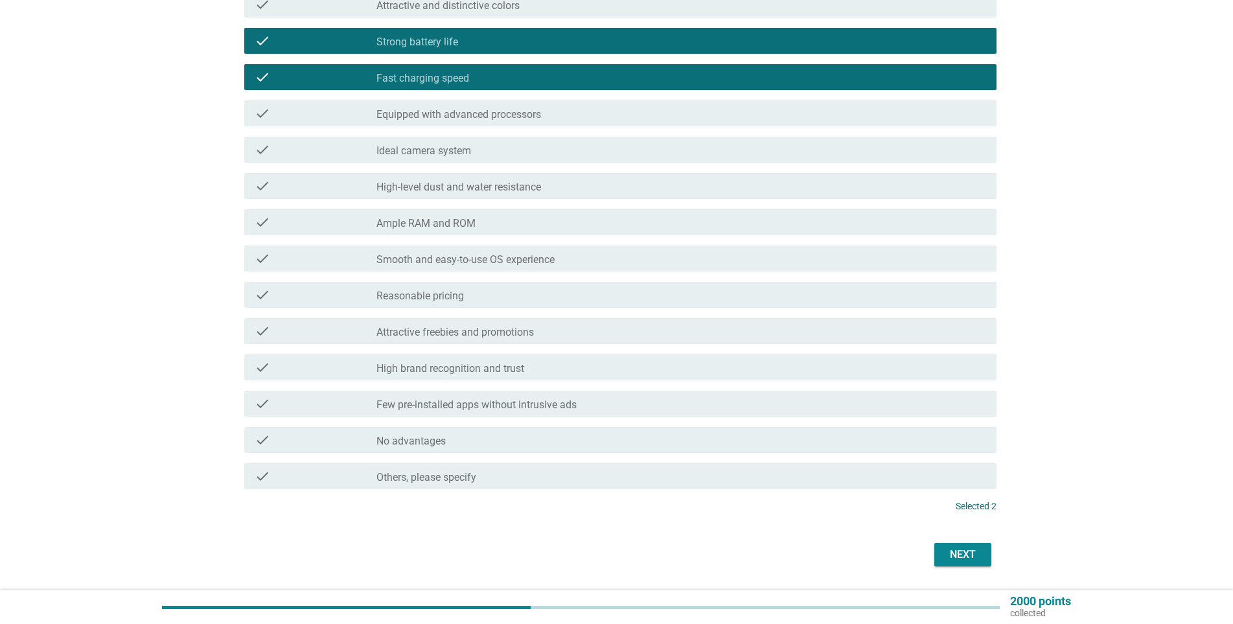
click at [452, 299] on label "Reasonable pricing" at bounding box center [419, 296] width 87 height 13
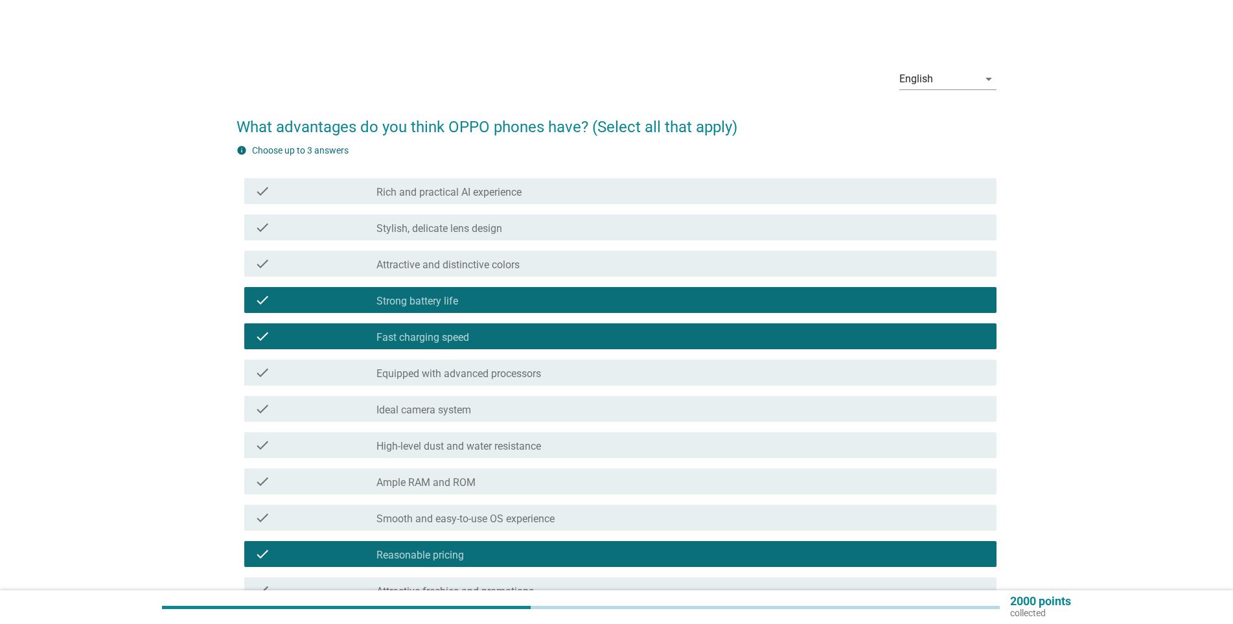
scroll to position [297, 0]
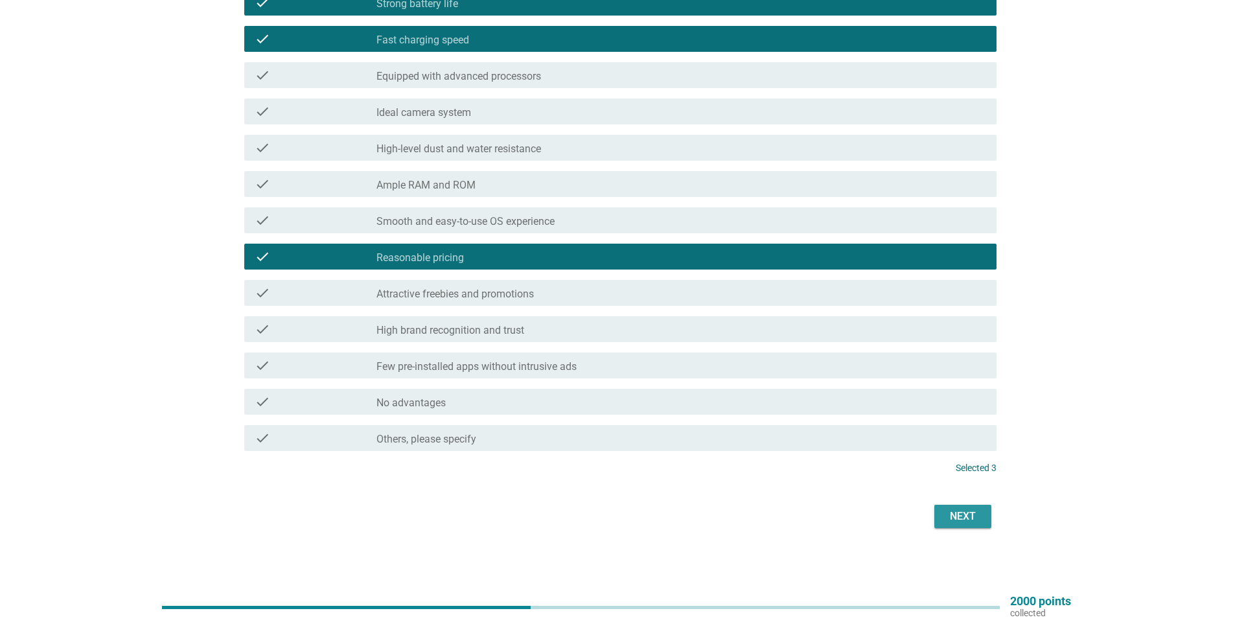
click at [950, 512] on div "Next" at bounding box center [963, 517] width 36 height 16
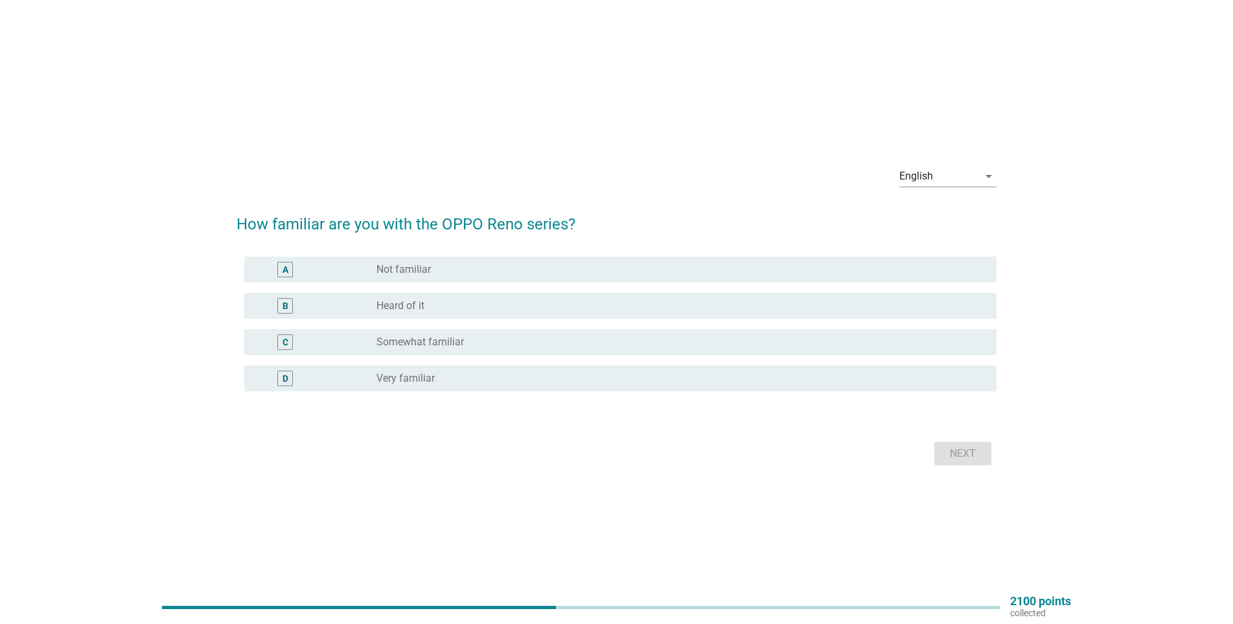
click at [424, 339] on label "Somewhat familiar" at bounding box center [419, 342] width 87 height 13
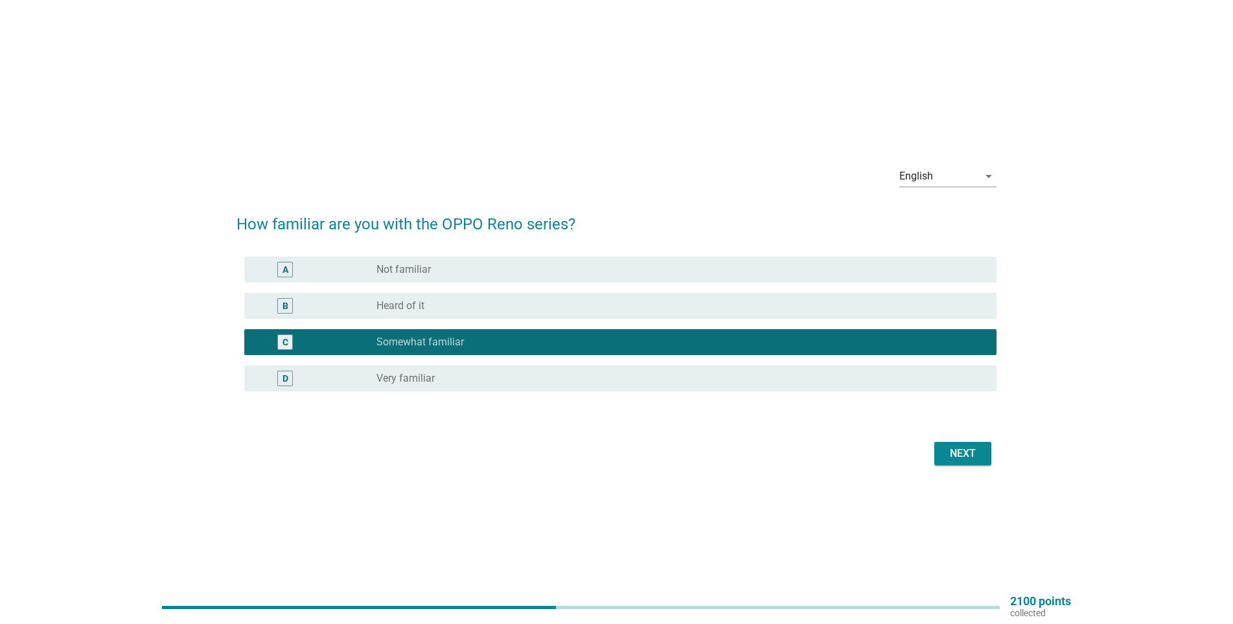
click at [976, 455] on div "Next" at bounding box center [963, 454] width 36 height 16
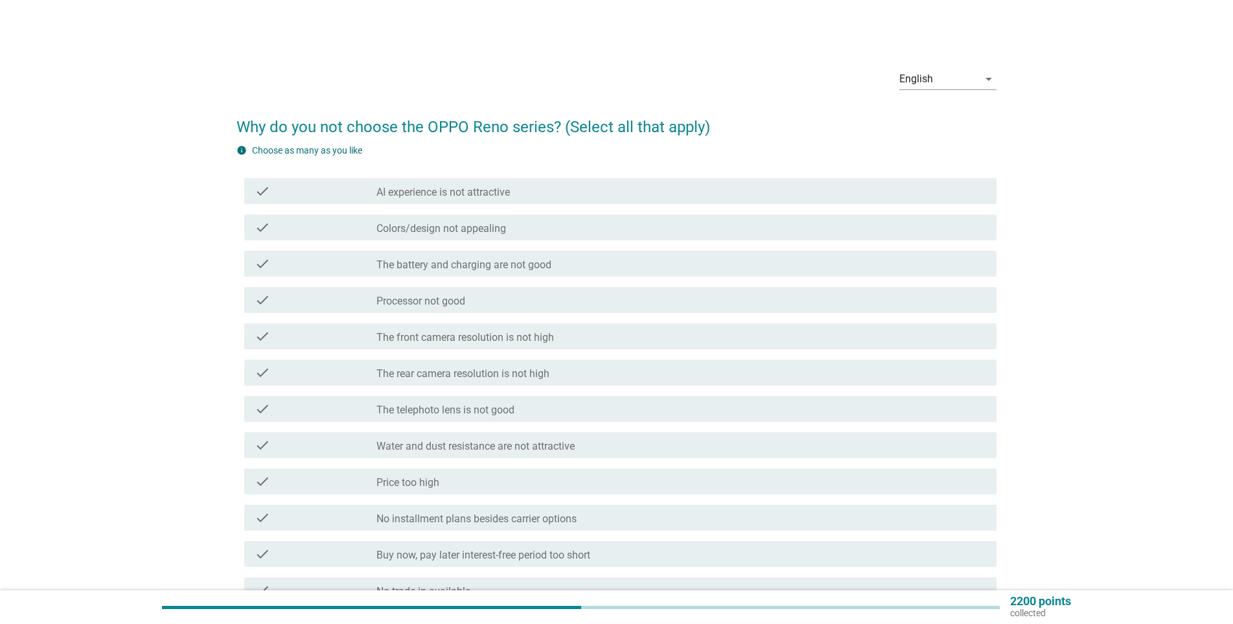
click at [452, 299] on label "Processor not good" at bounding box center [420, 301] width 89 height 13
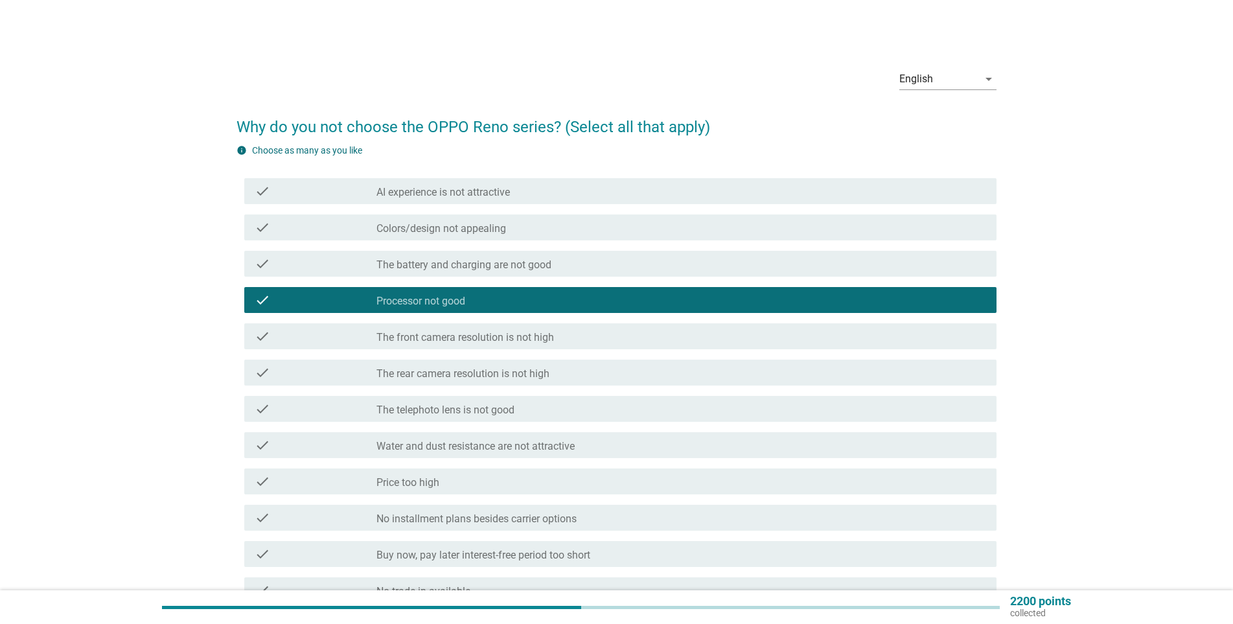
click at [368, 302] on div "check" at bounding box center [316, 300] width 122 height 16
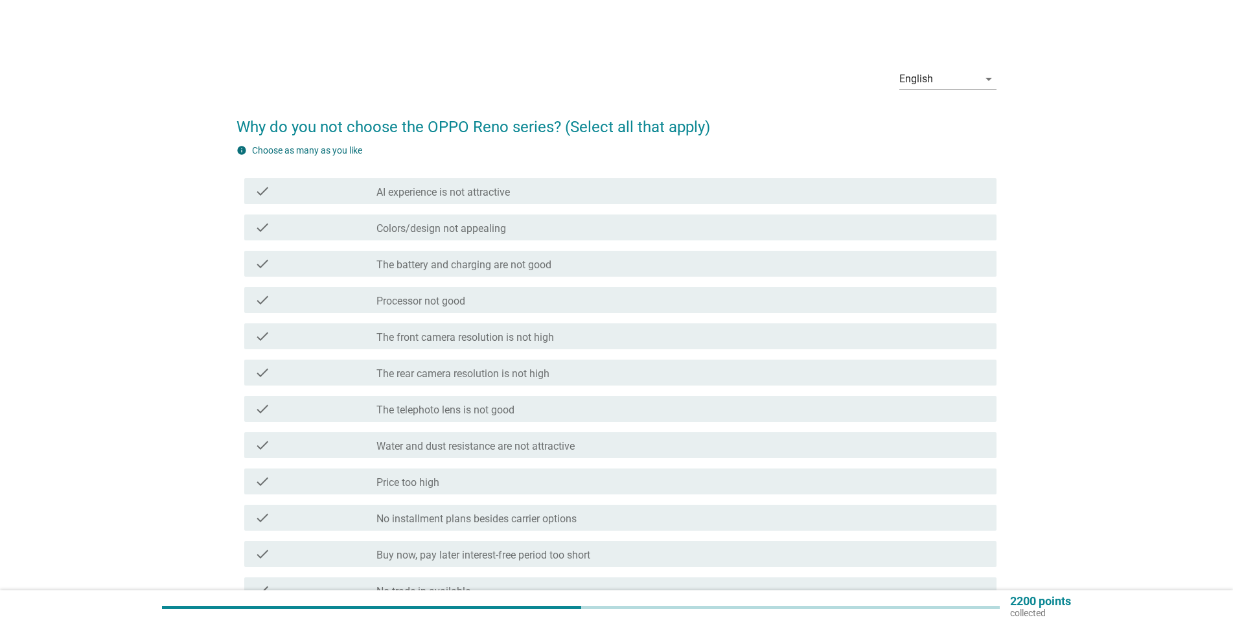
click at [368, 304] on div "check" at bounding box center [316, 300] width 122 height 16
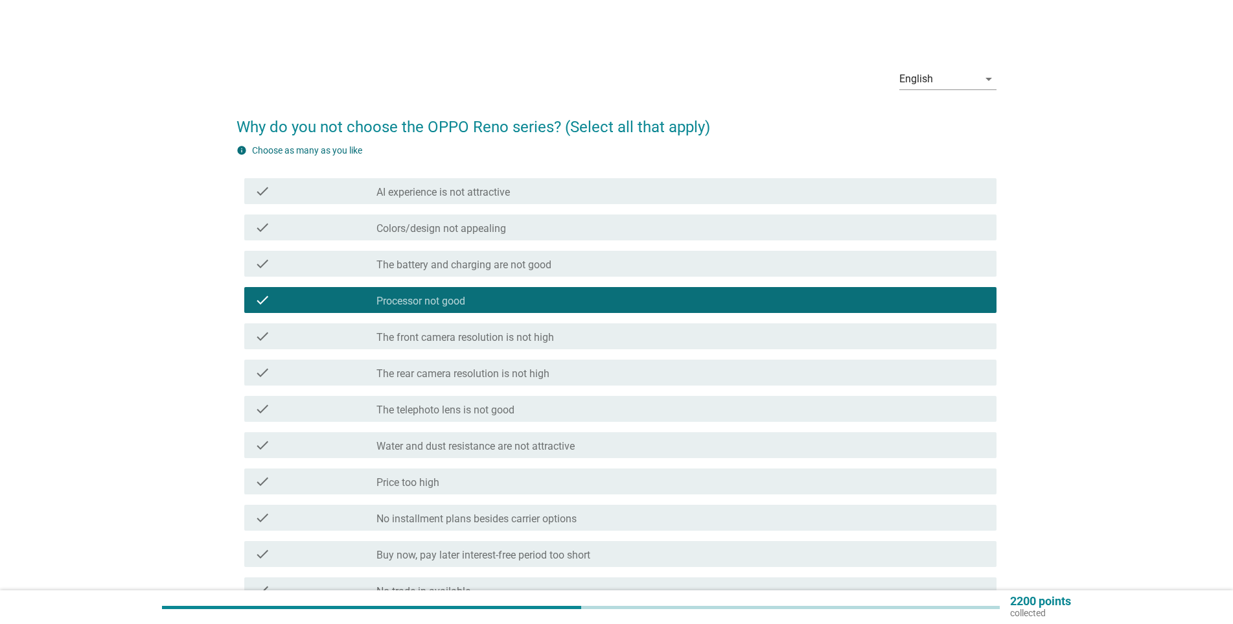
click at [398, 490] on div "check check_box_outline_blank Price too high" at bounding box center [620, 481] width 752 height 26
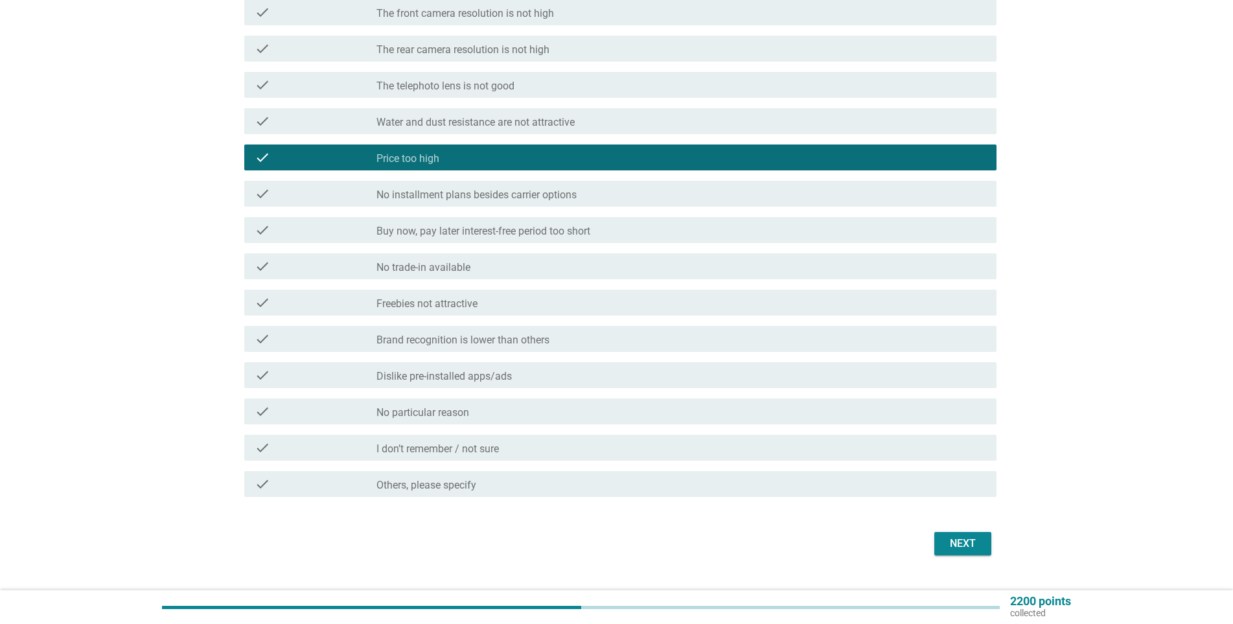
scroll to position [351, 0]
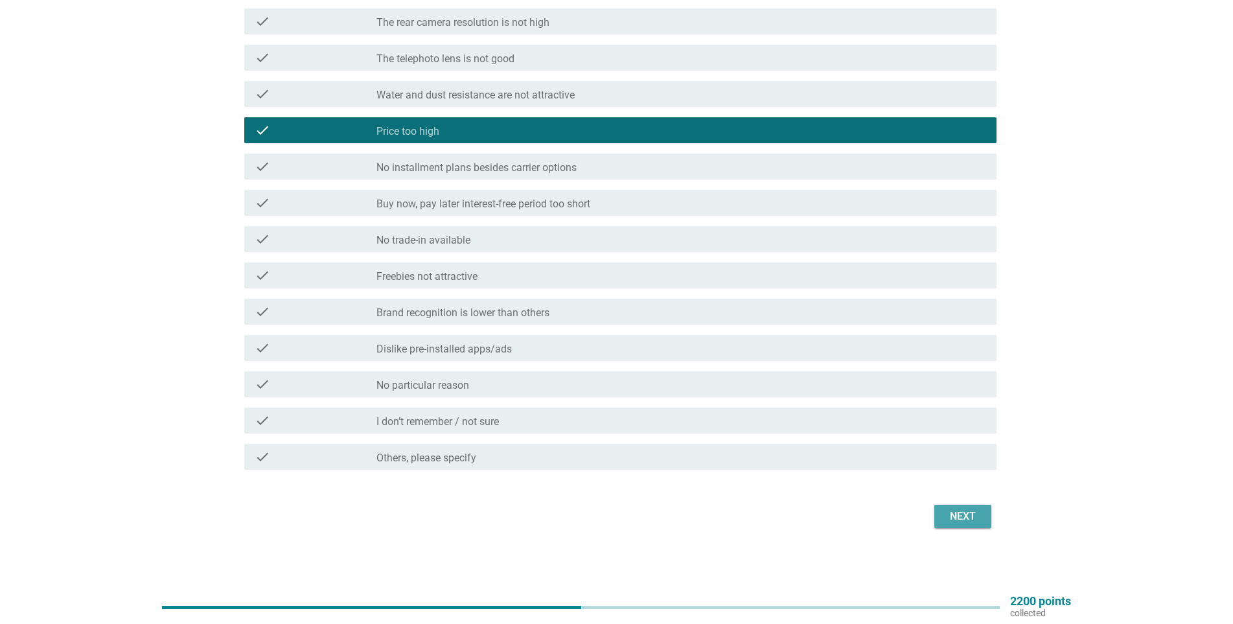
click at [967, 516] on div "Next" at bounding box center [963, 517] width 36 height 16
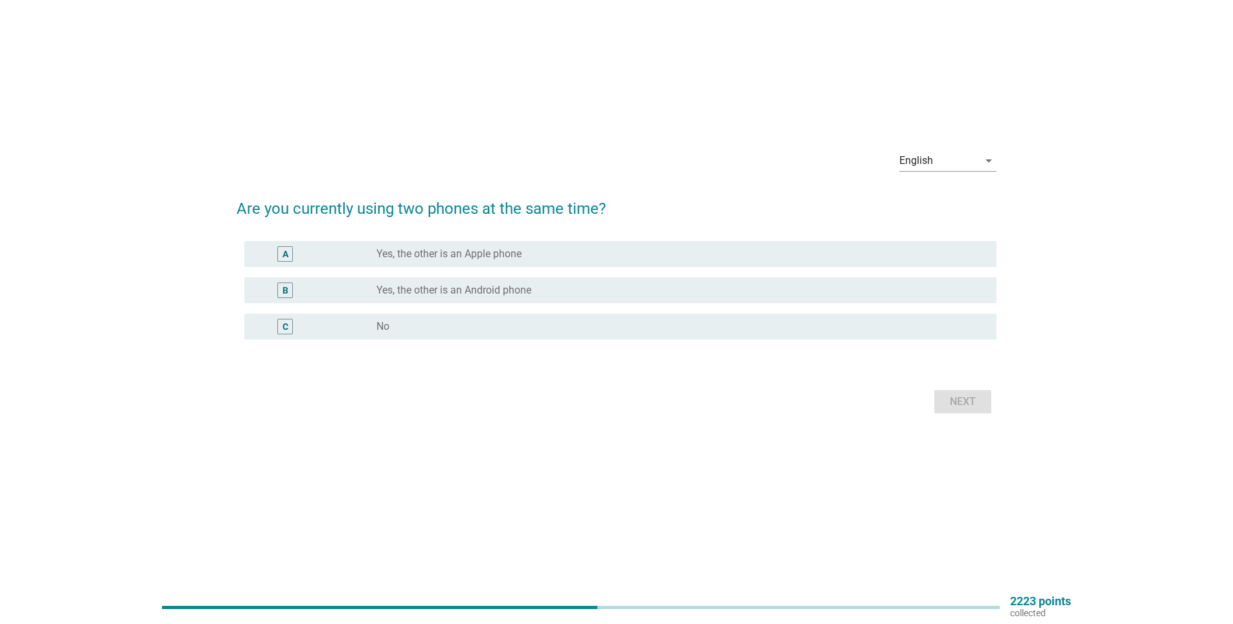
scroll to position [0, 0]
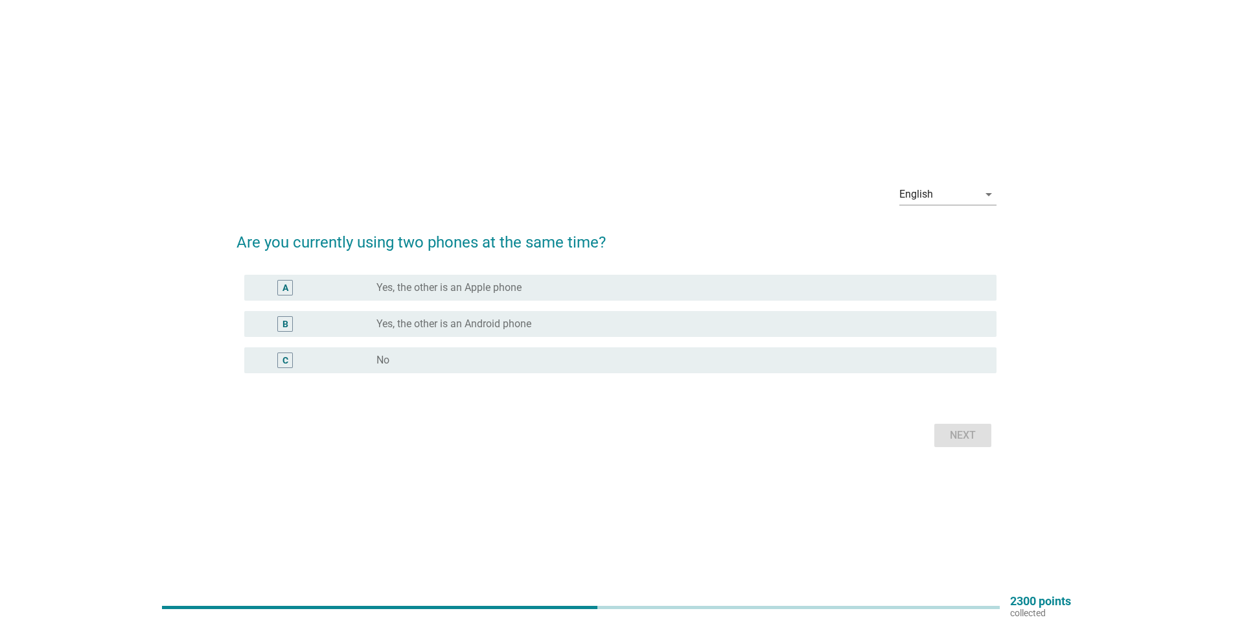
click at [507, 319] on label "Yes, the other is an Android phone" at bounding box center [453, 323] width 155 height 13
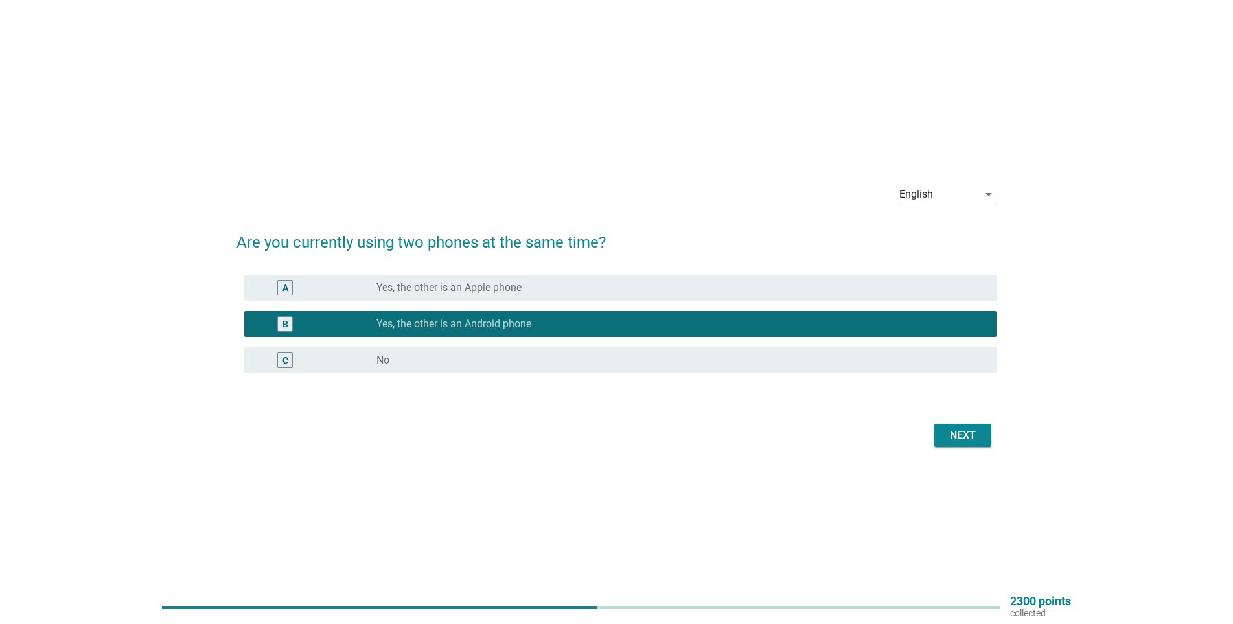
click at [947, 432] on div "Next" at bounding box center [963, 436] width 36 height 16
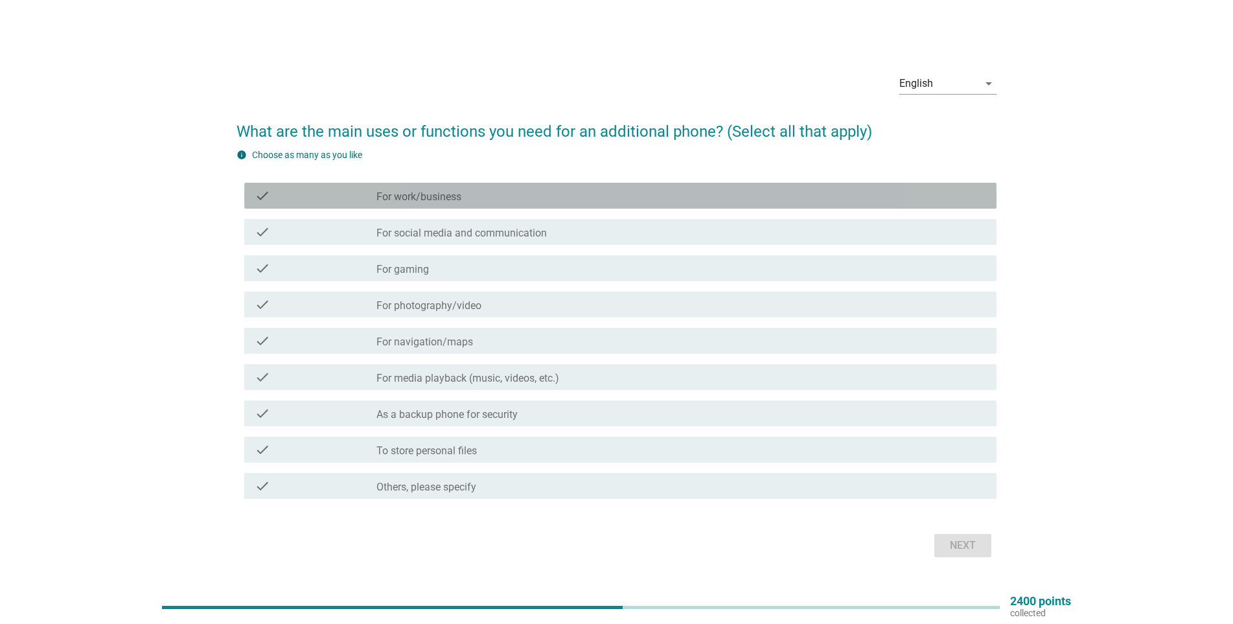
click at [462, 196] on div "check_box_outline_blank For work/business" at bounding box center [681, 196] width 610 height 16
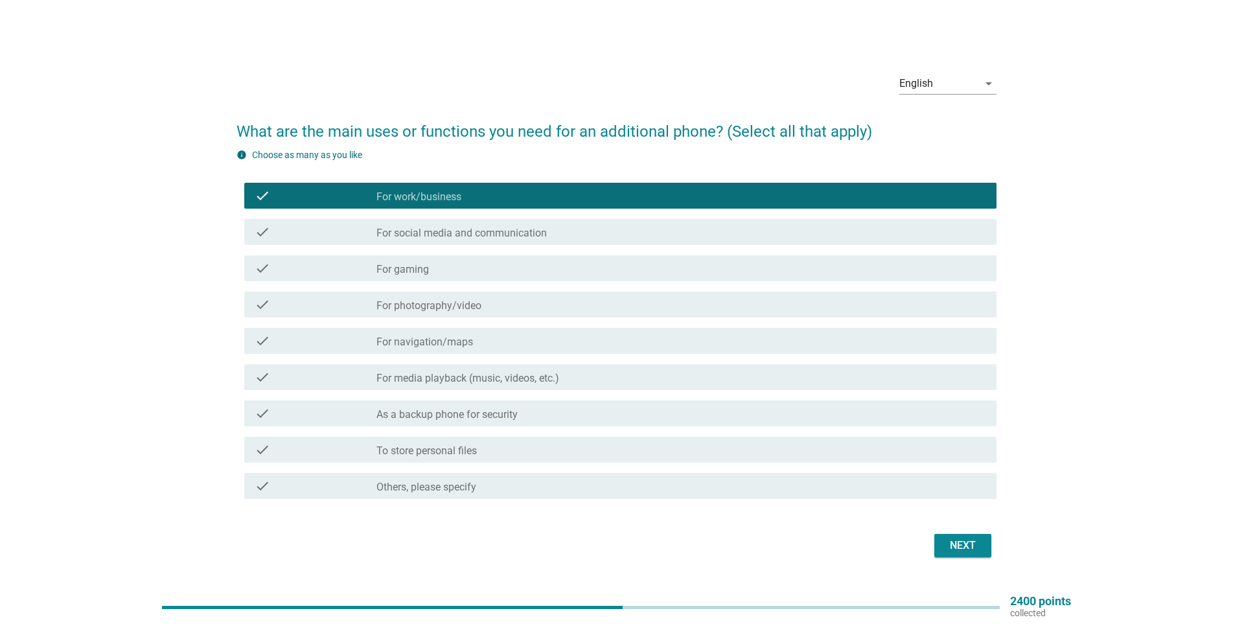
click at [404, 258] on div "check check_box_outline_blank For gaming" at bounding box center [620, 268] width 752 height 26
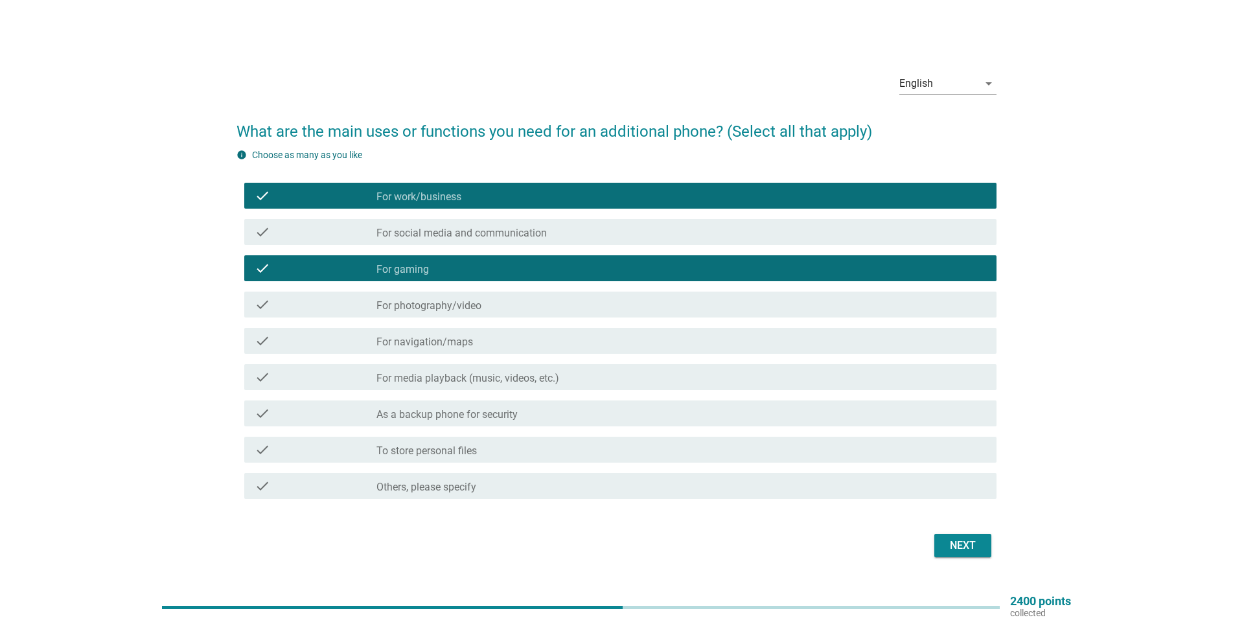
click at [422, 196] on label "For work/business" at bounding box center [418, 196] width 85 height 13
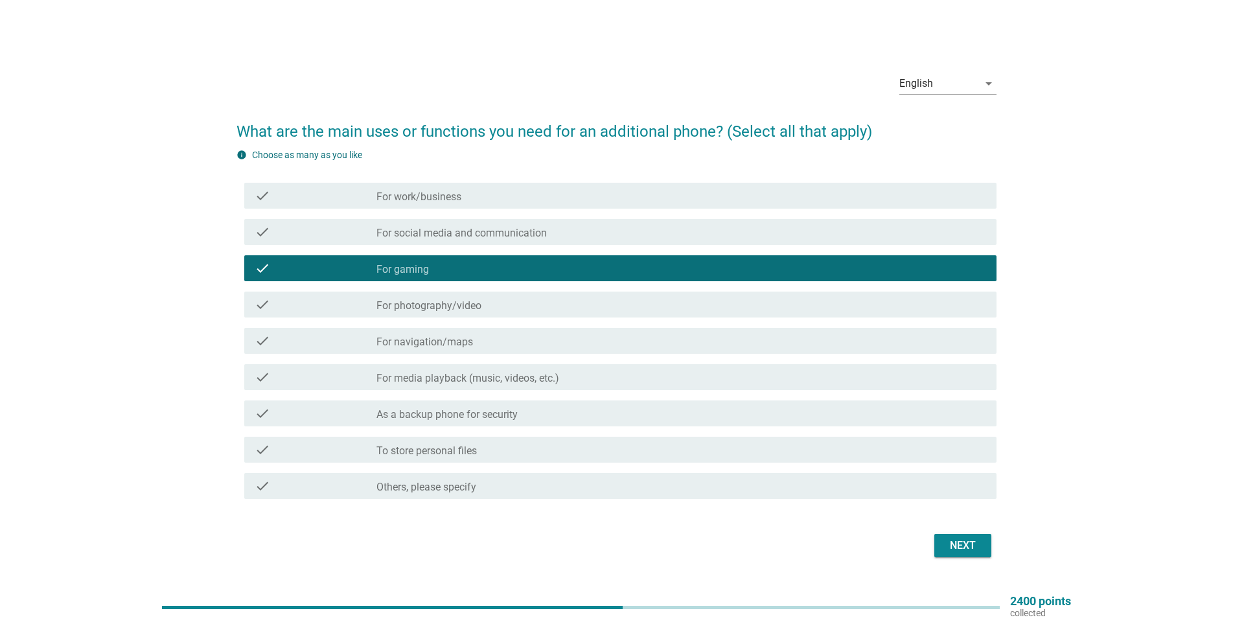
click at [430, 260] on div "check check_box_outline_blank For gaming" at bounding box center [620, 268] width 752 height 26
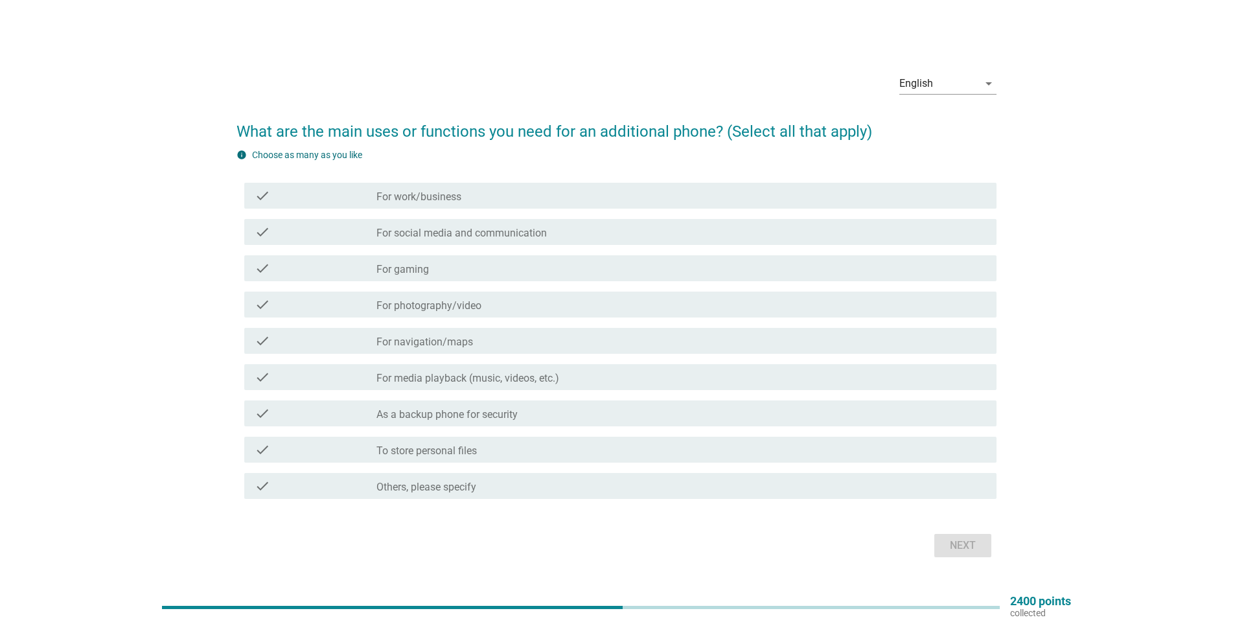
click at [432, 192] on label "For work/business" at bounding box center [418, 196] width 85 height 13
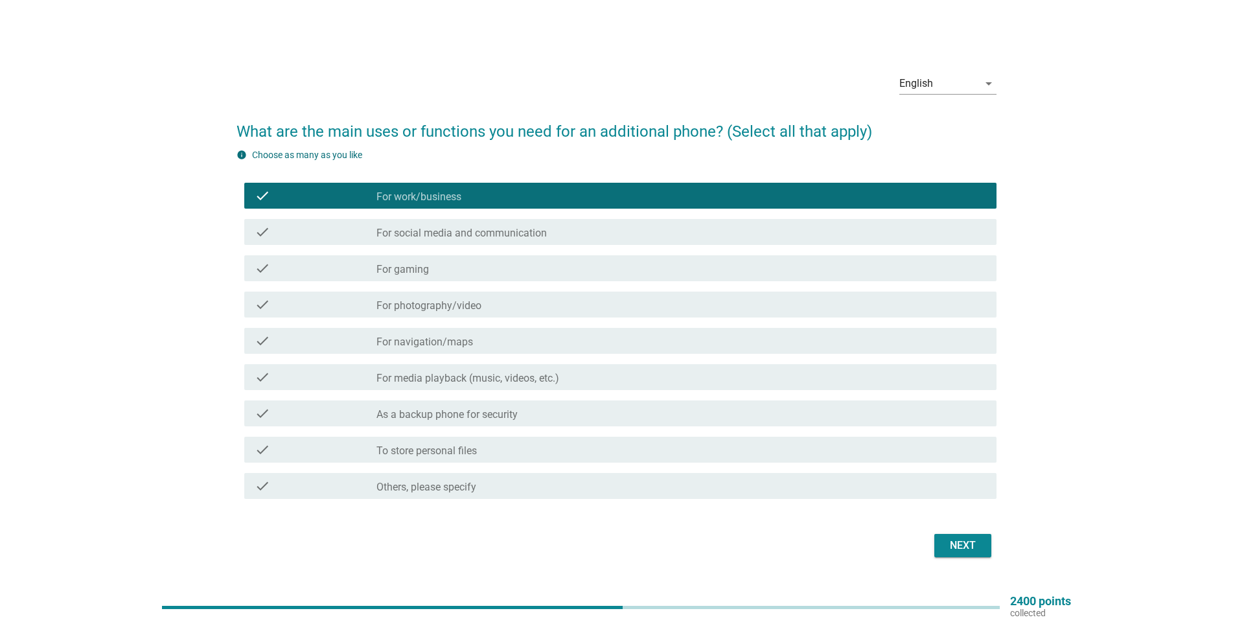
click at [441, 375] on label "For media playback (music, videos, etc.)" at bounding box center [467, 378] width 183 height 13
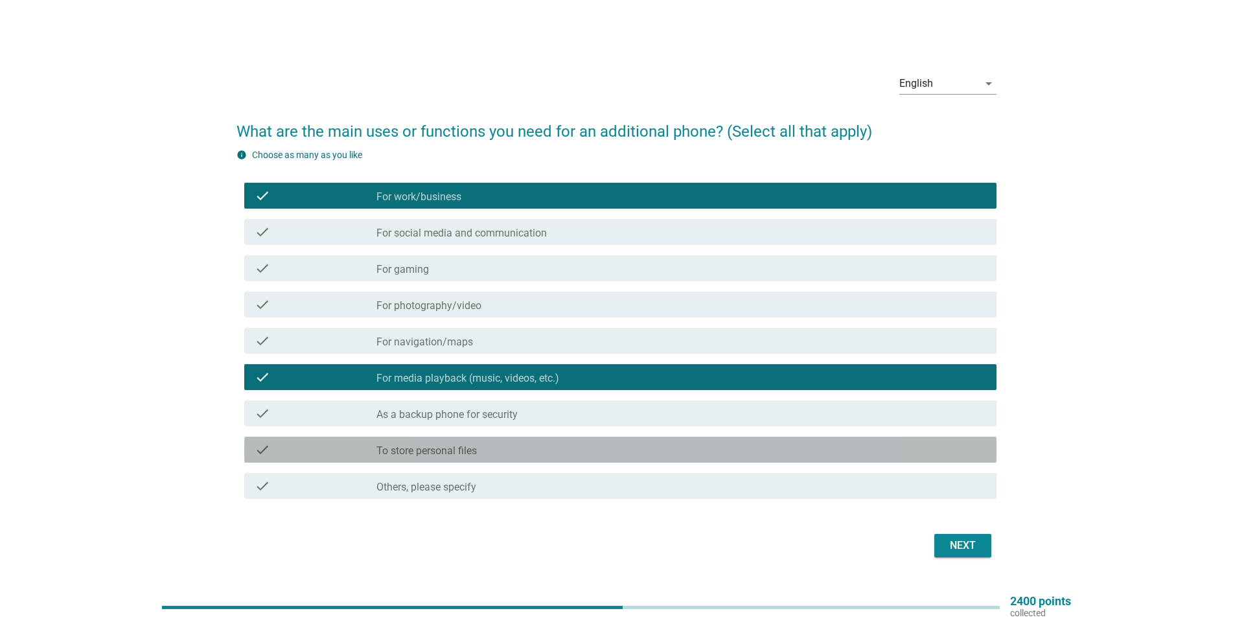
click at [520, 456] on div "check_box_outline_blank To store personal files" at bounding box center [681, 450] width 610 height 16
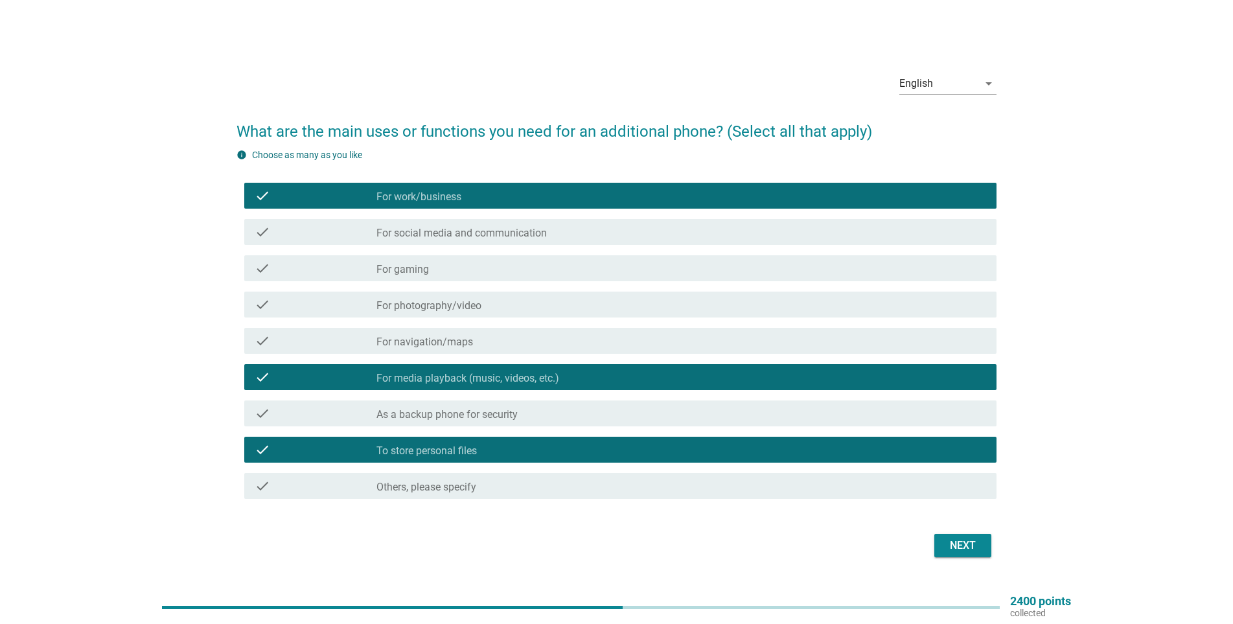
click at [961, 546] on div "Next" at bounding box center [963, 546] width 36 height 16
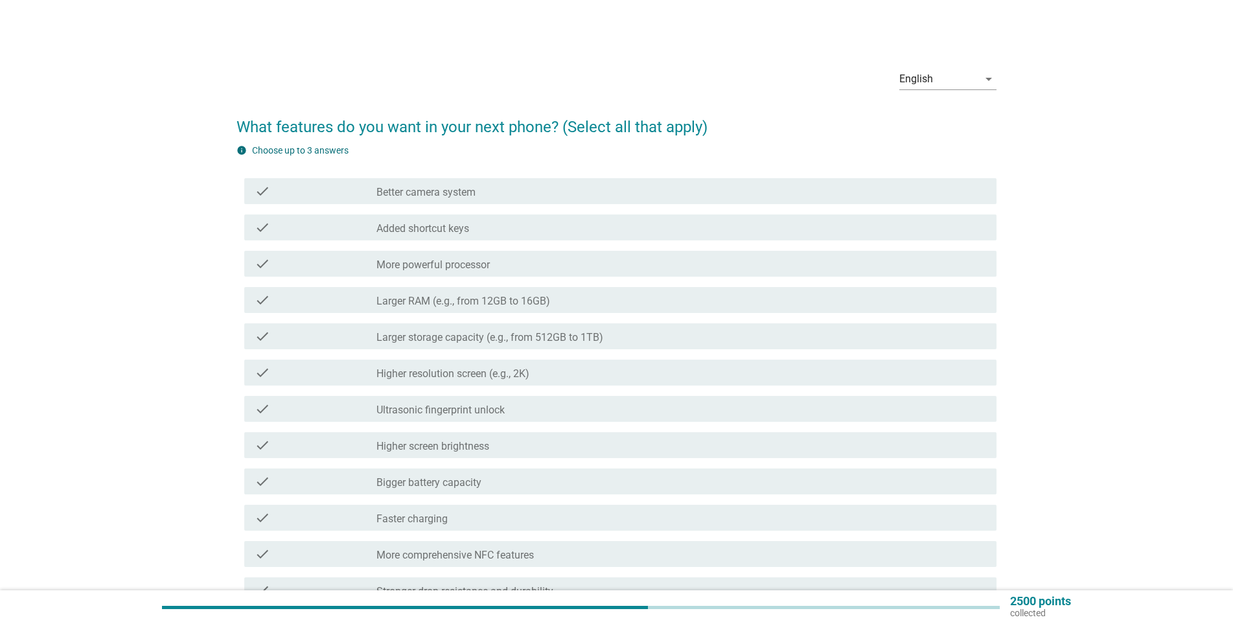
click at [338, 261] on div "check" at bounding box center [316, 264] width 122 height 16
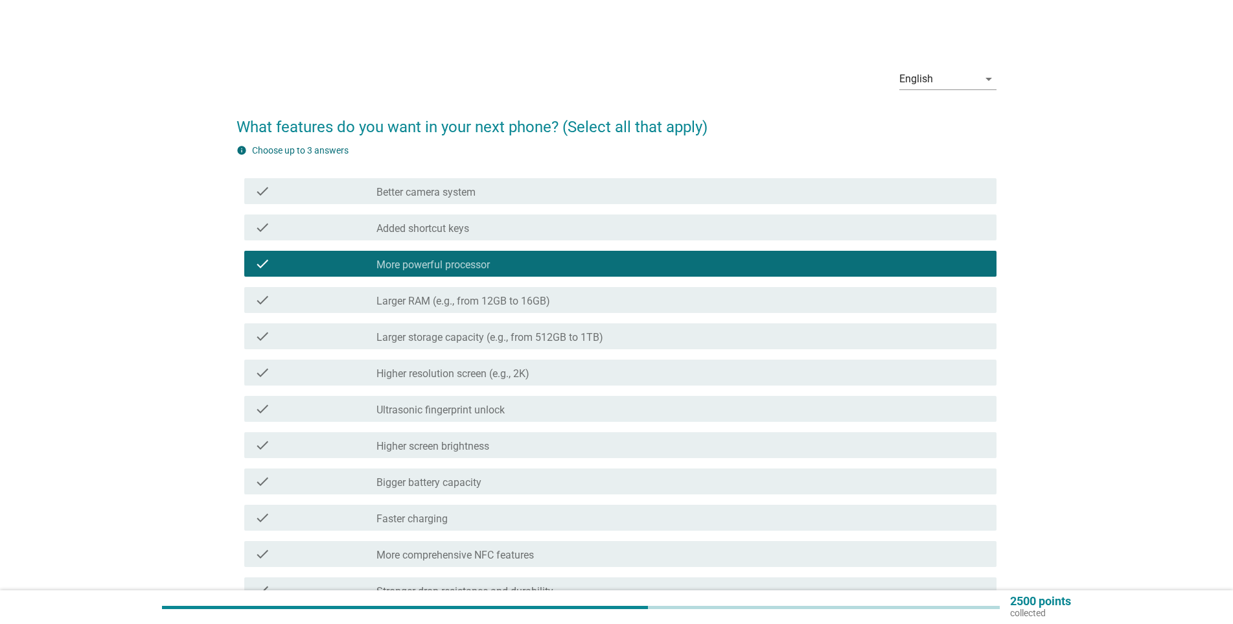
scroll to position [65, 0]
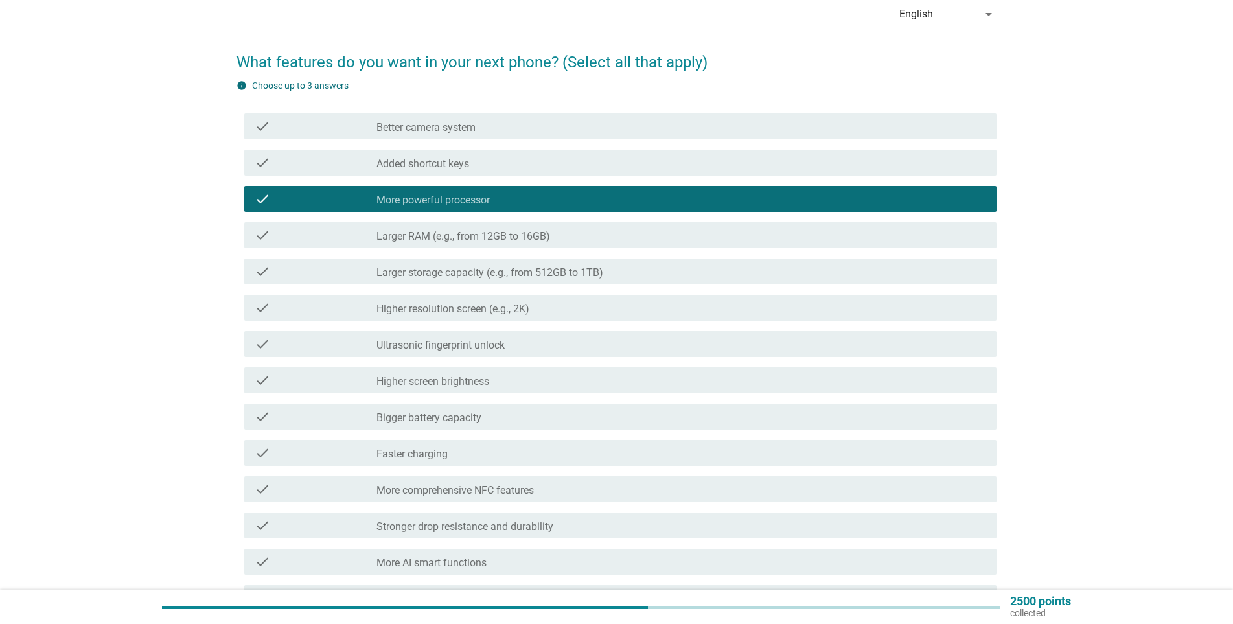
click at [356, 455] on div "check" at bounding box center [316, 453] width 122 height 16
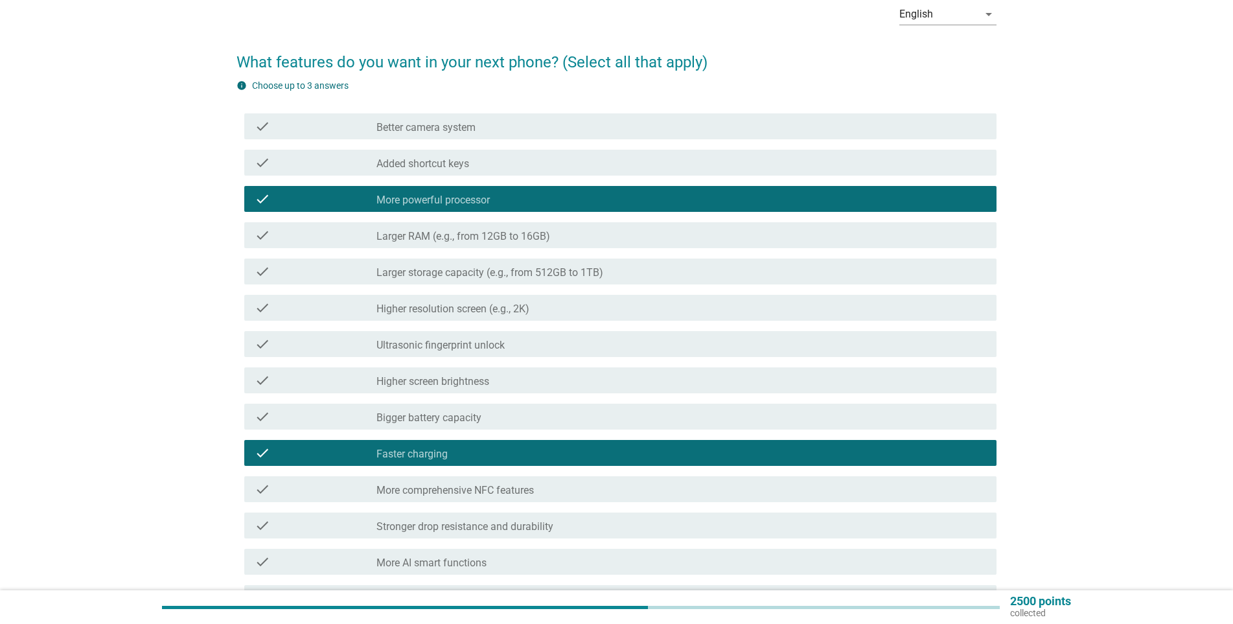
click at [360, 409] on div "check" at bounding box center [316, 417] width 122 height 16
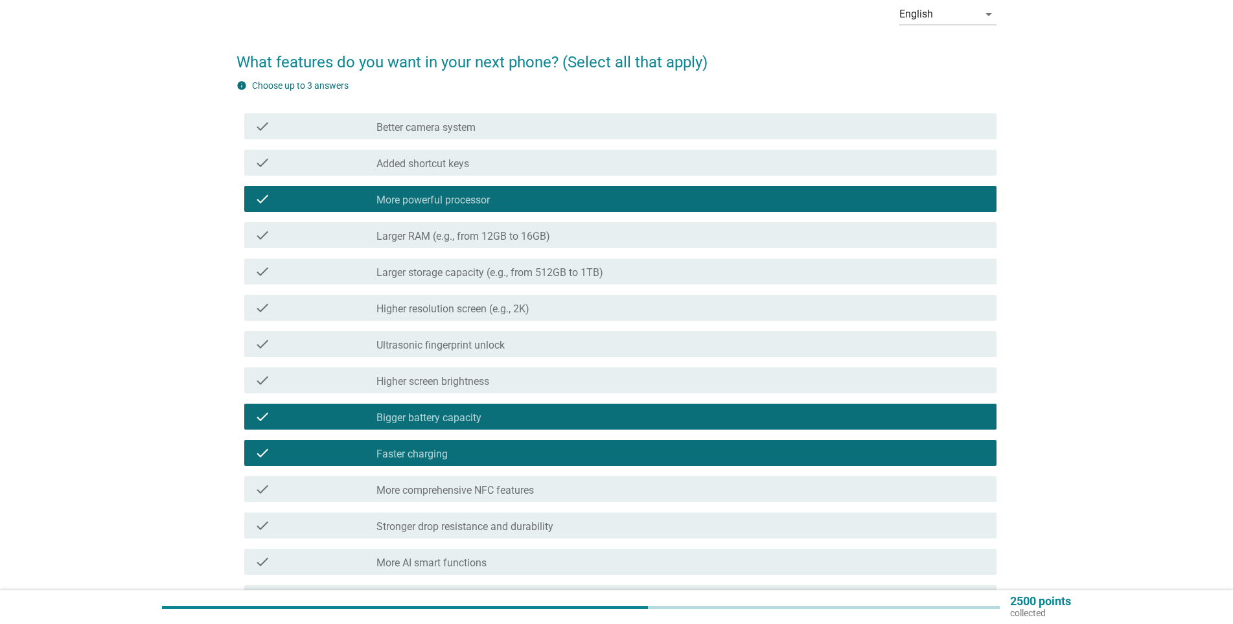
scroll to position [194, 0]
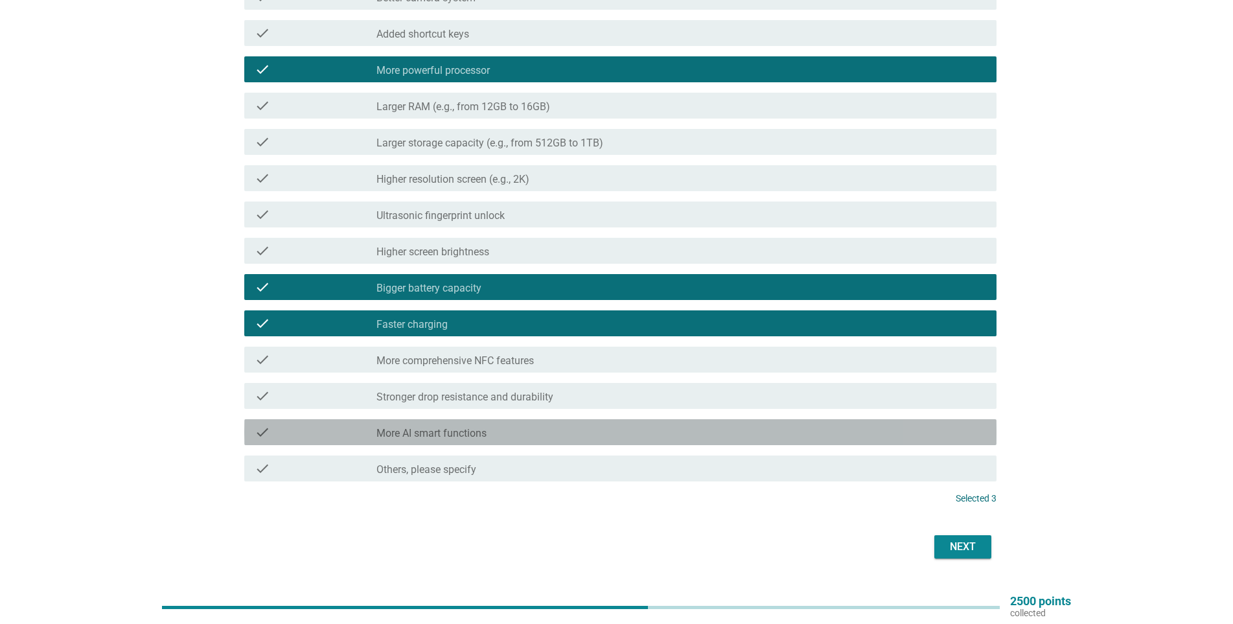
click at [510, 435] on div "check_box_outline_blank More AI smart functions" at bounding box center [681, 432] width 610 height 16
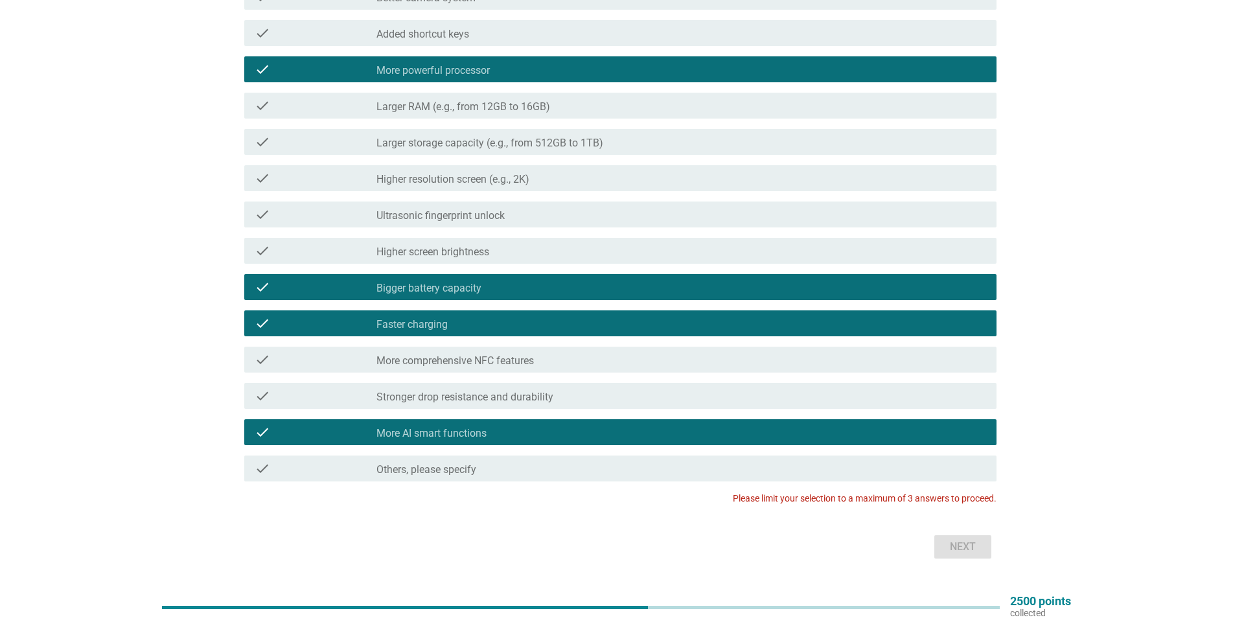
click at [488, 434] on div "check_box_outline_blank More AI smart functions" at bounding box center [681, 432] width 610 height 16
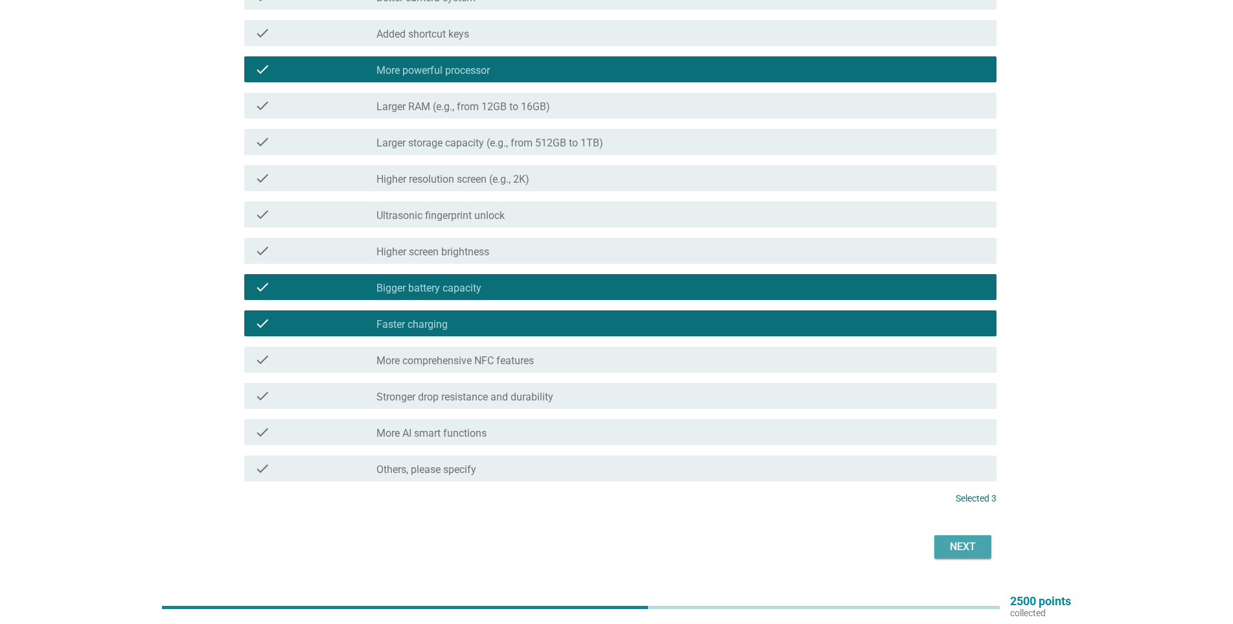
click at [970, 543] on div "Next" at bounding box center [963, 547] width 36 height 16
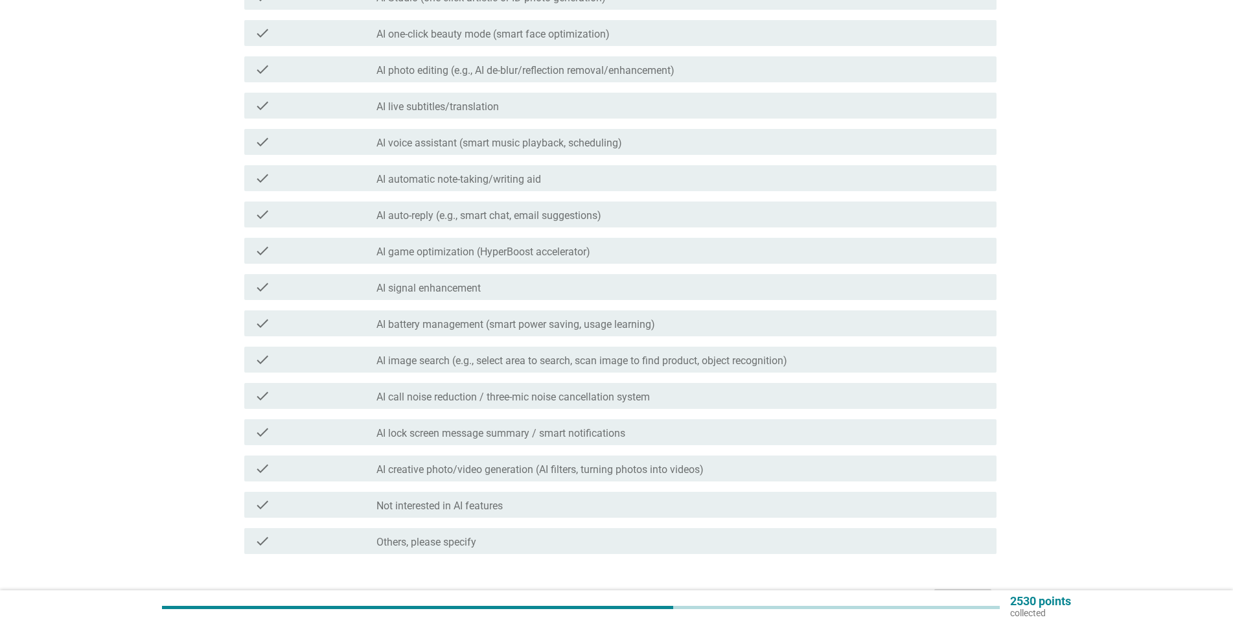
scroll to position [0, 0]
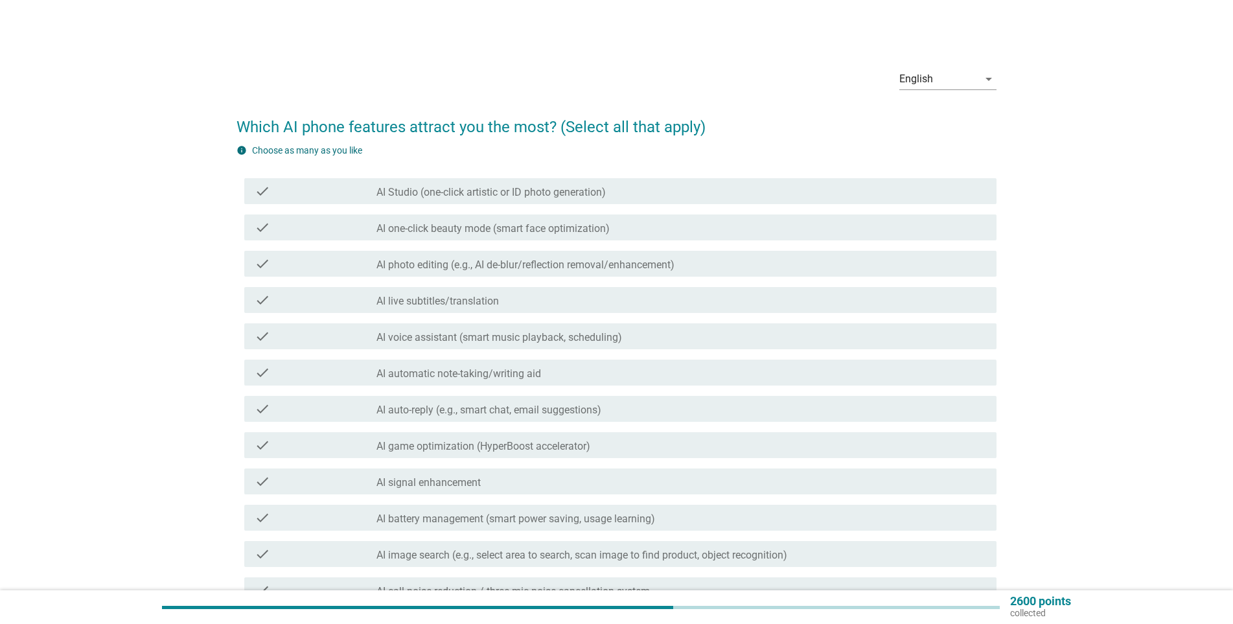
click at [428, 340] on label "AI voice assistant (smart music playback, scheduling)" at bounding box center [499, 337] width 246 height 13
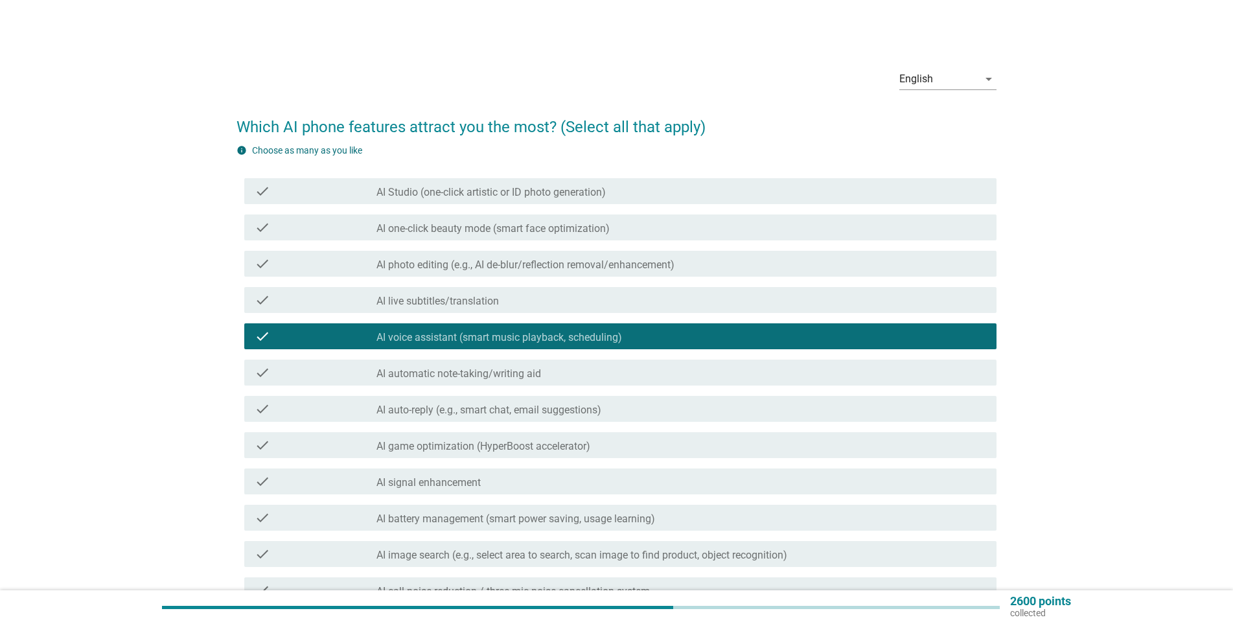
click at [379, 439] on div "check_box_outline_blank AI game optimization (HyperBoost accelerator)" at bounding box center [681, 445] width 610 height 16
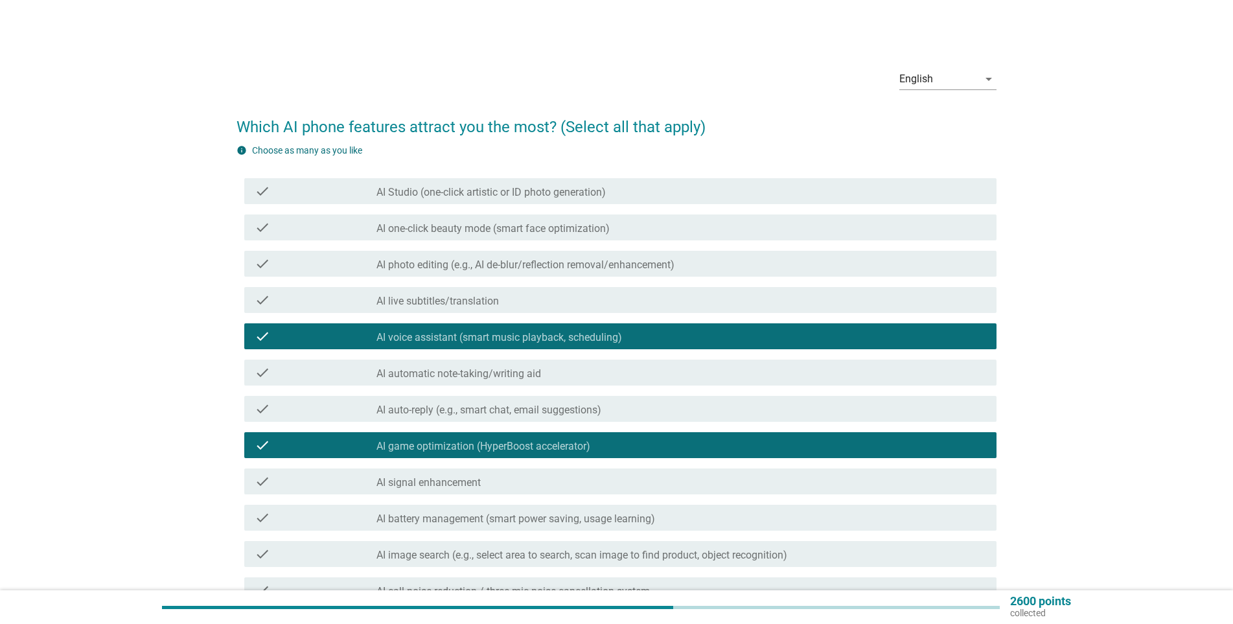
scroll to position [194, 0]
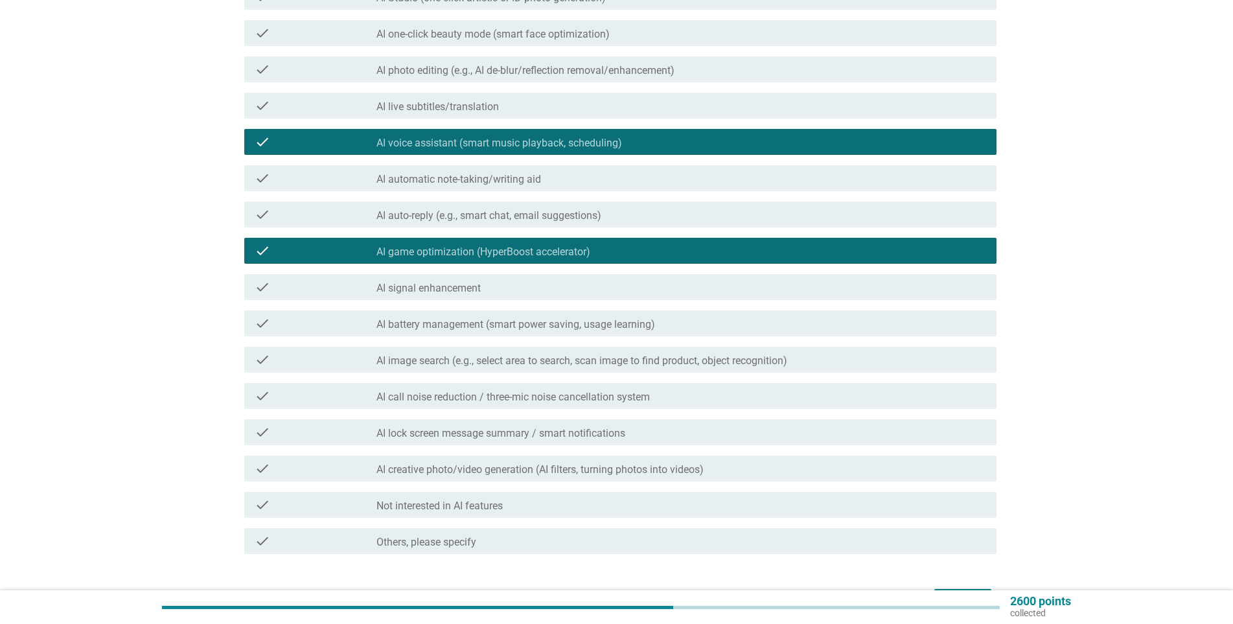
click at [402, 321] on label "AI battery management (smart power saving, usage learning)" at bounding box center [515, 324] width 279 height 13
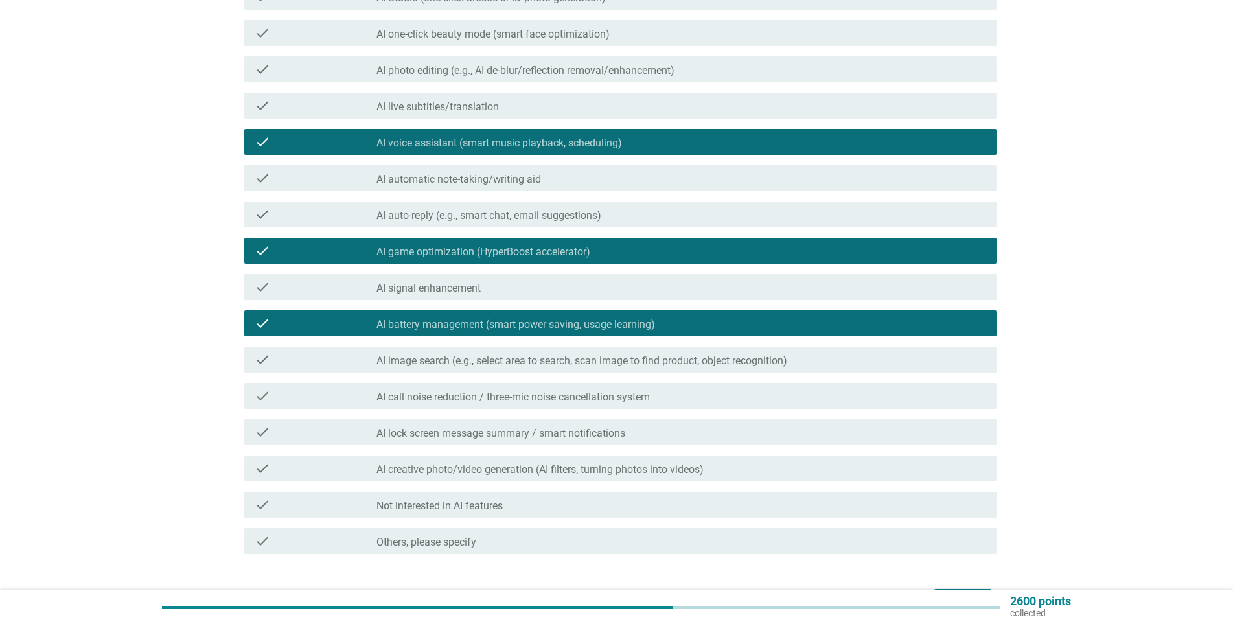
click at [415, 71] on label "AI photo editing (e.g., AI de-blur/reflection removal/enhancement)" at bounding box center [525, 70] width 298 height 13
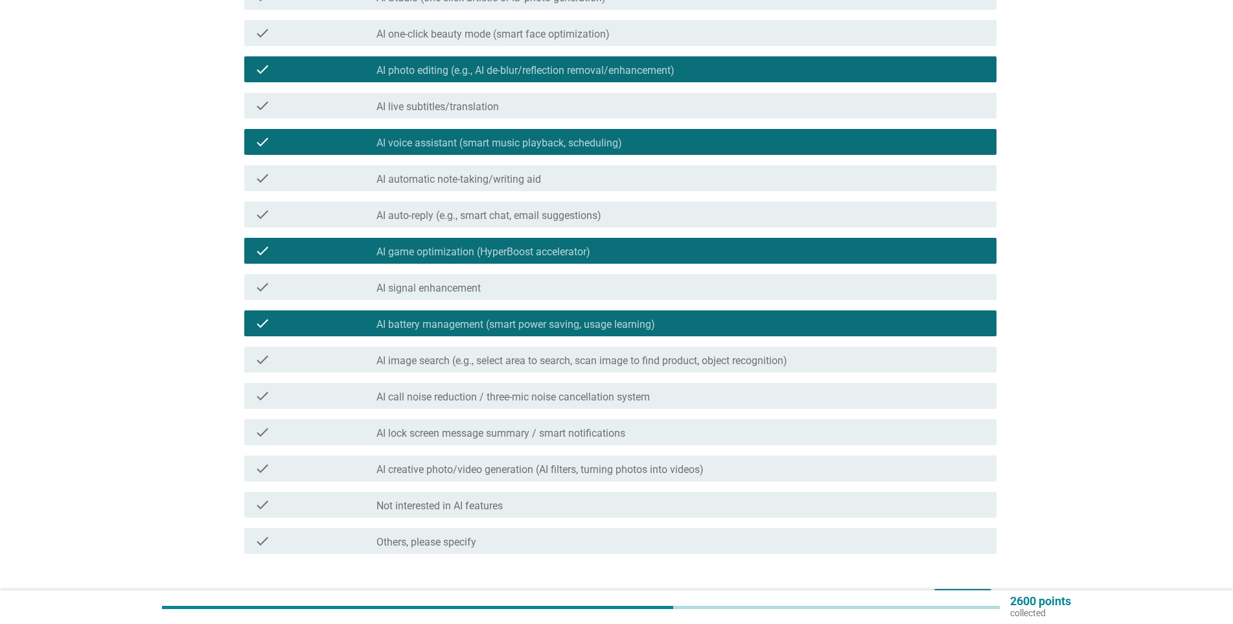
scroll to position [279, 0]
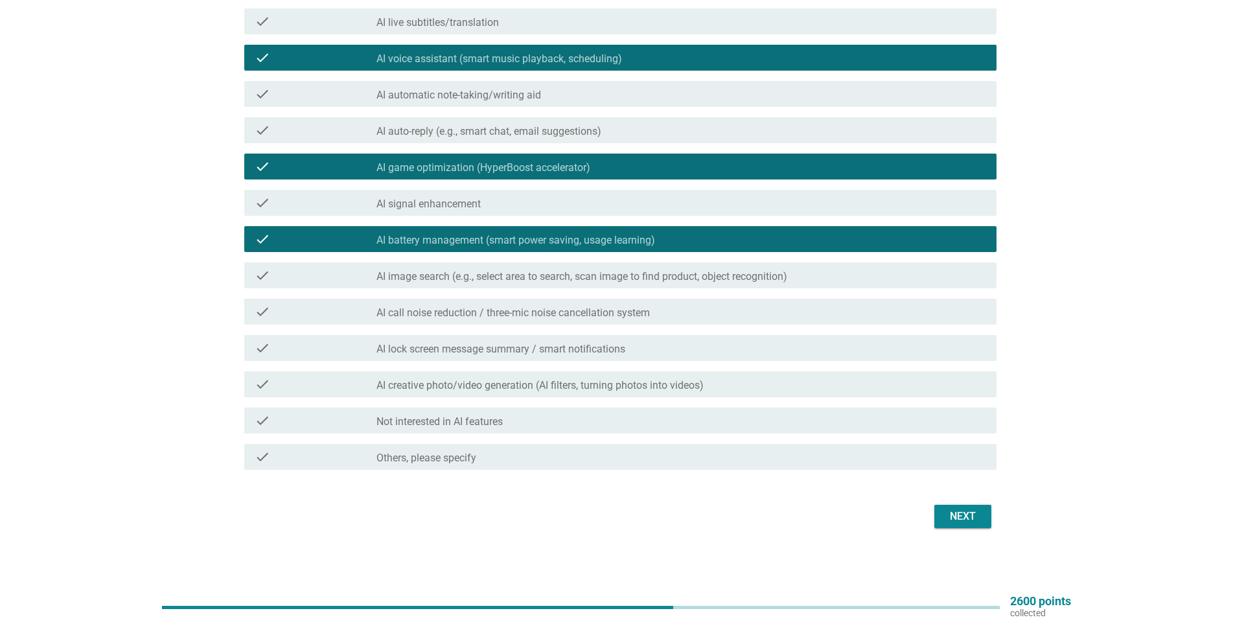
click at [975, 518] on div "Next" at bounding box center [963, 517] width 36 height 16
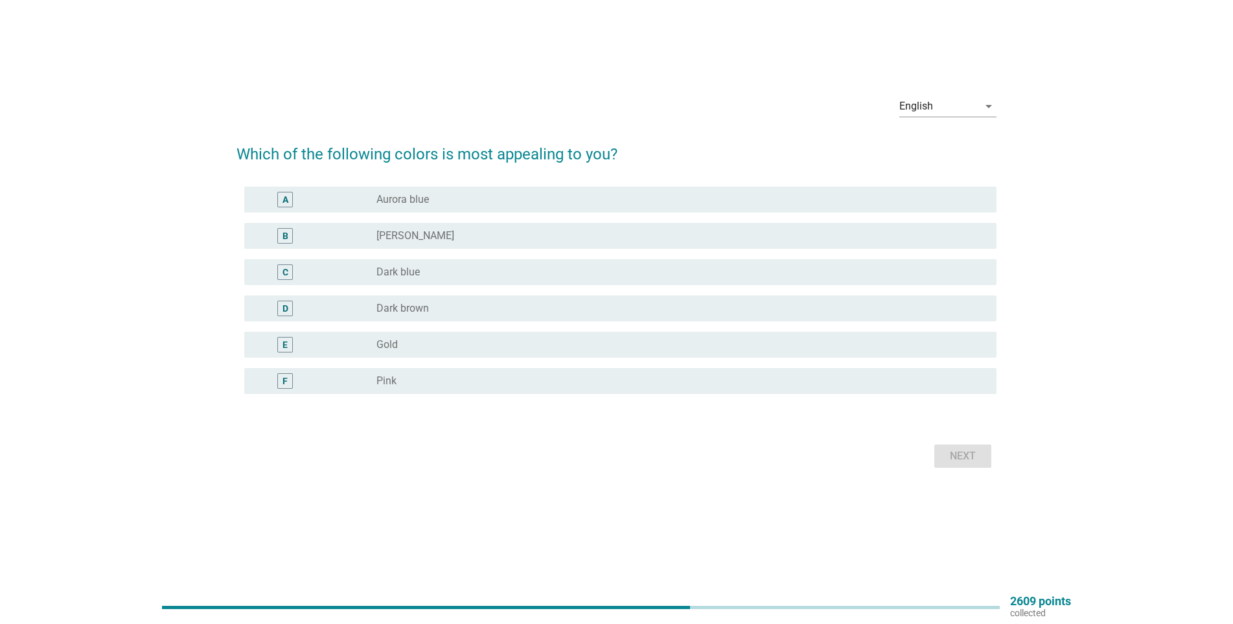
scroll to position [0, 0]
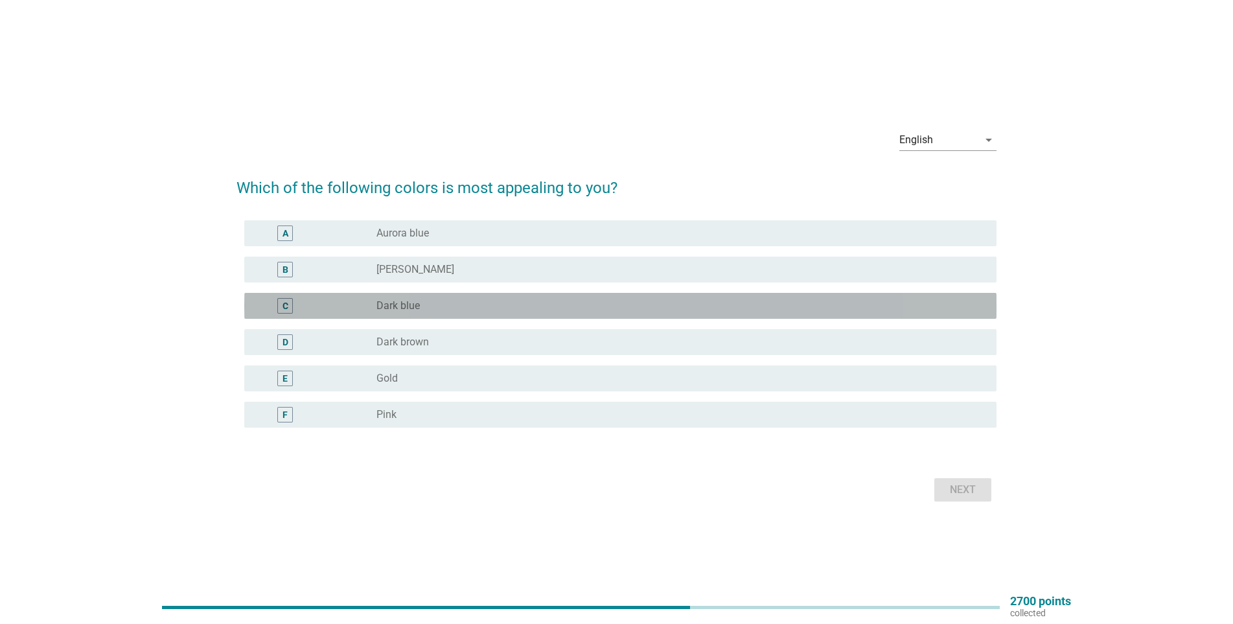
click at [387, 315] on div "C radio_button_unchecked Dark blue" at bounding box center [620, 306] width 752 height 26
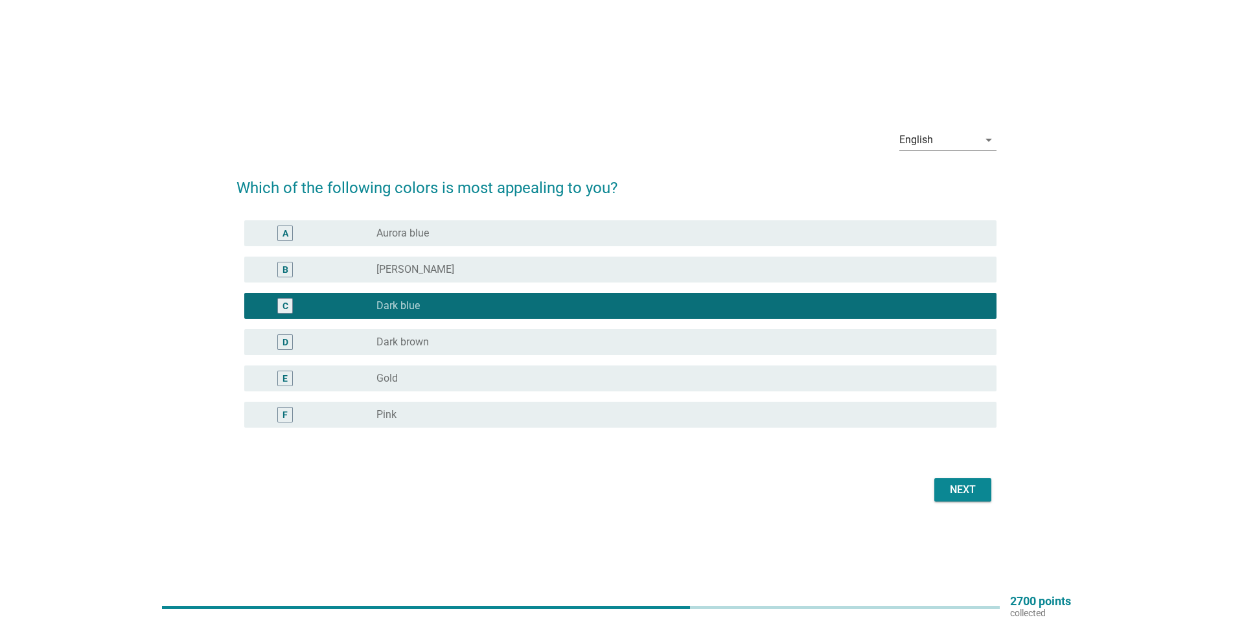
click at [967, 488] on div "Next" at bounding box center [963, 490] width 36 height 16
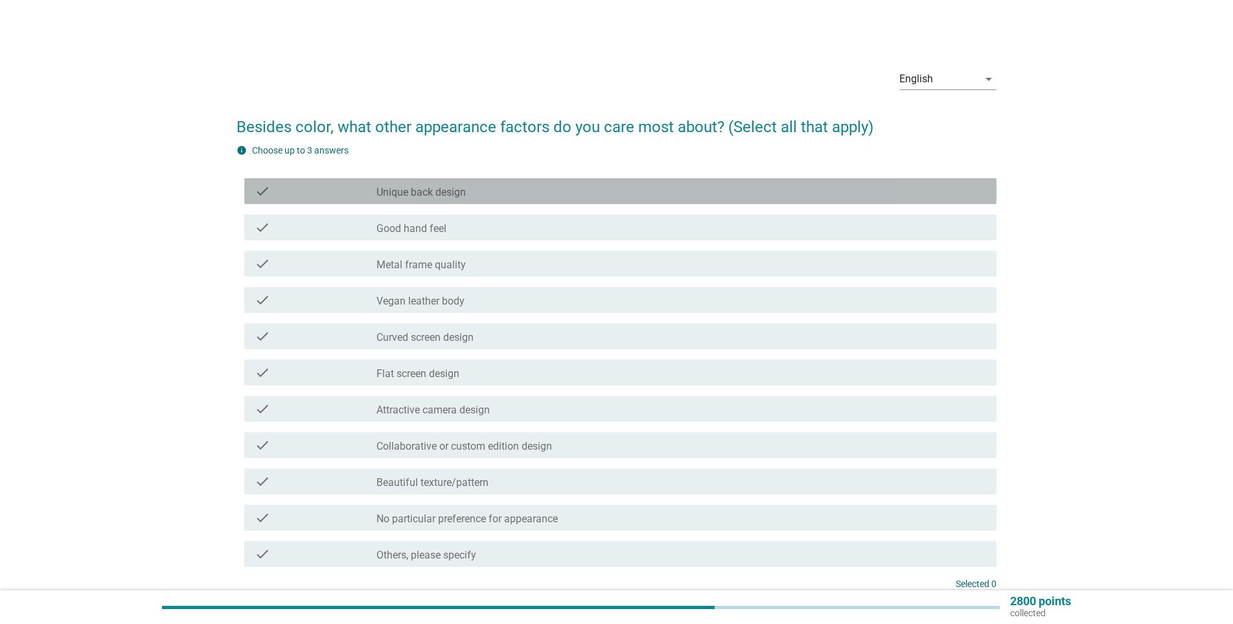
click at [391, 184] on div "check_box_outline_blank Unique back design" at bounding box center [681, 191] width 610 height 16
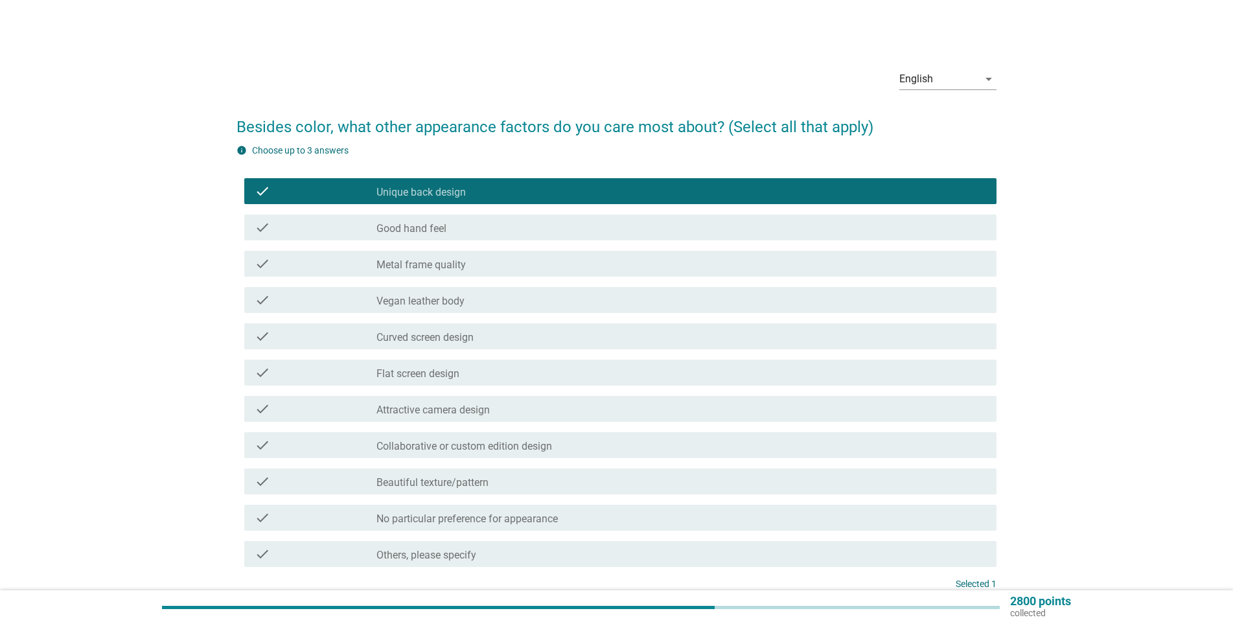
click at [406, 266] on label "Metal frame quality" at bounding box center [420, 264] width 89 height 13
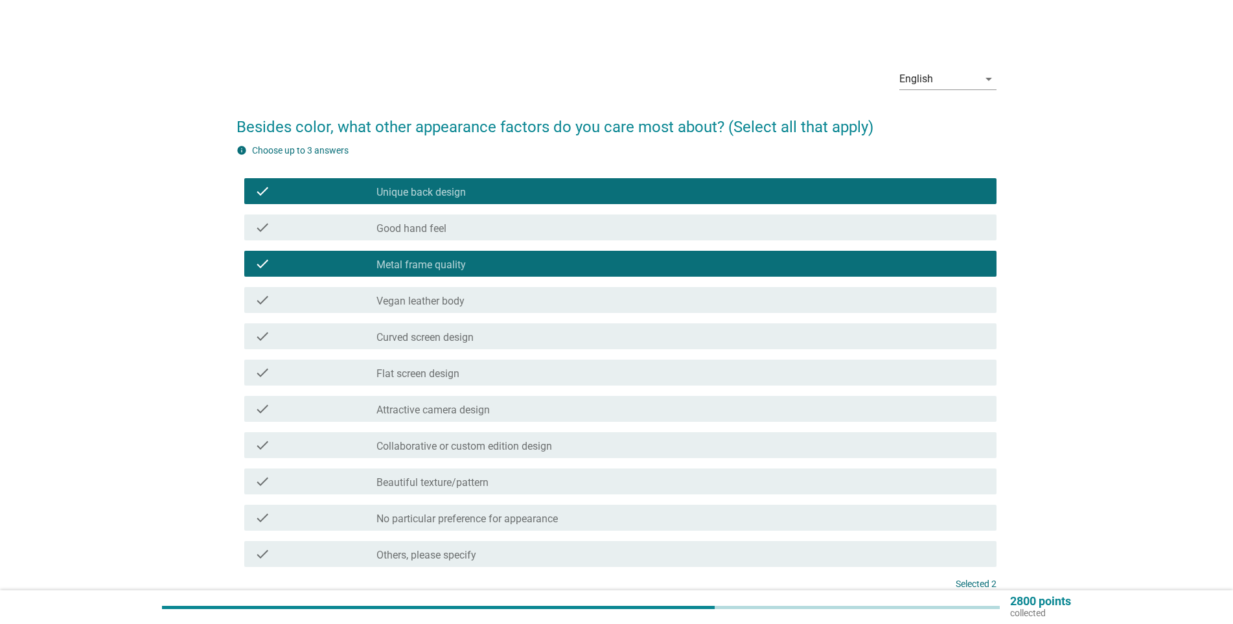
click at [377, 408] on div at bounding box center [376, 410] width 1 height 8
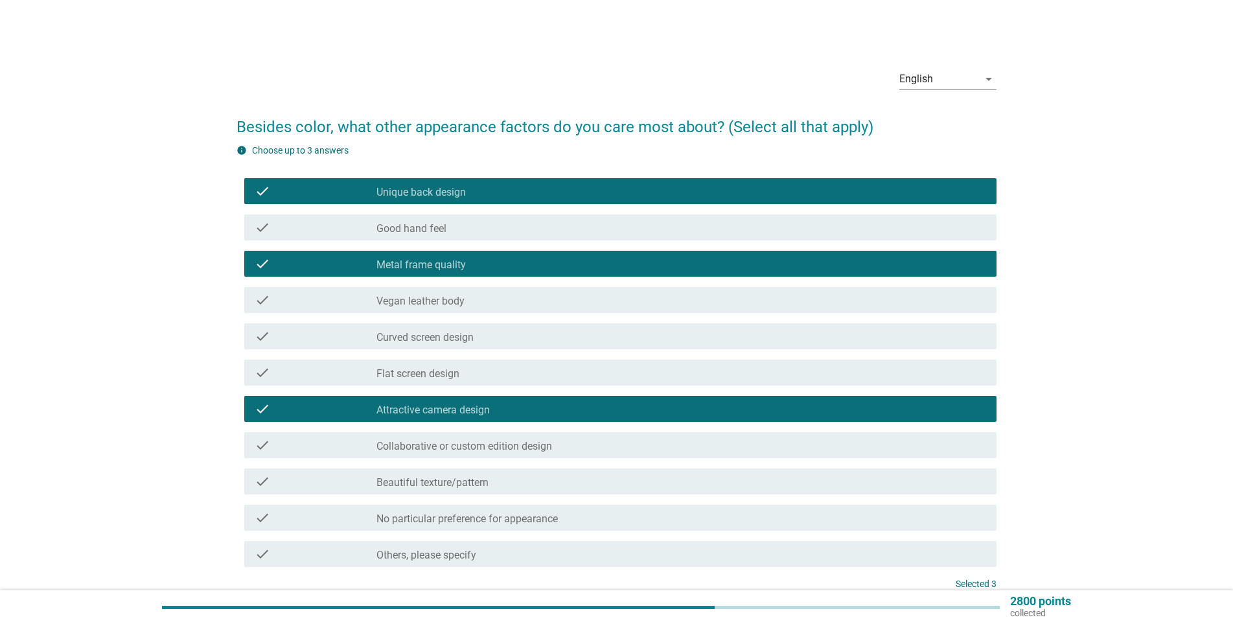
scroll to position [65, 0]
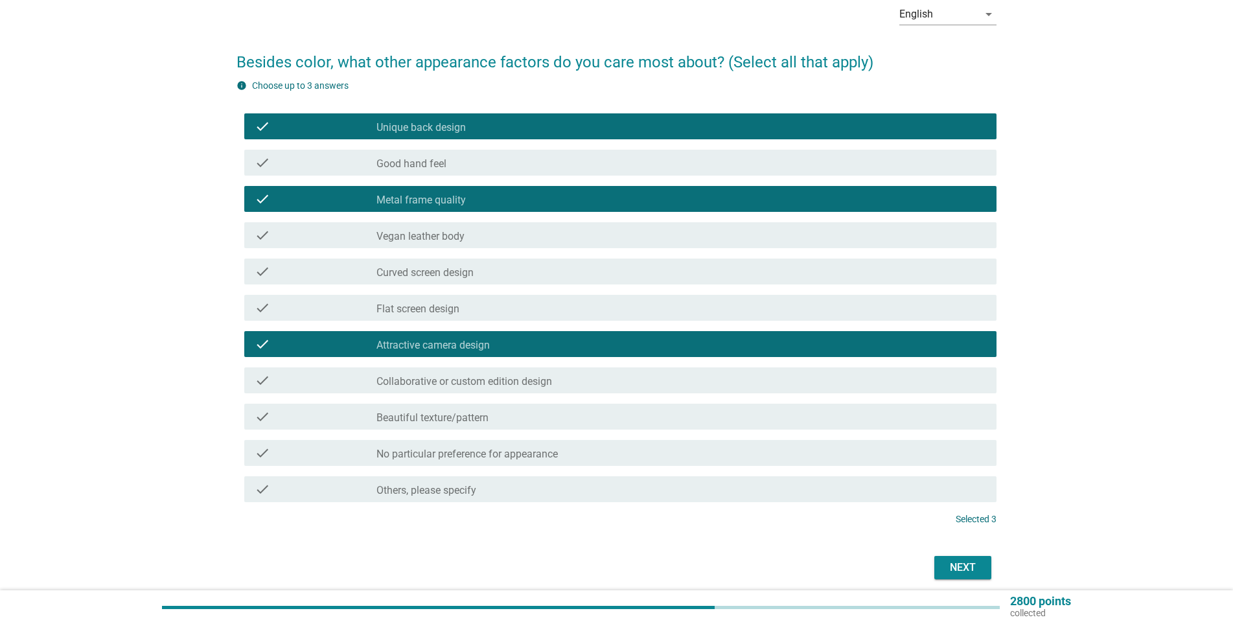
click at [956, 568] on div "Next" at bounding box center [963, 568] width 36 height 16
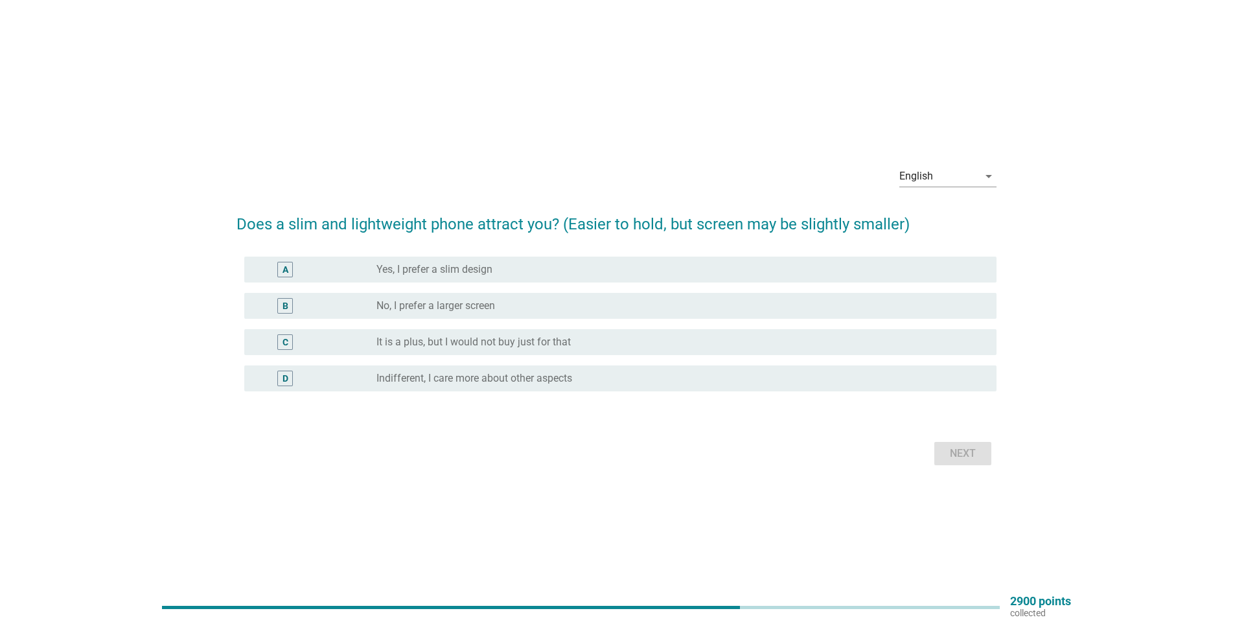
click at [413, 268] on label "Yes, I prefer a slim design" at bounding box center [434, 269] width 116 height 13
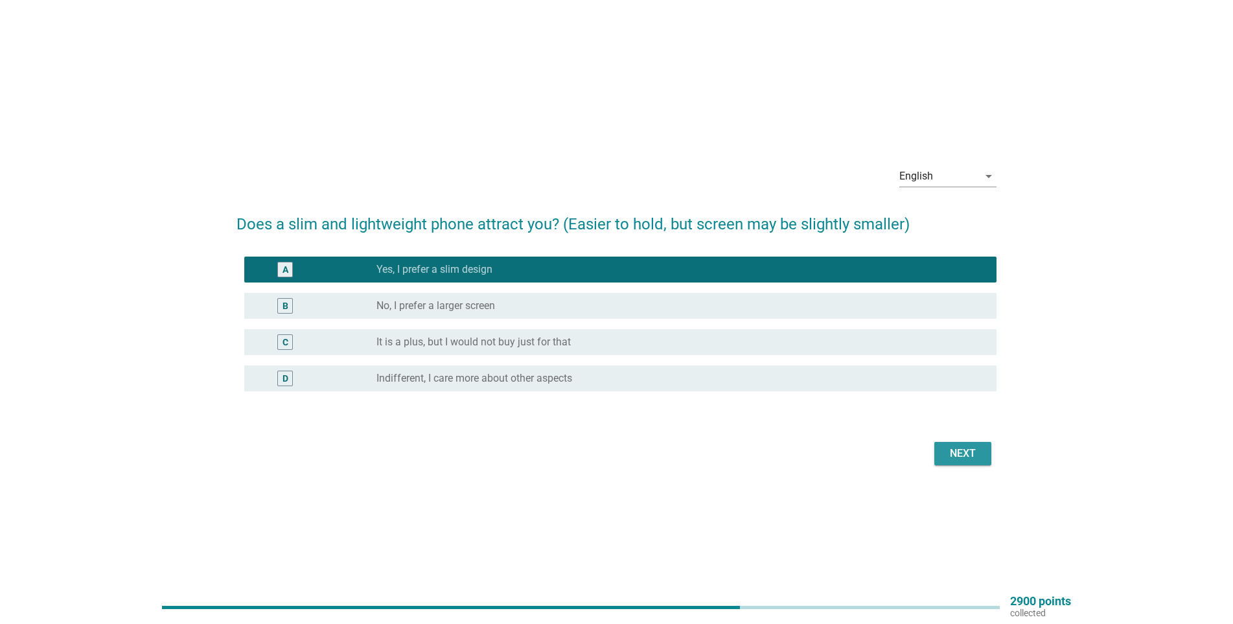
click at [969, 461] on div "Next" at bounding box center [963, 454] width 36 height 16
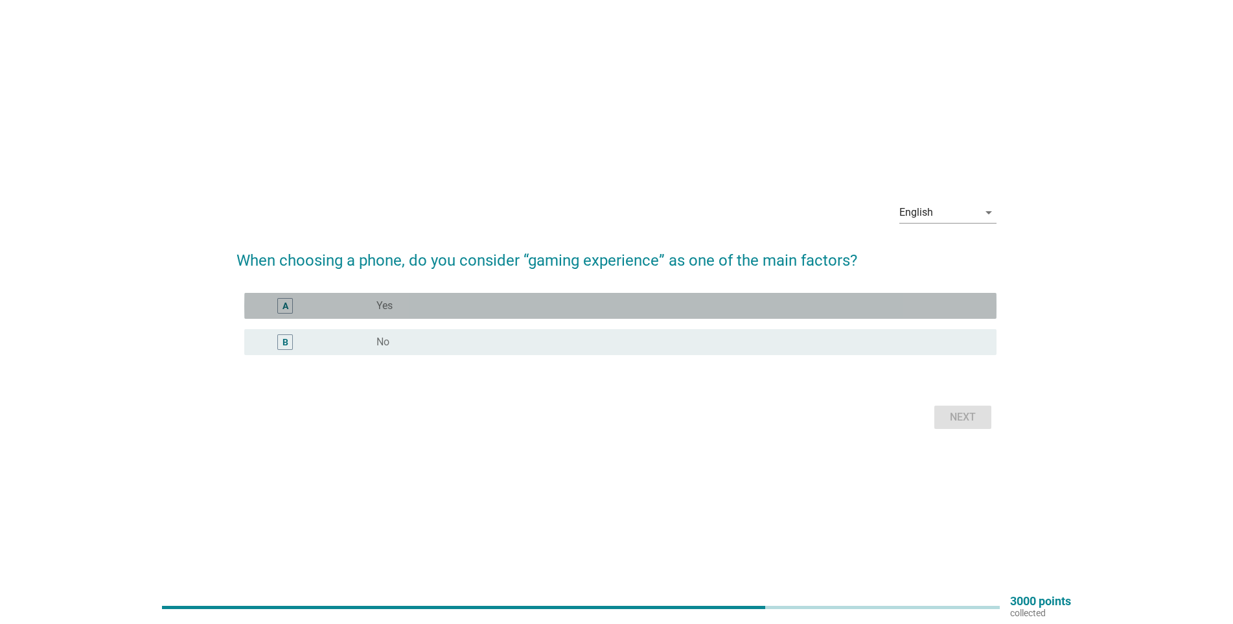
click at [383, 313] on div "radio_button_unchecked Yes" at bounding box center [681, 306] width 610 height 16
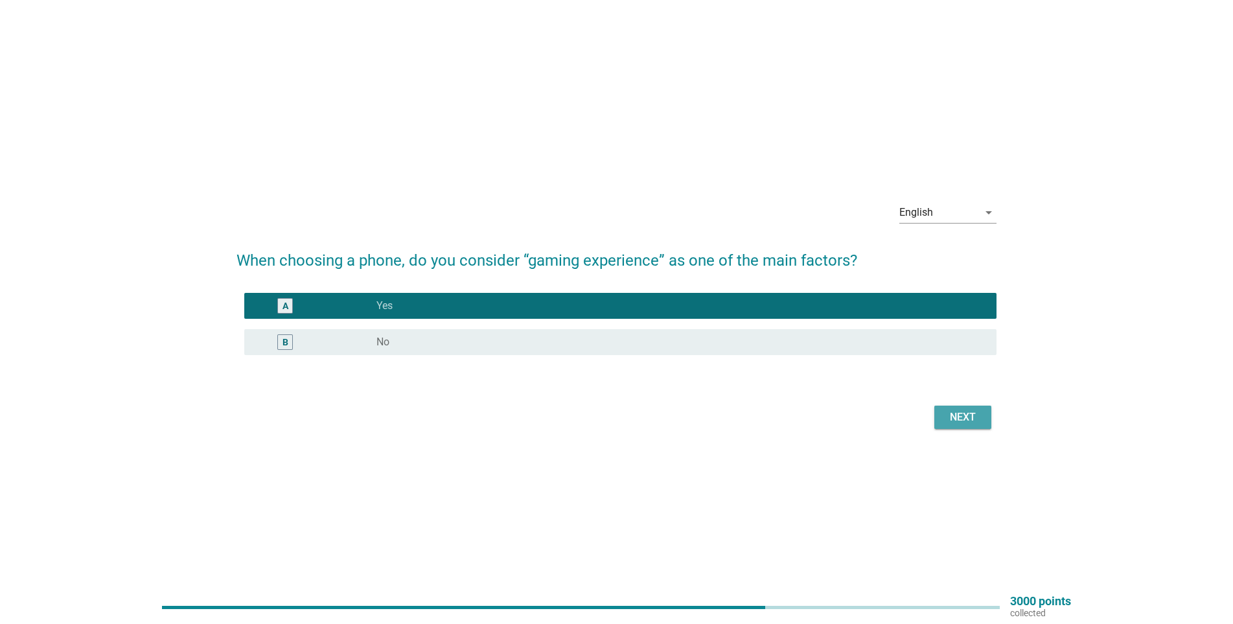
click at [965, 416] on div "Next" at bounding box center [963, 417] width 36 height 16
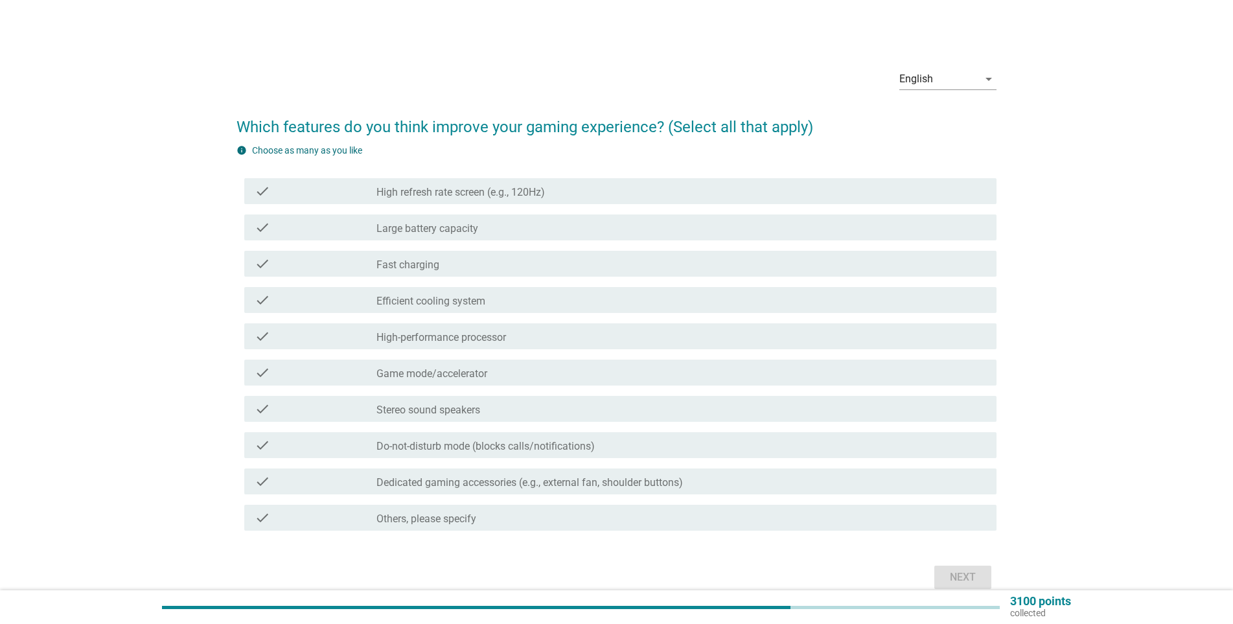
click at [420, 230] on label "Large battery capacity" at bounding box center [427, 228] width 102 height 13
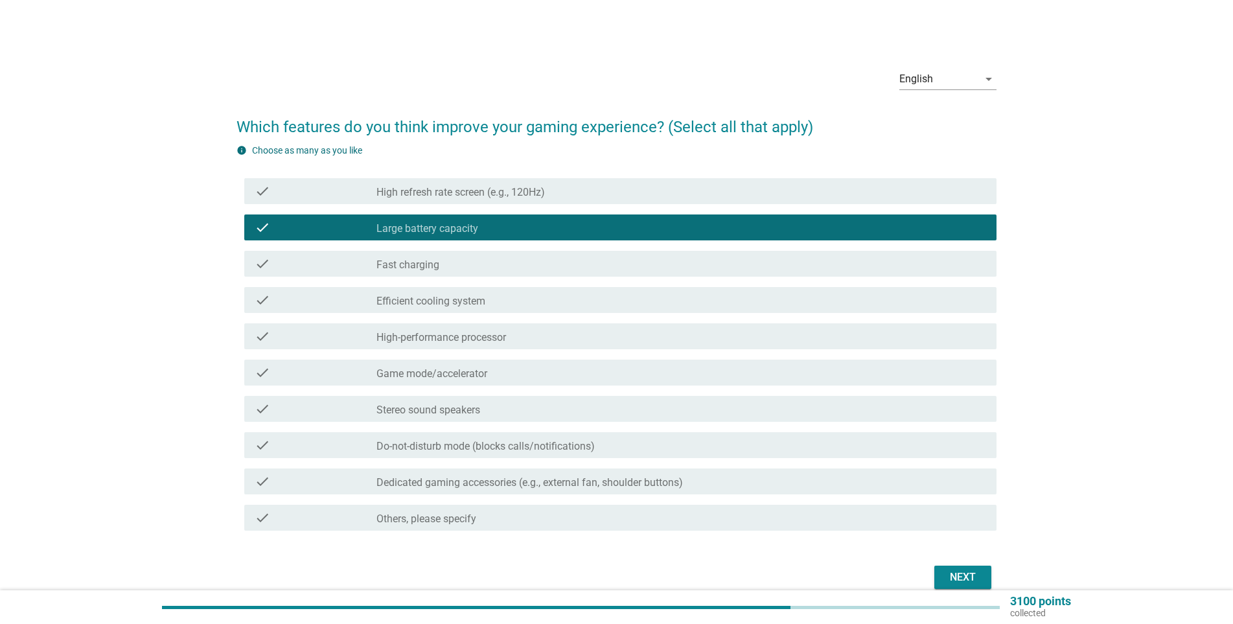
click at [424, 294] on div "check_box_outline_blank Efficient cooling system" at bounding box center [681, 300] width 610 height 16
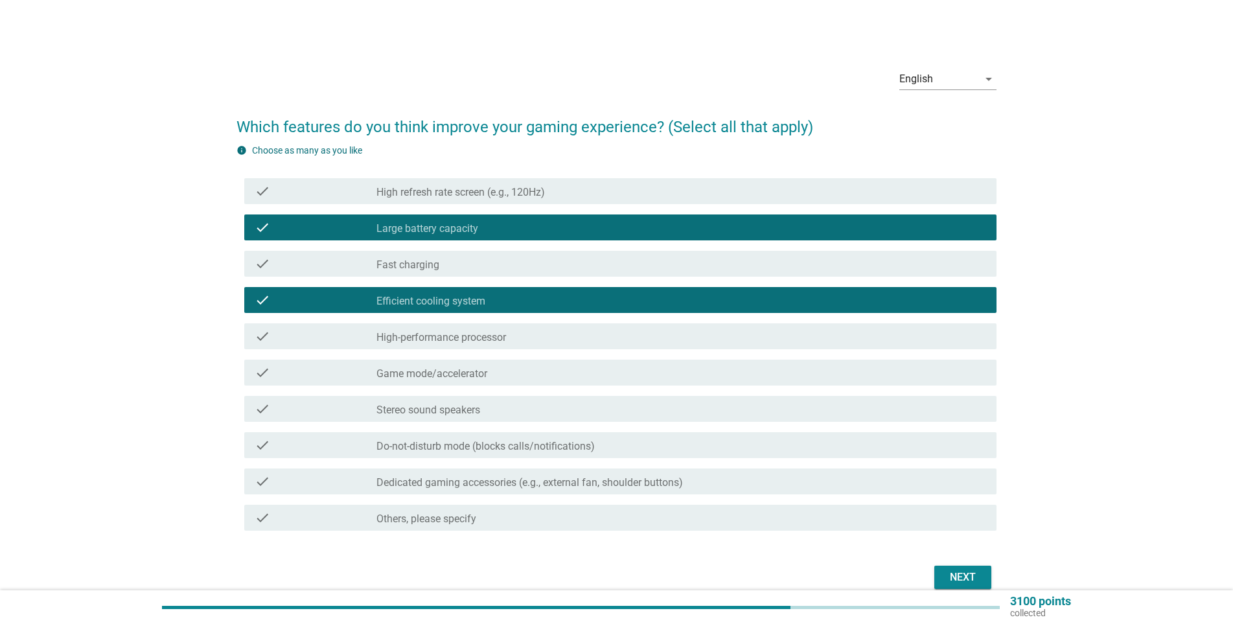
click at [444, 334] on label "High-performance processor" at bounding box center [441, 337] width 130 height 13
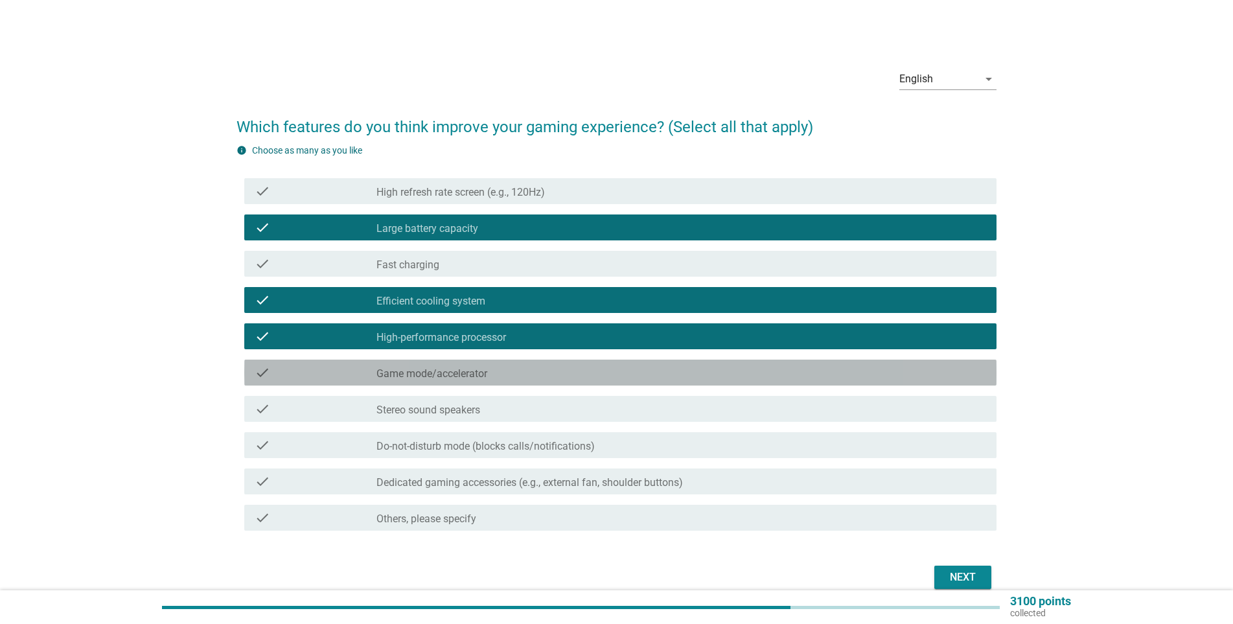
click at [401, 367] on label "Game mode/accelerator" at bounding box center [431, 373] width 111 height 13
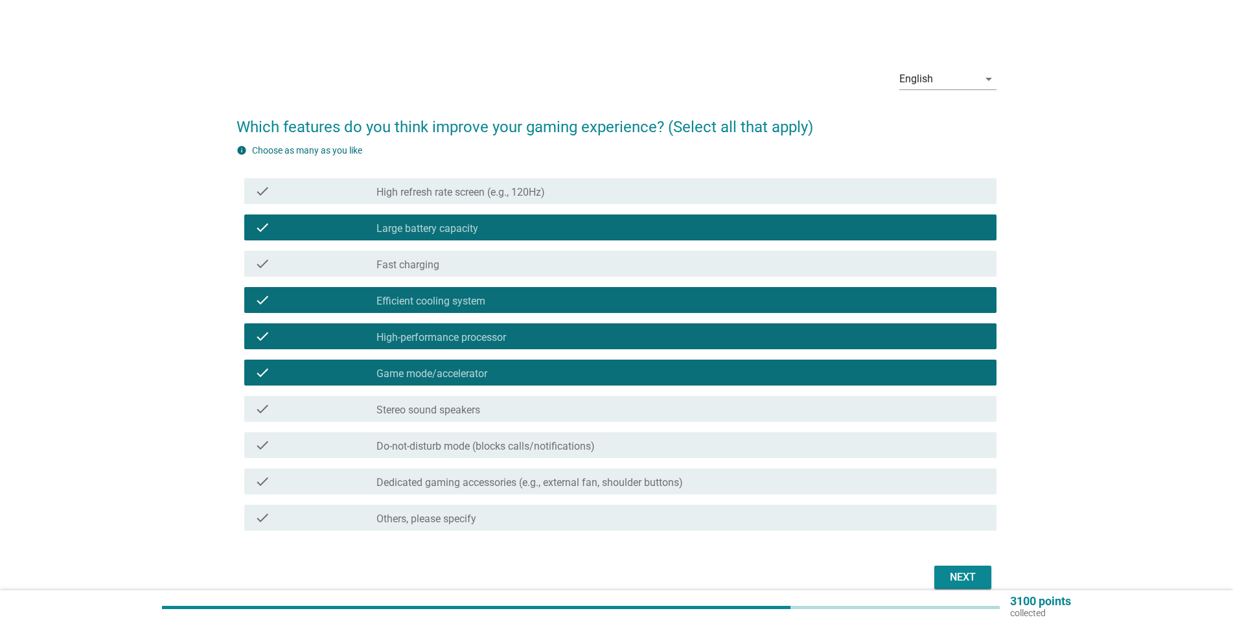
click at [331, 409] on div "check" at bounding box center [316, 409] width 122 height 16
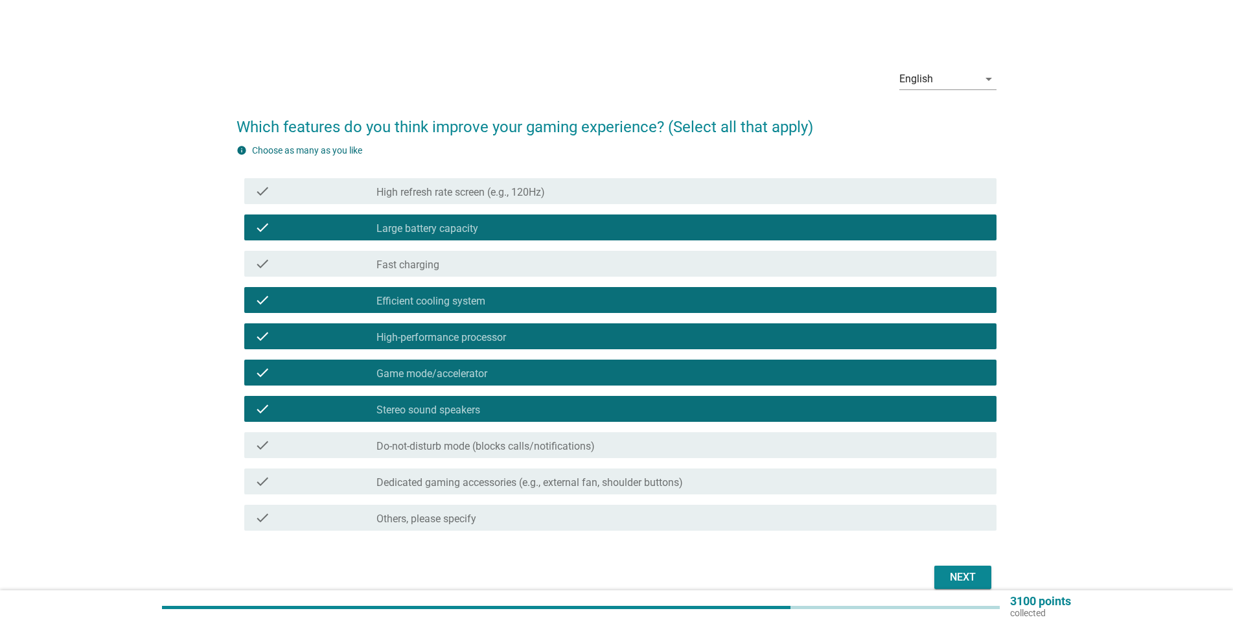
scroll to position [61, 0]
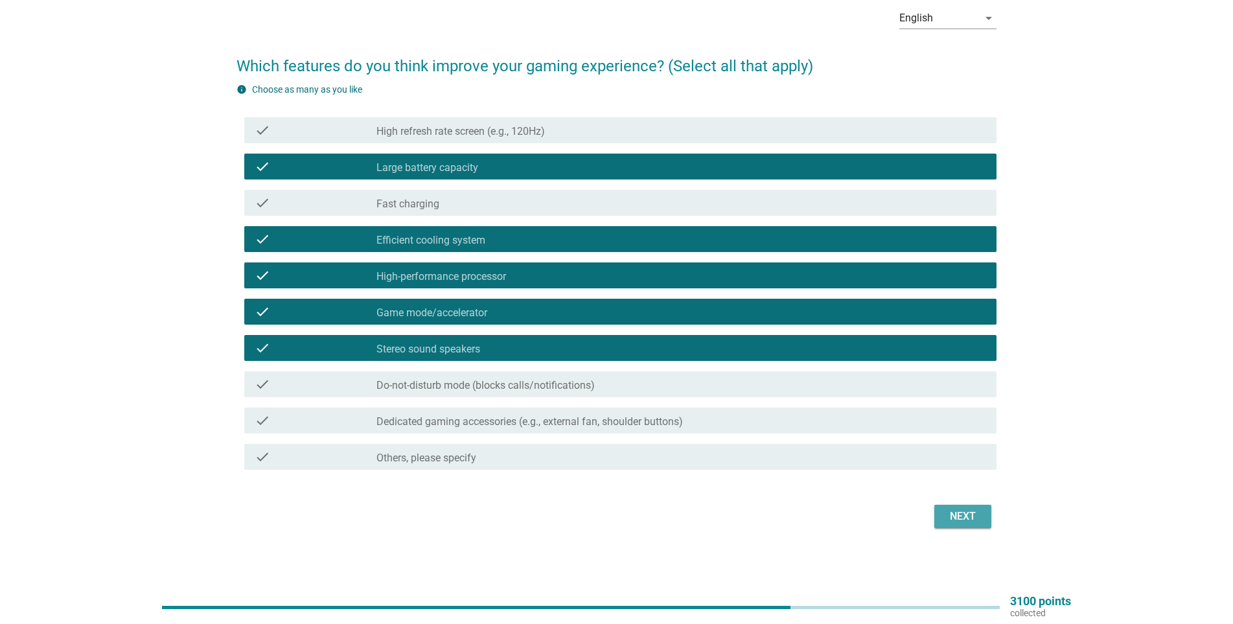
click at [969, 512] on div "Next" at bounding box center [963, 517] width 36 height 16
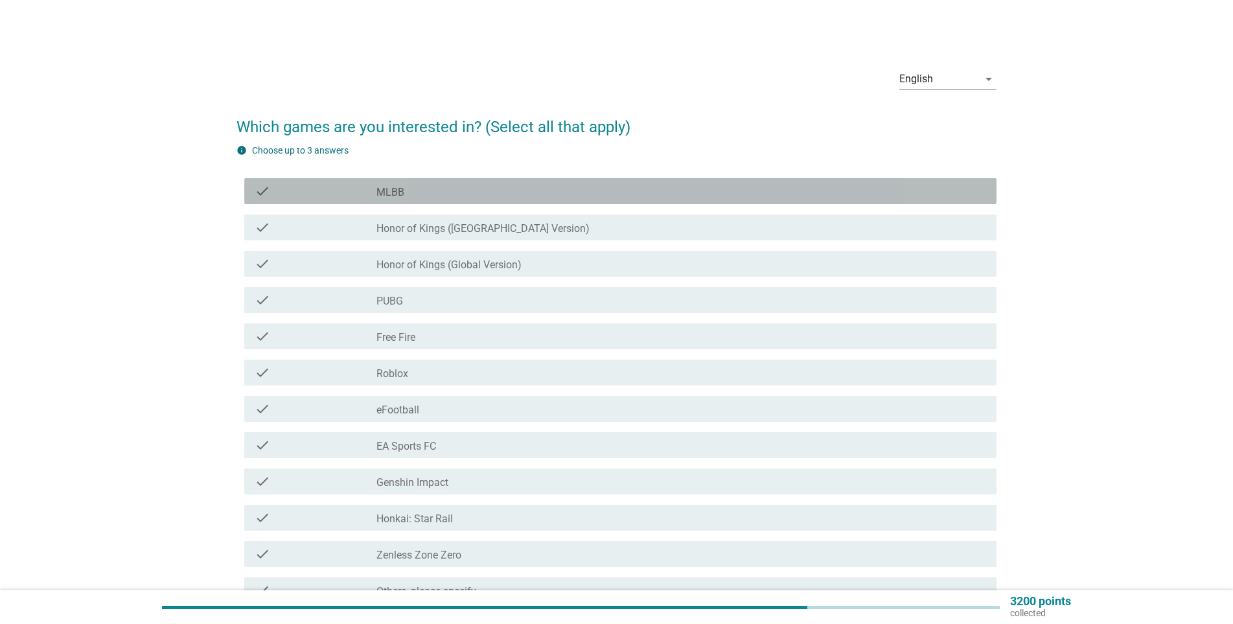
click at [357, 189] on div "check" at bounding box center [316, 191] width 122 height 16
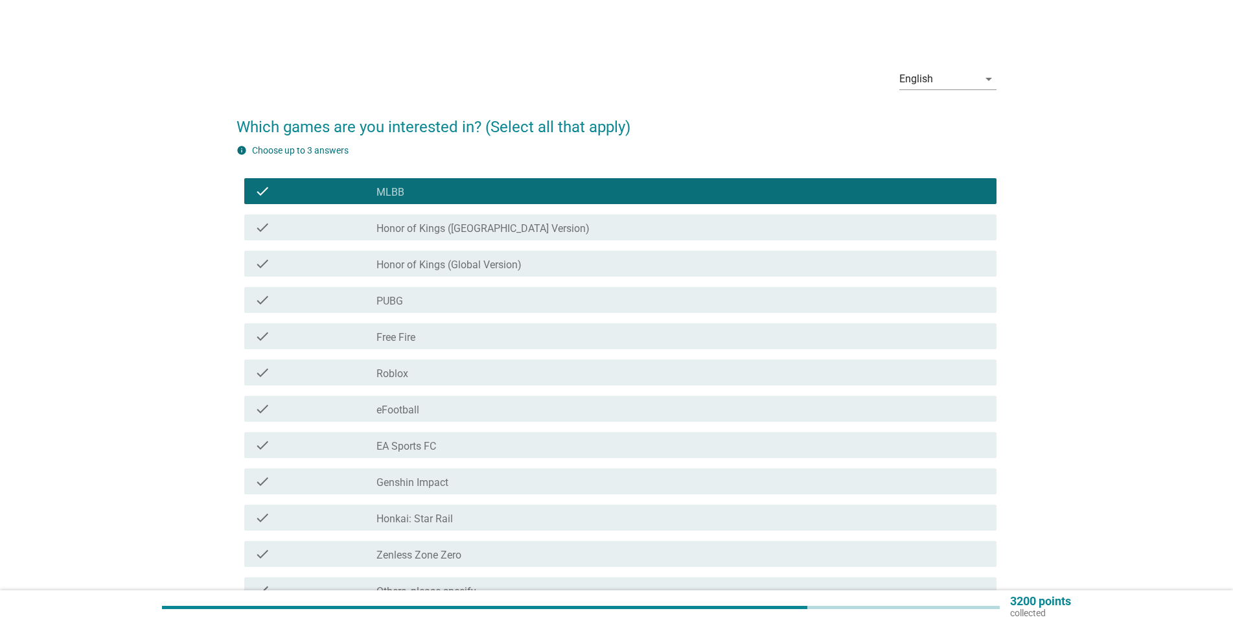
scroll to position [65, 0]
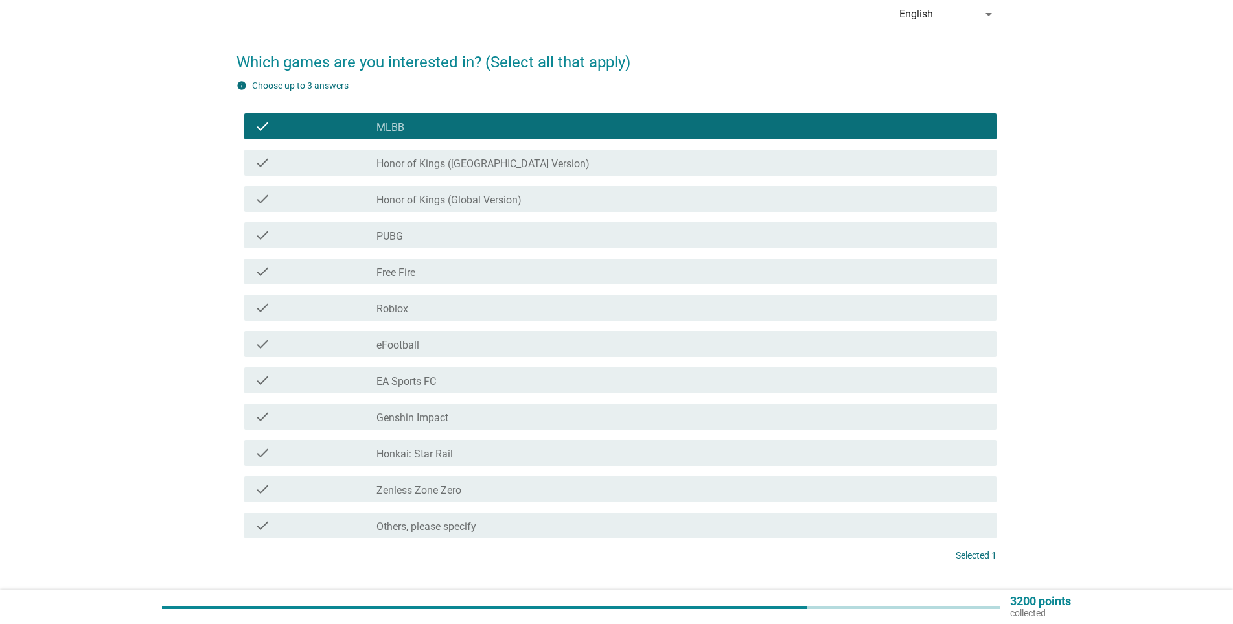
click at [361, 383] on div "check" at bounding box center [316, 381] width 122 height 16
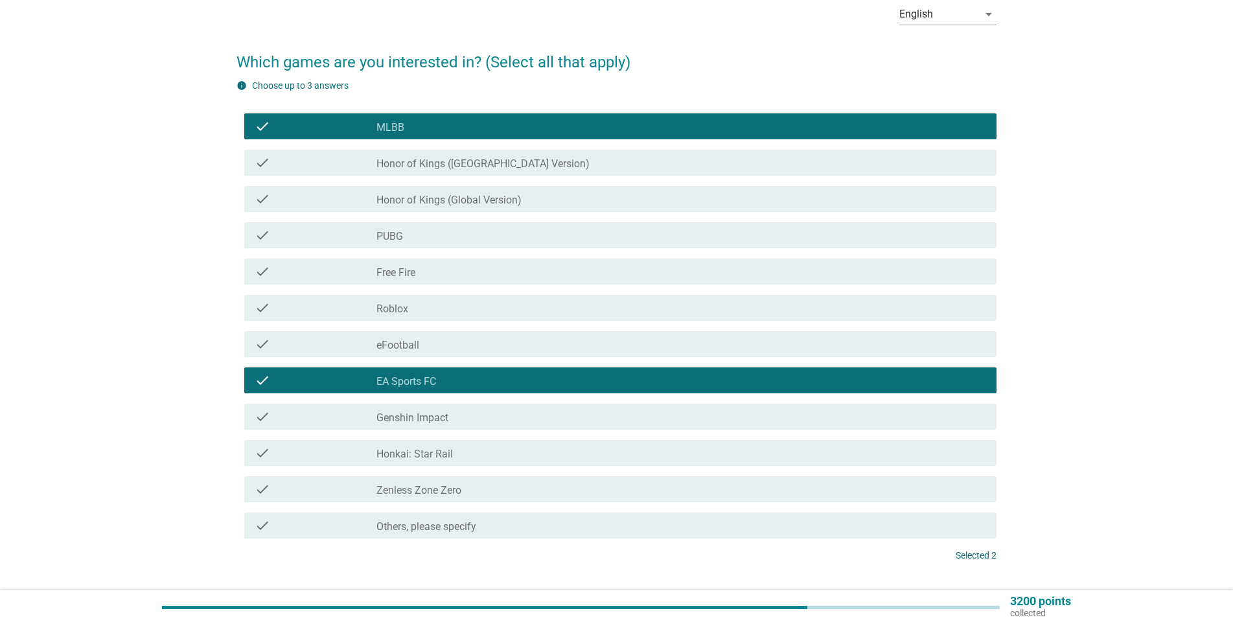
drag, startPoint x: 345, startPoint y: 423, endPoint x: 339, endPoint y: 424, distance: 6.6
click at [346, 423] on div "check" at bounding box center [316, 417] width 122 height 16
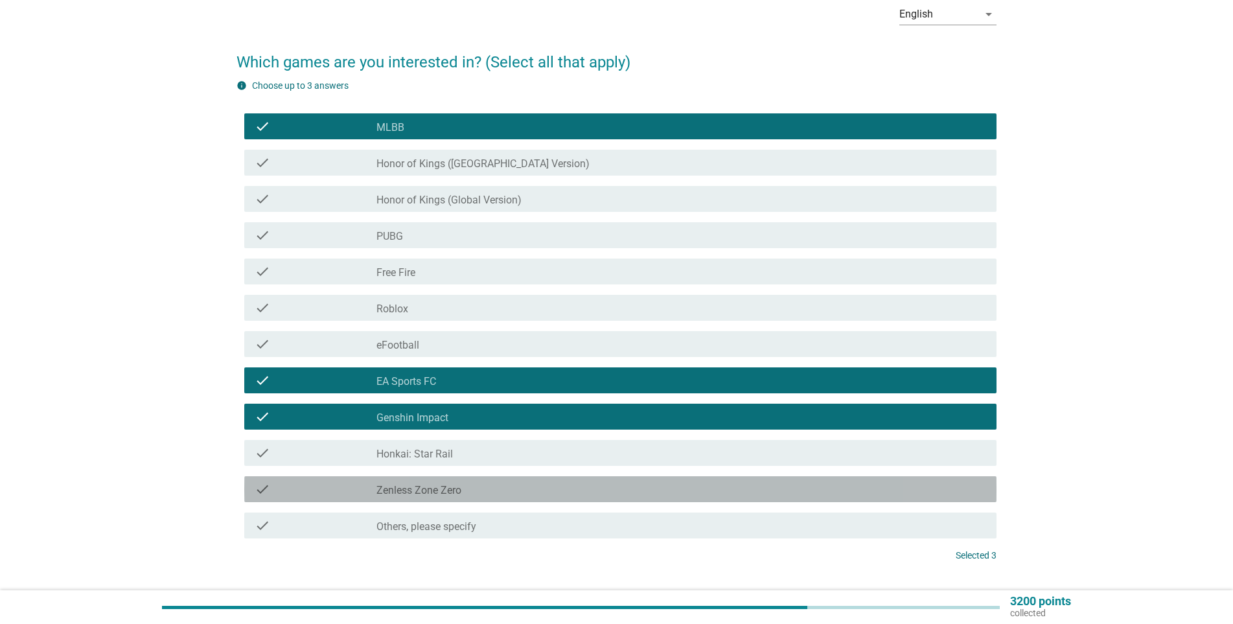
click at [337, 488] on div "check" at bounding box center [316, 489] width 122 height 16
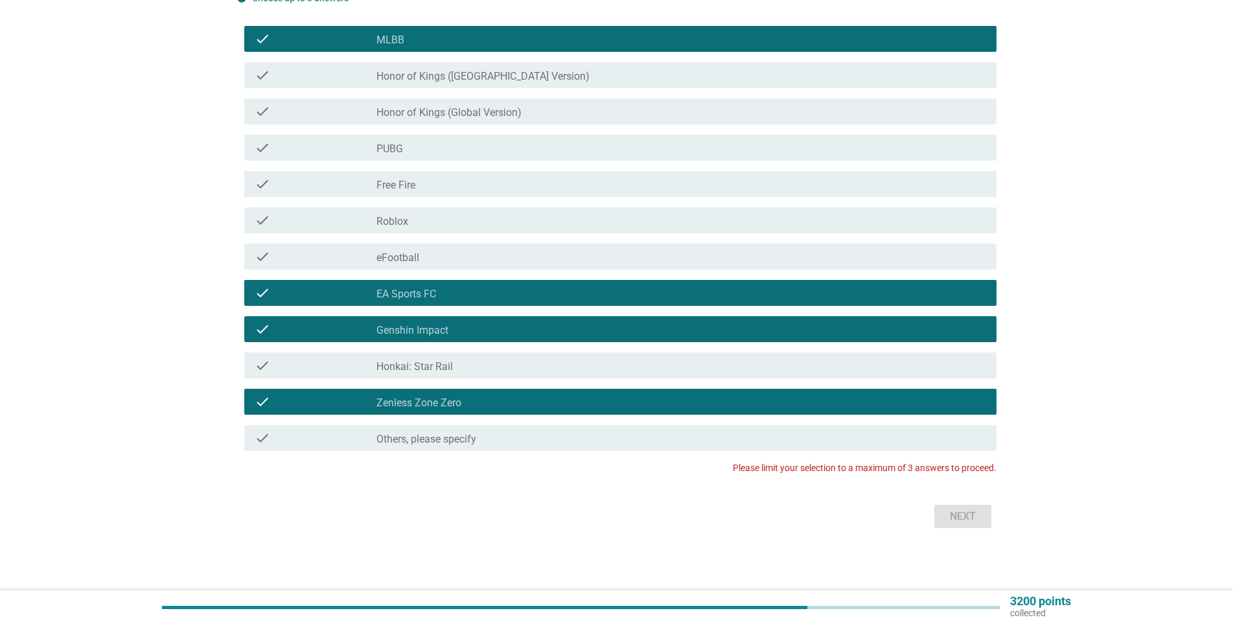
scroll to position [0, 0]
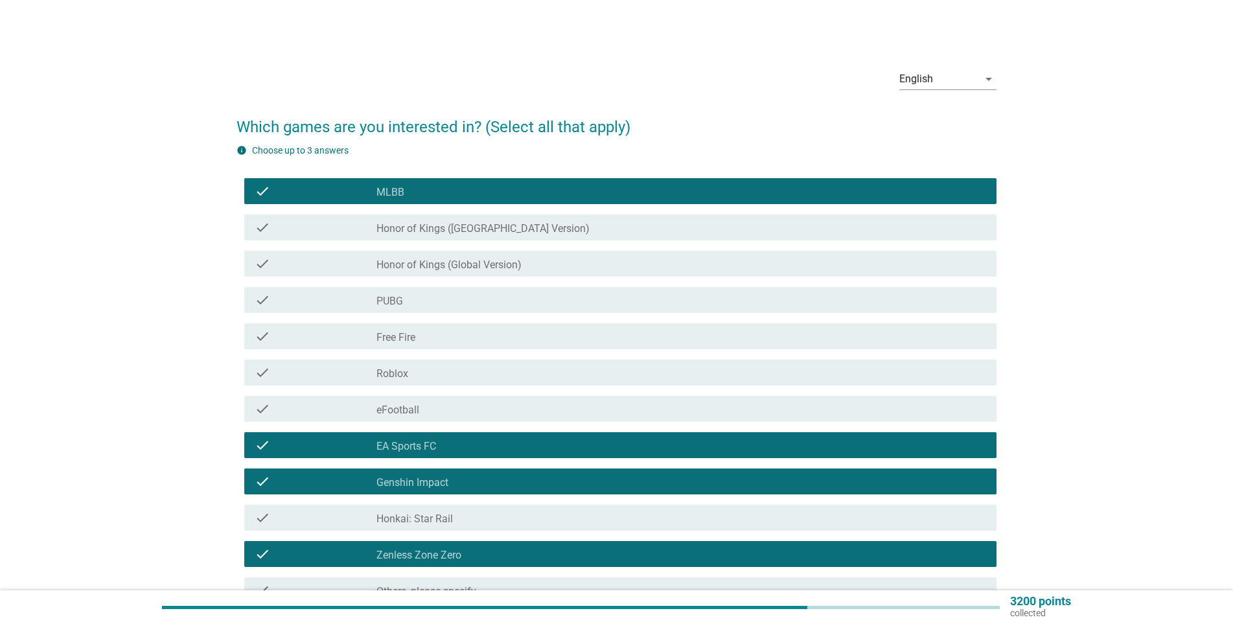
click at [383, 558] on label "Zenless Zone Zero" at bounding box center [418, 555] width 85 height 13
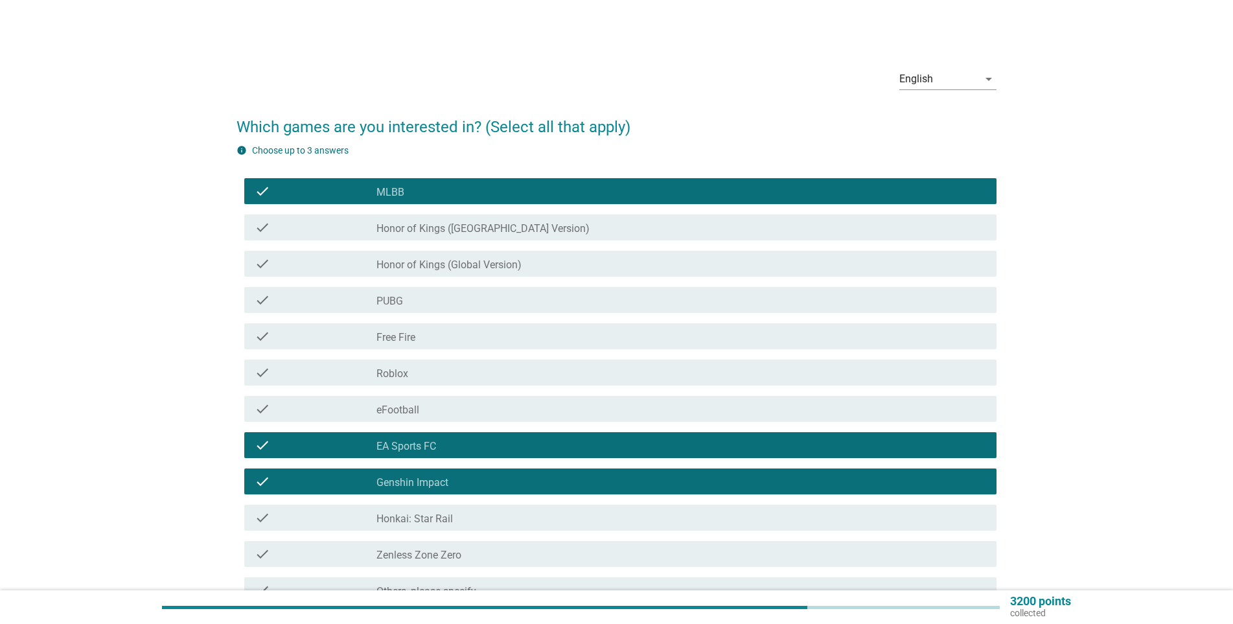
scroll to position [152, 0]
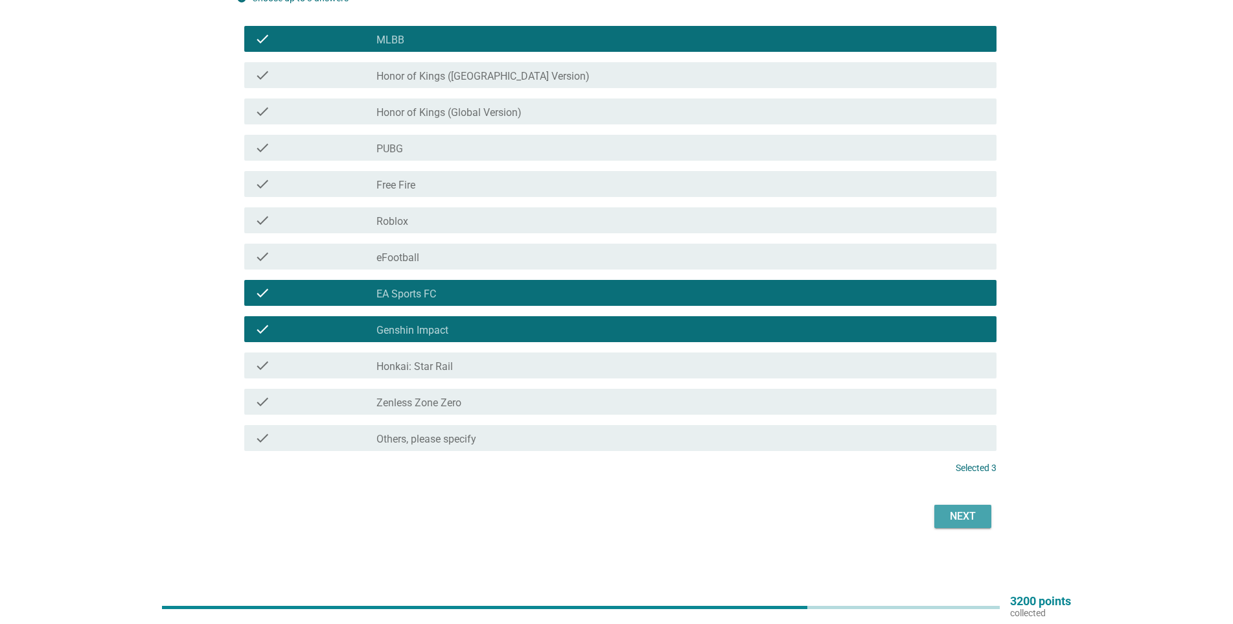
click at [967, 514] on div "Next" at bounding box center [963, 517] width 36 height 16
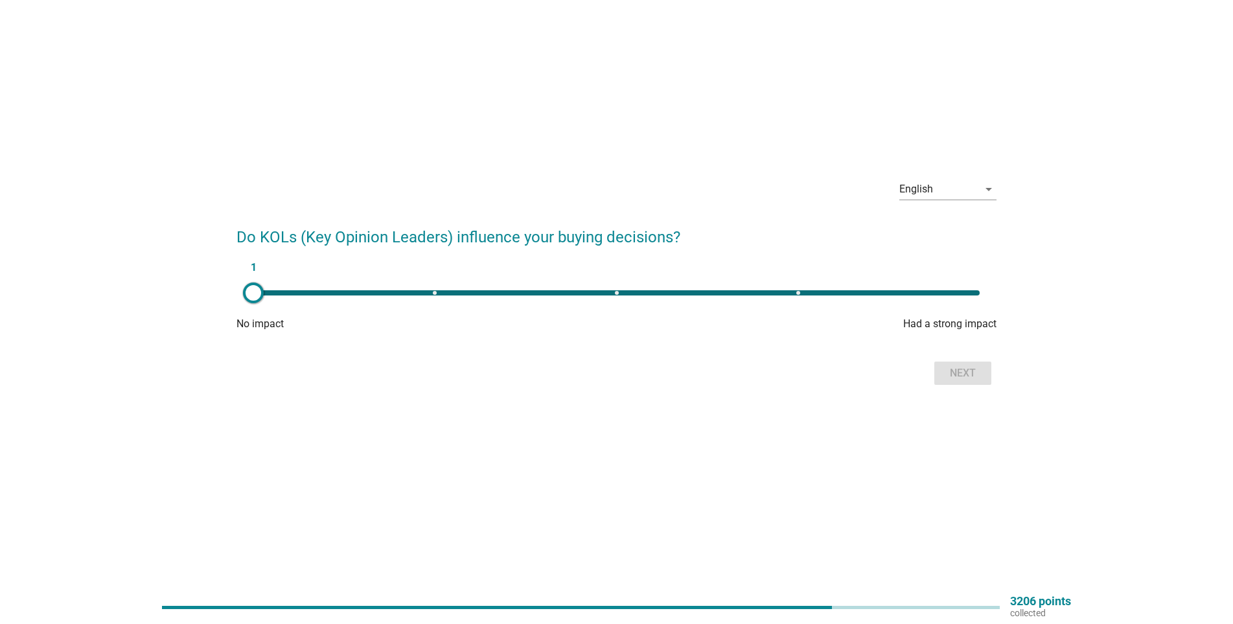
scroll to position [0, 0]
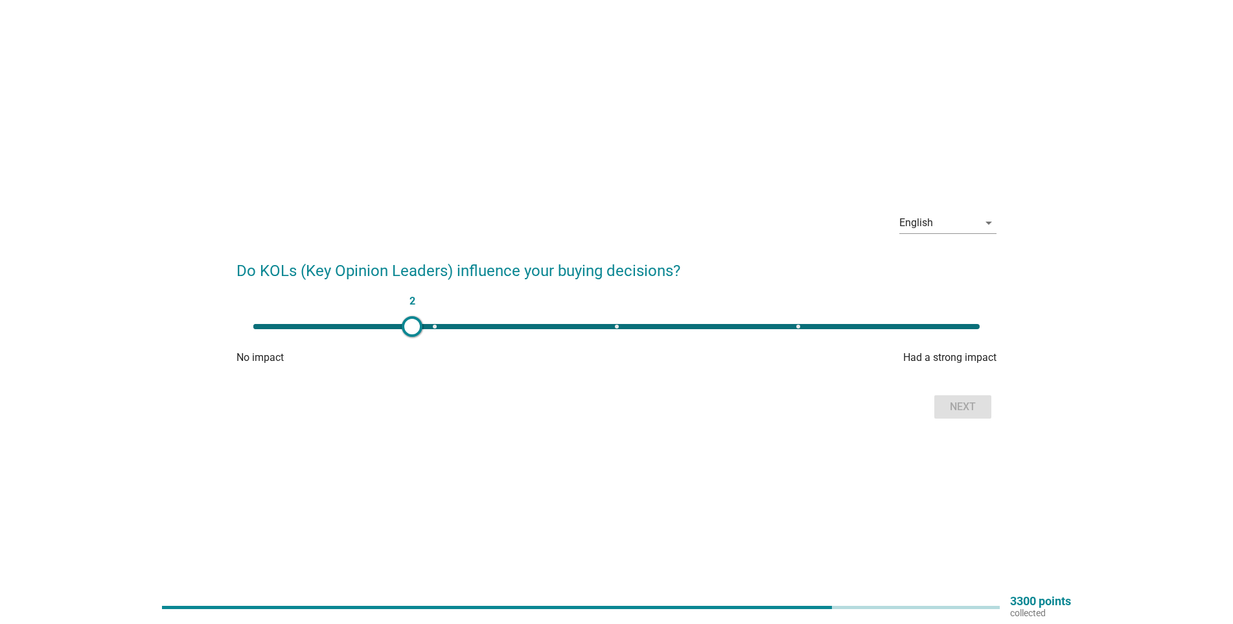
type input "3"
drag, startPoint x: 255, startPoint y: 322, endPoint x: 619, endPoint y: 343, distance: 364.1
click at [619, 343] on div "3 No impact Had a strong impact" at bounding box center [616, 340] width 760 height 52
click at [972, 402] on div "Next" at bounding box center [963, 407] width 36 height 16
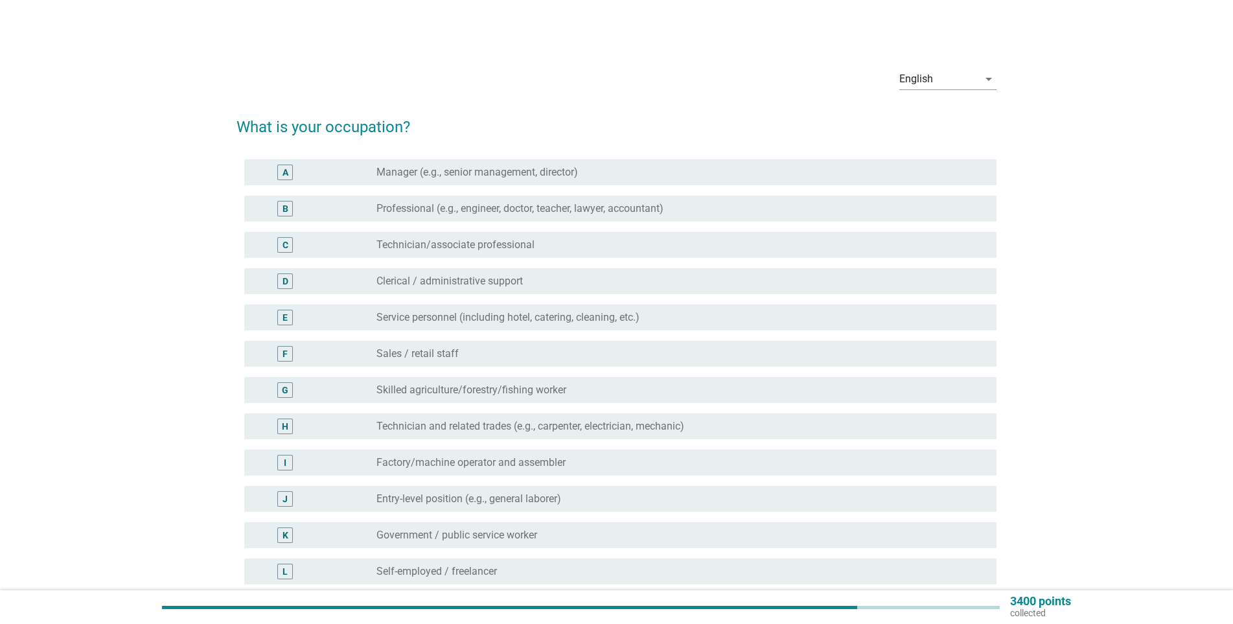
scroll to position [130, 0]
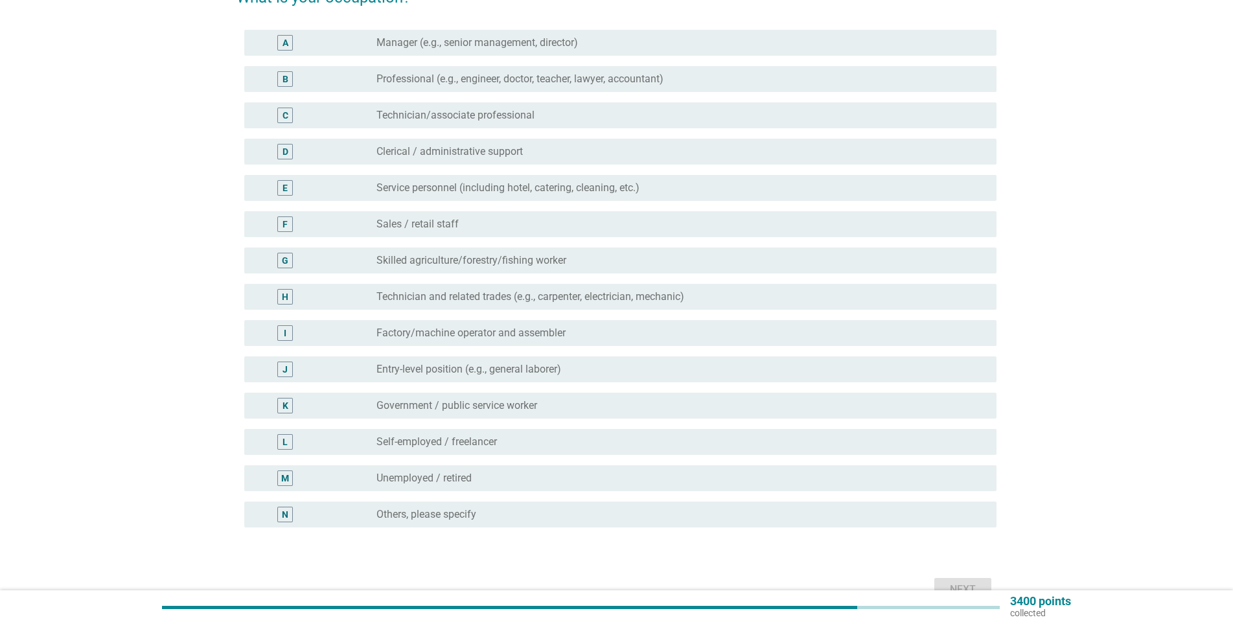
click at [389, 450] on div "L radio_button_unchecked Self-employed / freelancer" at bounding box center [620, 442] width 752 height 26
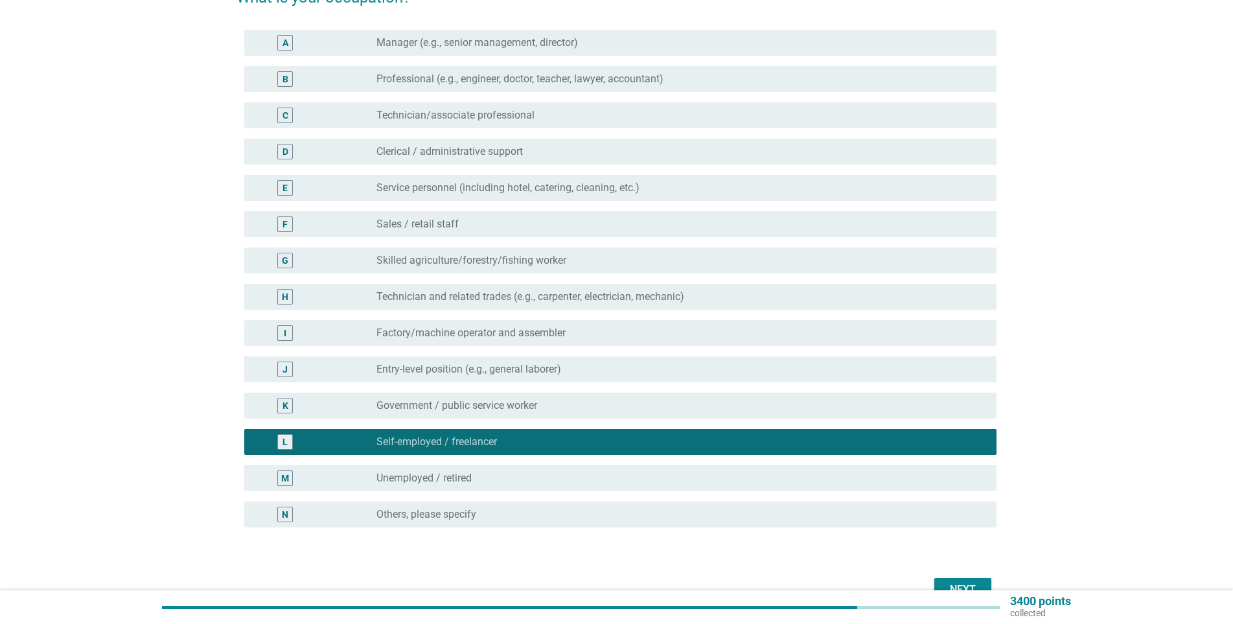
scroll to position [203, 0]
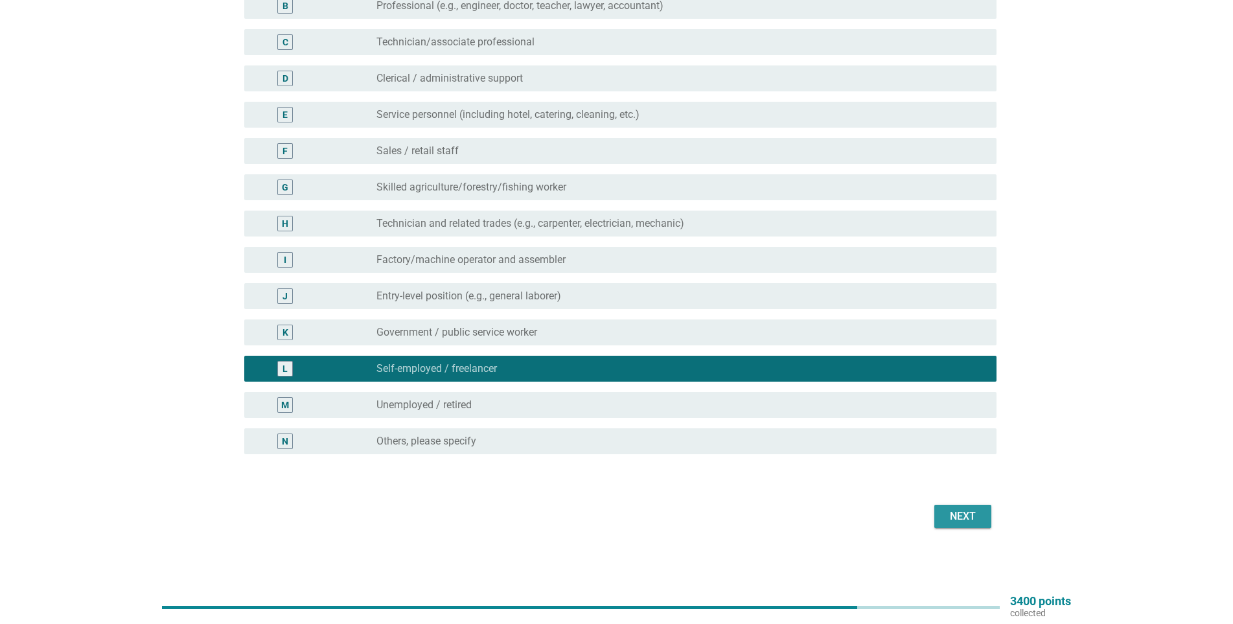
click at [969, 516] on div "Next" at bounding box center [963, 517] width 36 height 16
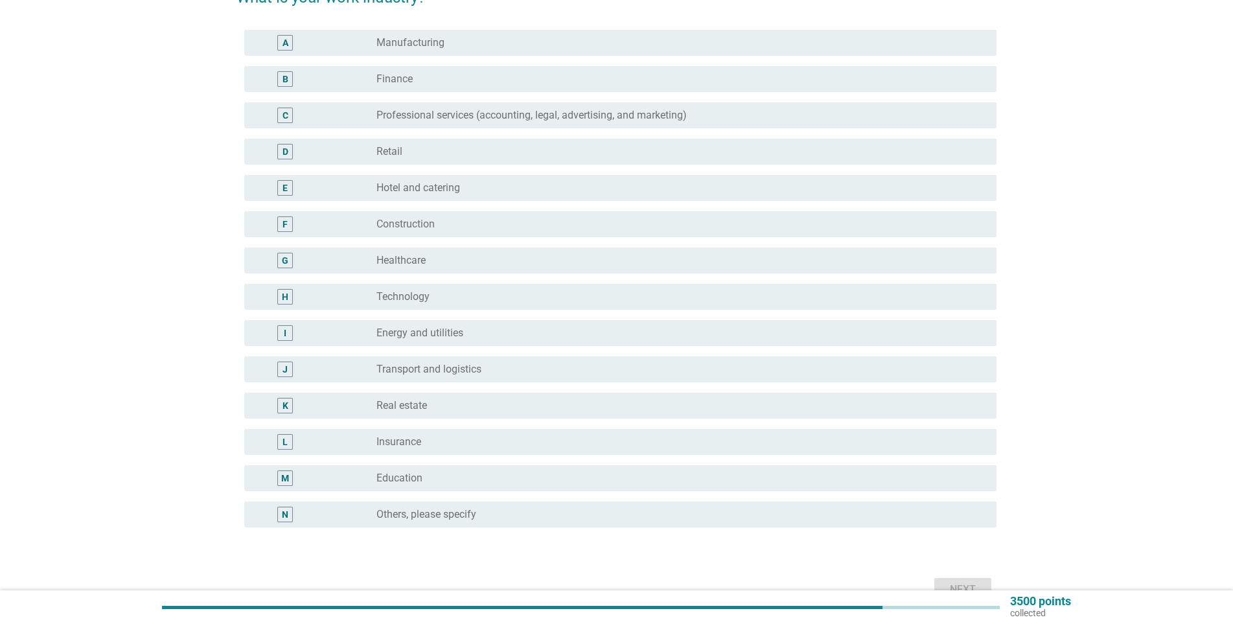
scroll to position [65, 0]
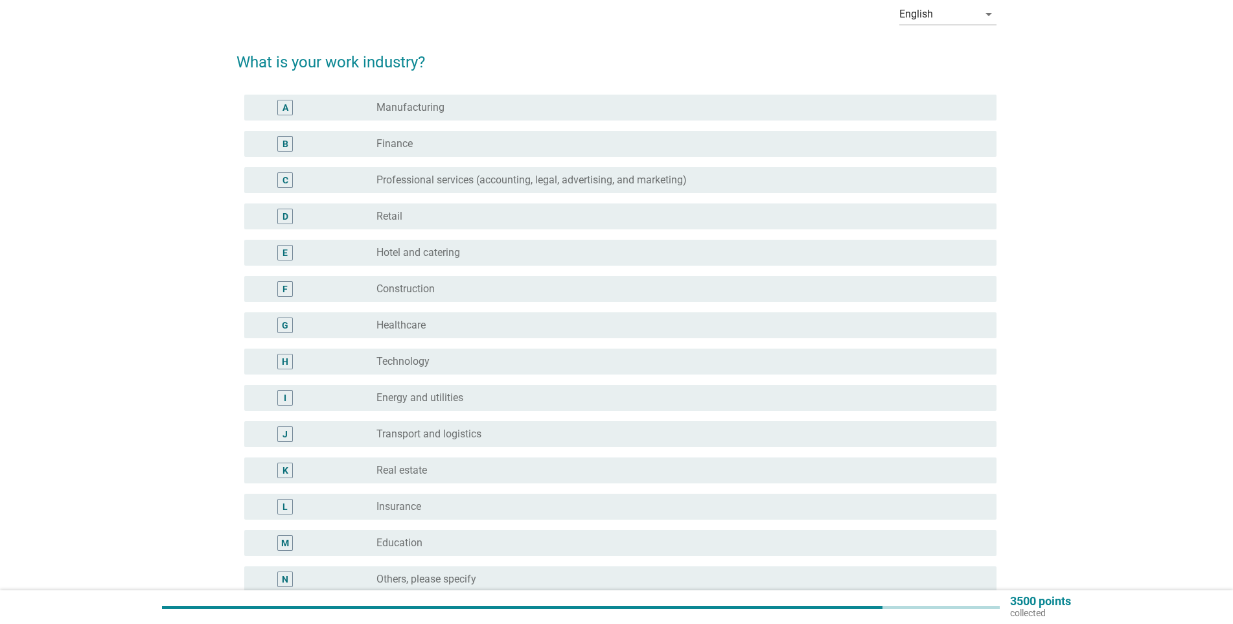
click at [362, 134] on div "B radio_button_unchecked Finance" at bounding box center [620, 144] width 752 height 26
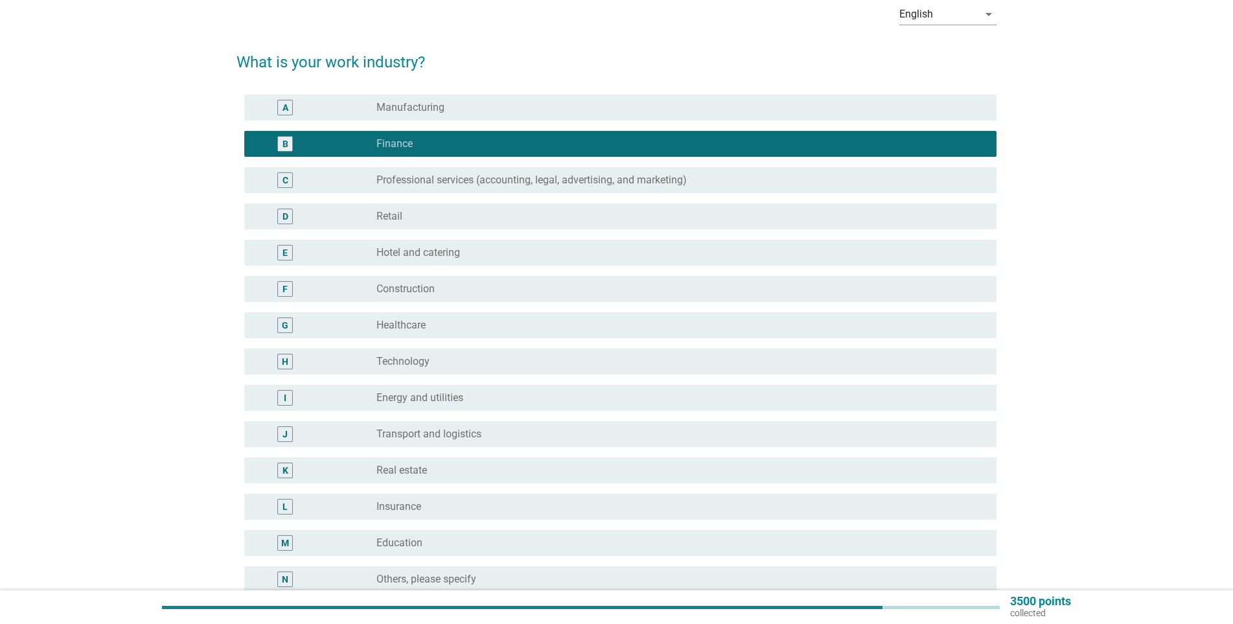
scroll to position [203, 0]
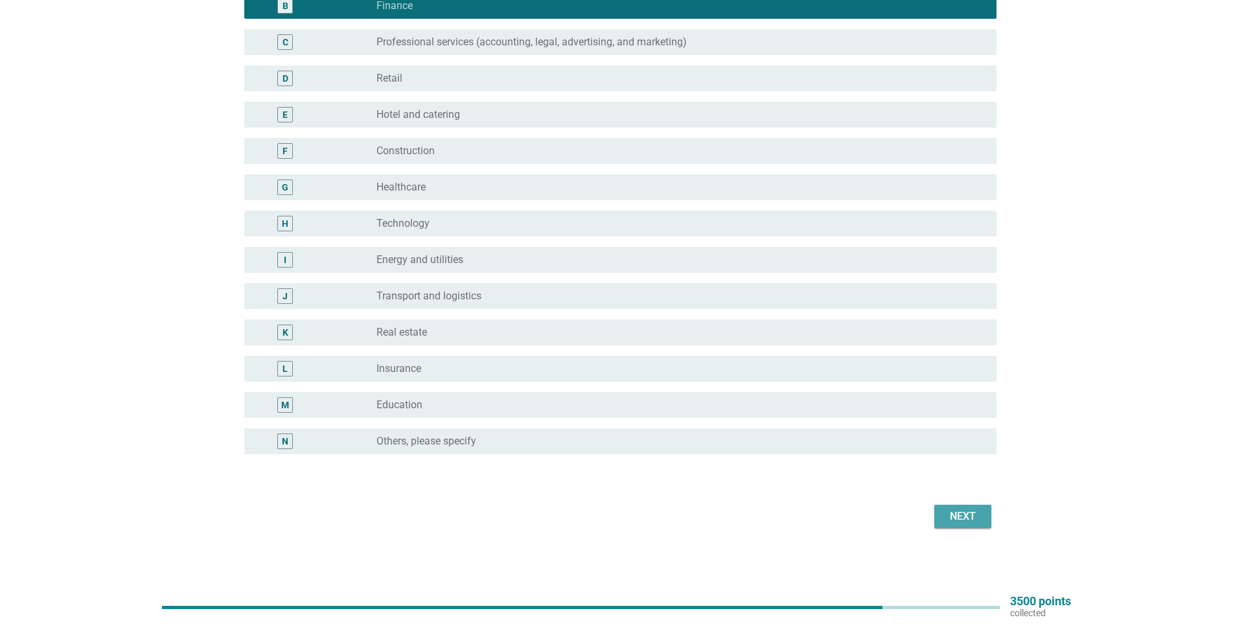
click at [958, 518] on div "Next" at bounding box center [963, 517] width 36 height 16
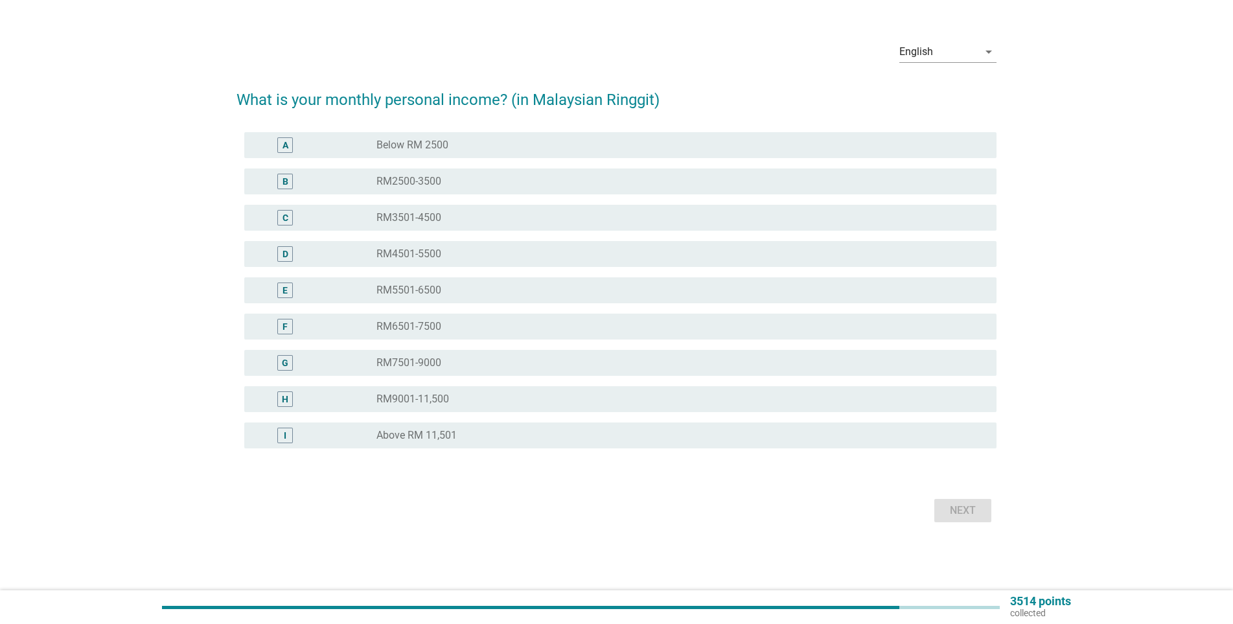
scroll to position [0, 0]
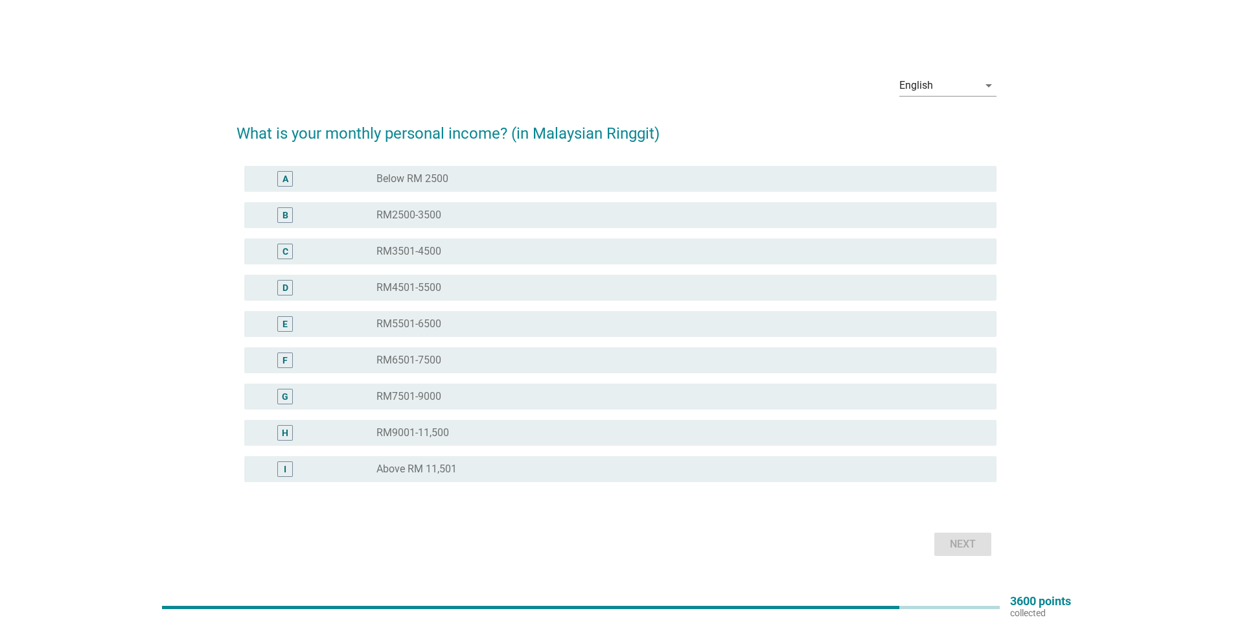
click at [463, 175] on div "radio_button_unchecked Below RM 2500" at bounding box center [675, 178] width 599 height 13
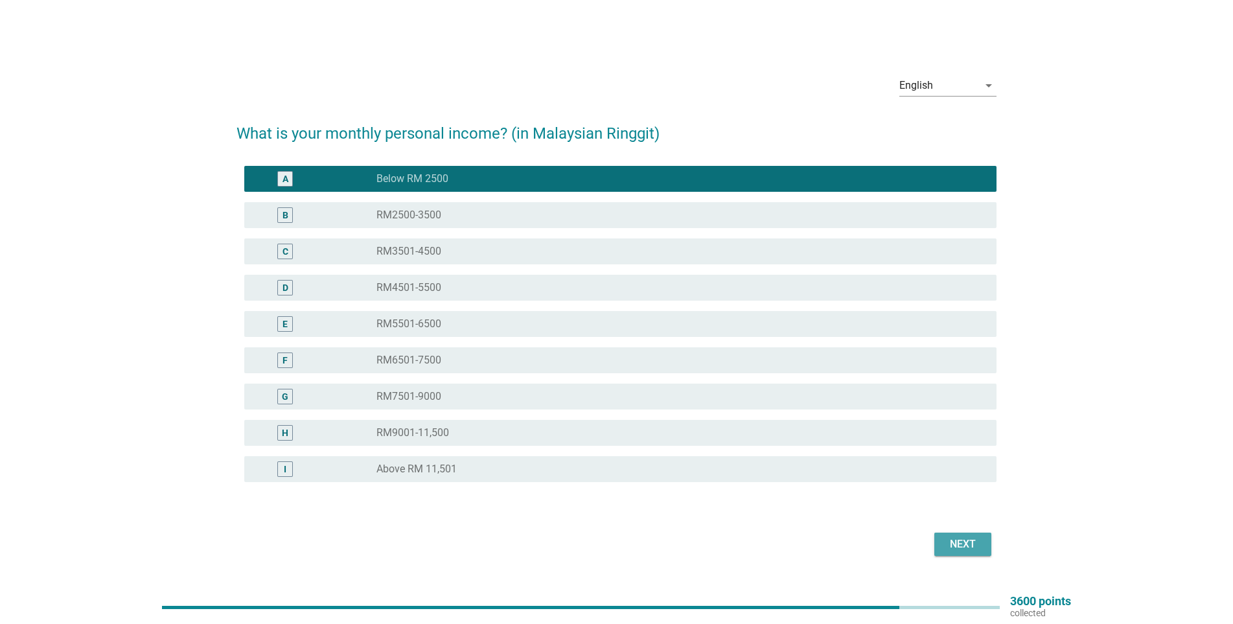
click at [948, 546] on div "Next" at bounding box center [963, 544] width 36 height 16
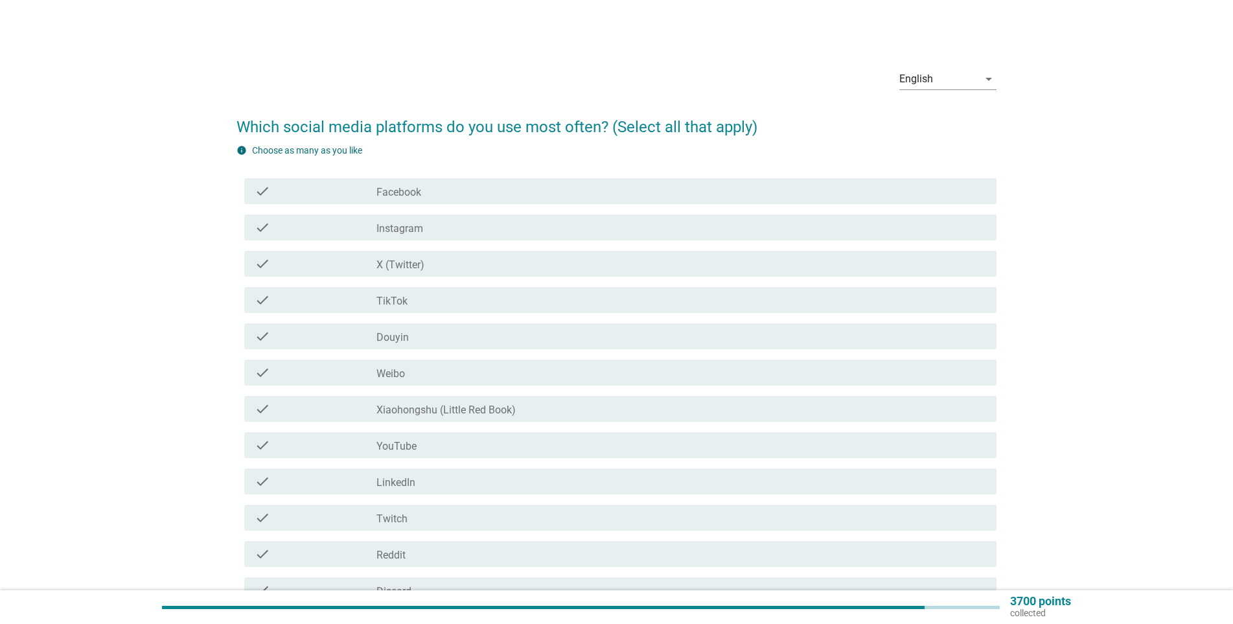
click at [444, 180] on div "check check_box_outline_blank Facebook" at bounding box center [620, 191] width 752 height 26
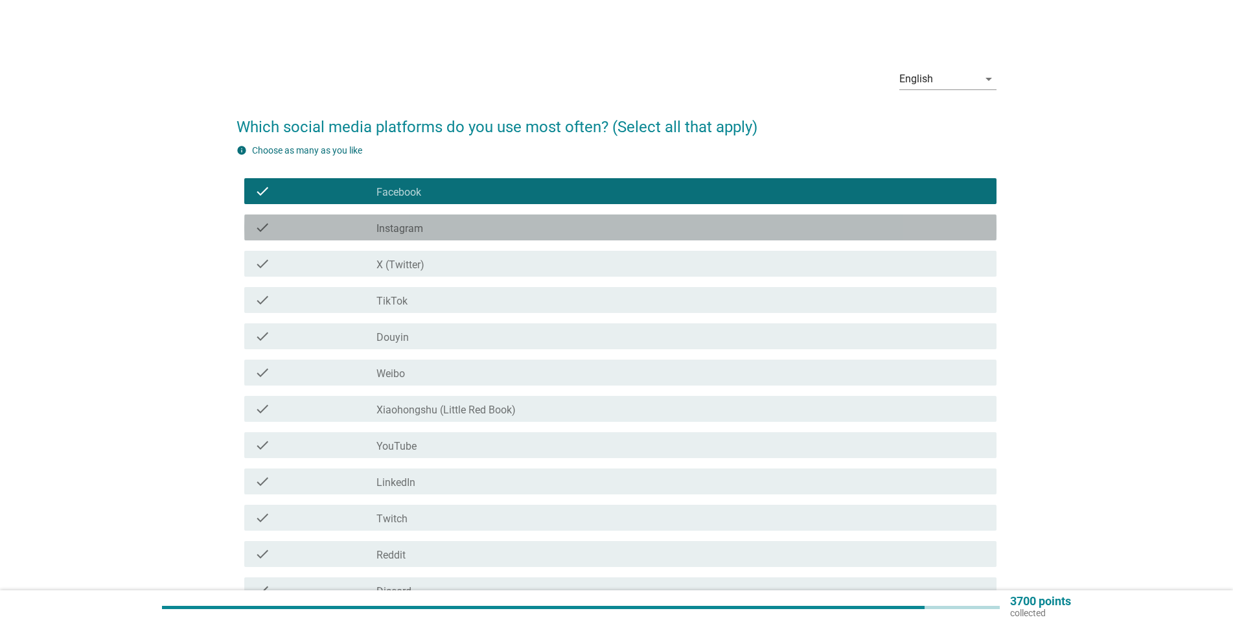
click at [423, 221] on div "check_box_outline_blank Instagram" at bounding box center [681, 228] width 610 height 16
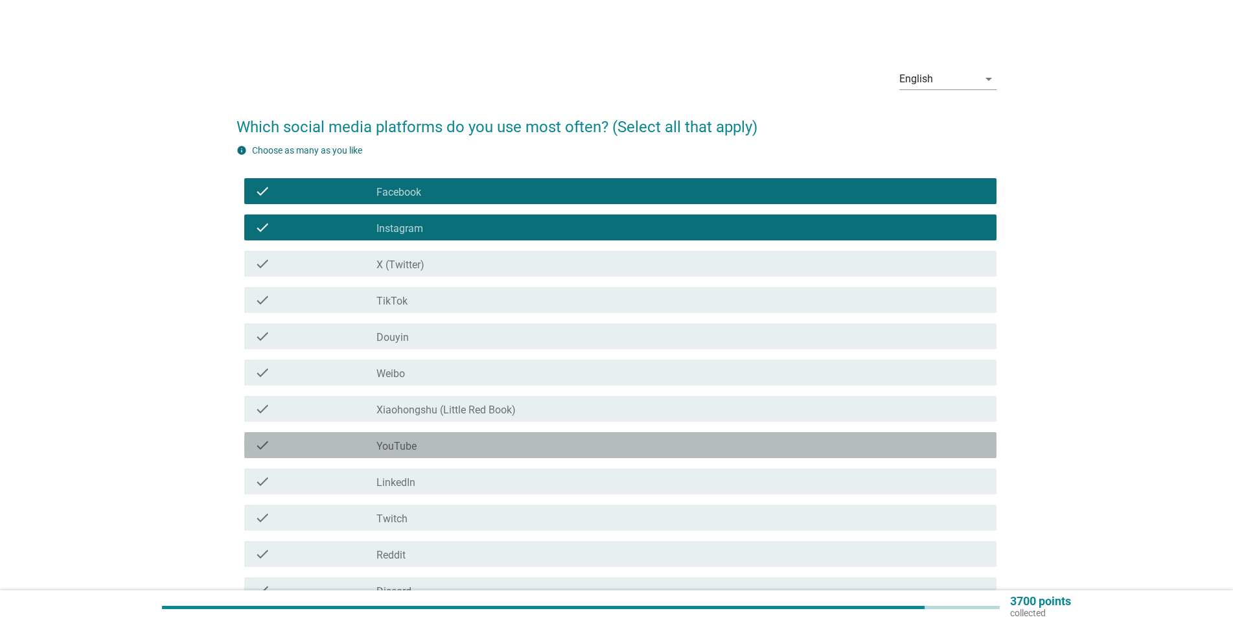
click at [343, 441] on div "check" at bounding box center [316, 445] width 122 height 16
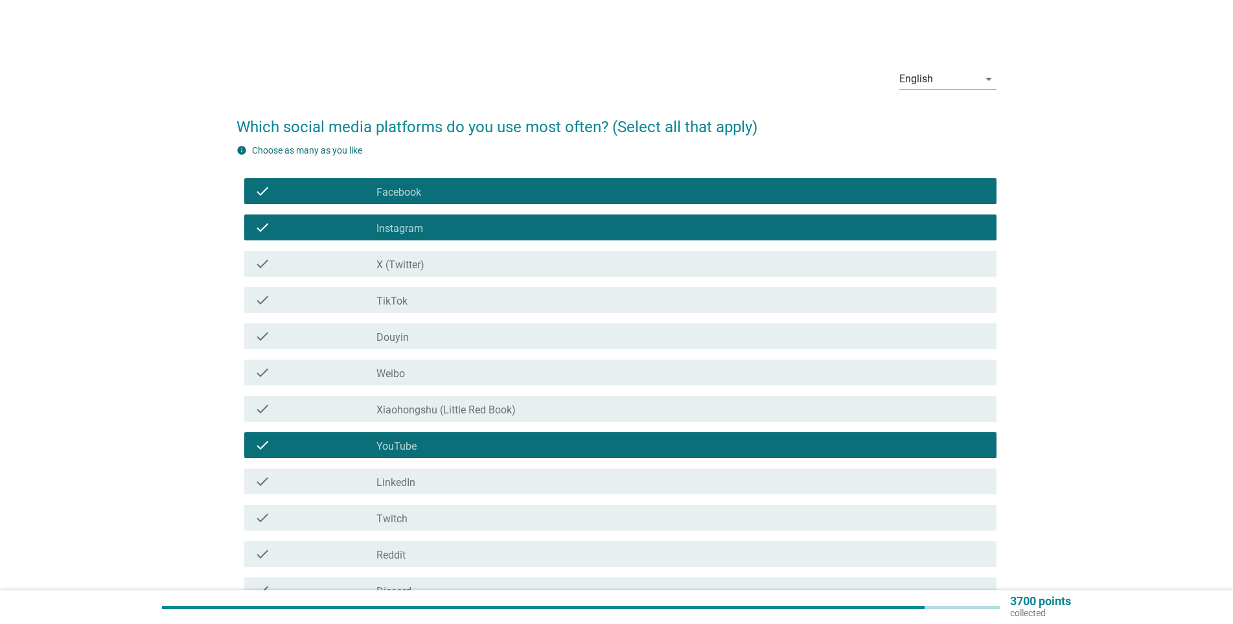
click at [414, 304] on div "check_box_outline_blank TikTok" at bounding box center [681, 300] width 610 height 16
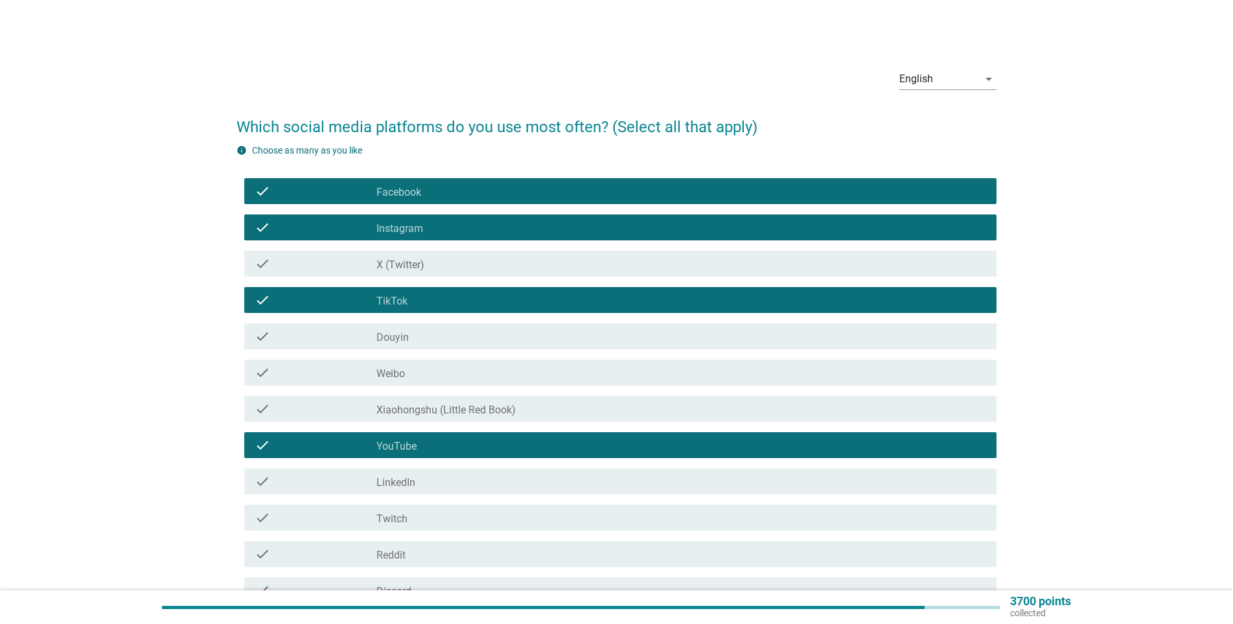
scroll to position [170, 0]
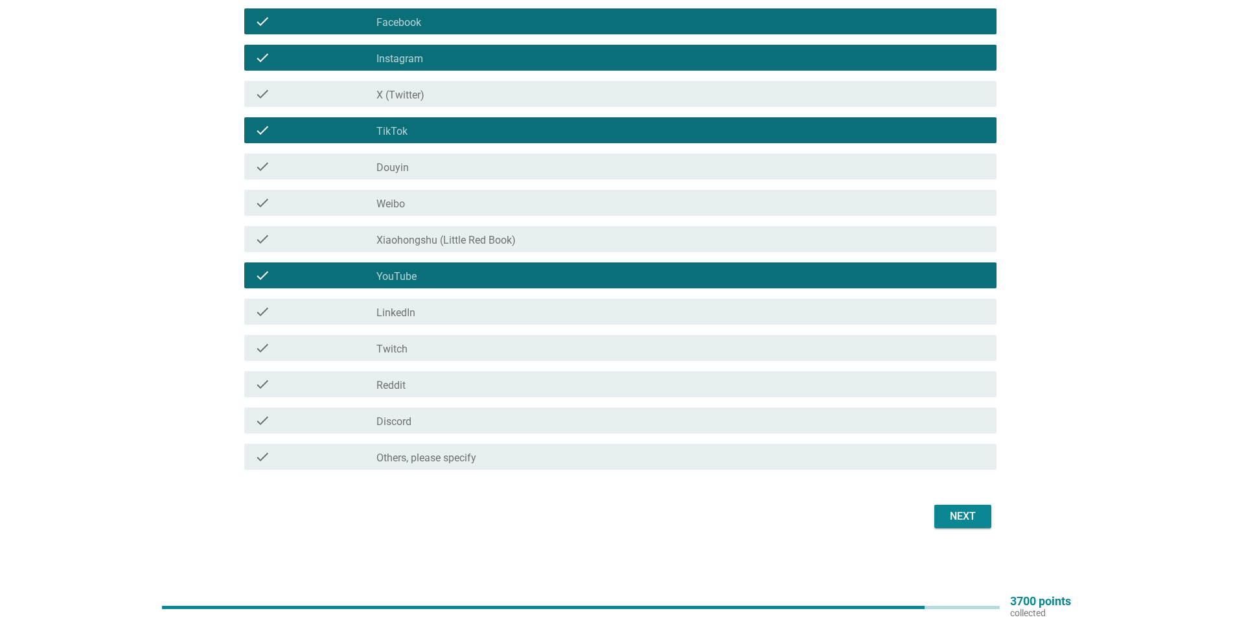
click at [969, 519] on div "Next" at bounding box center [963, 517] width 36 height 16
